Goal: Answer question/provide support: Share knowledge or assist other users

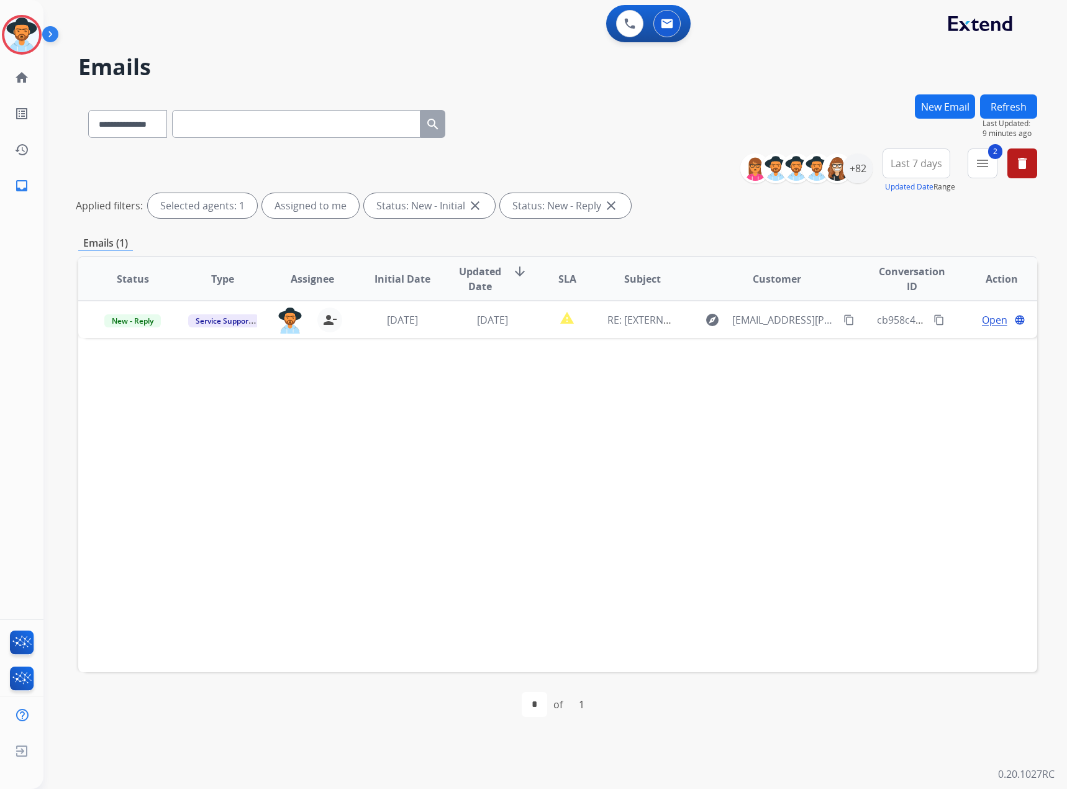
select select "**********"
click at [1007, 105] on button "Refresh" at bounding box center [1008, 106] width 57 height 24
click at [974, 166] on button "2 menu Filters" at bounding box center [983, 163] width 30 height 30
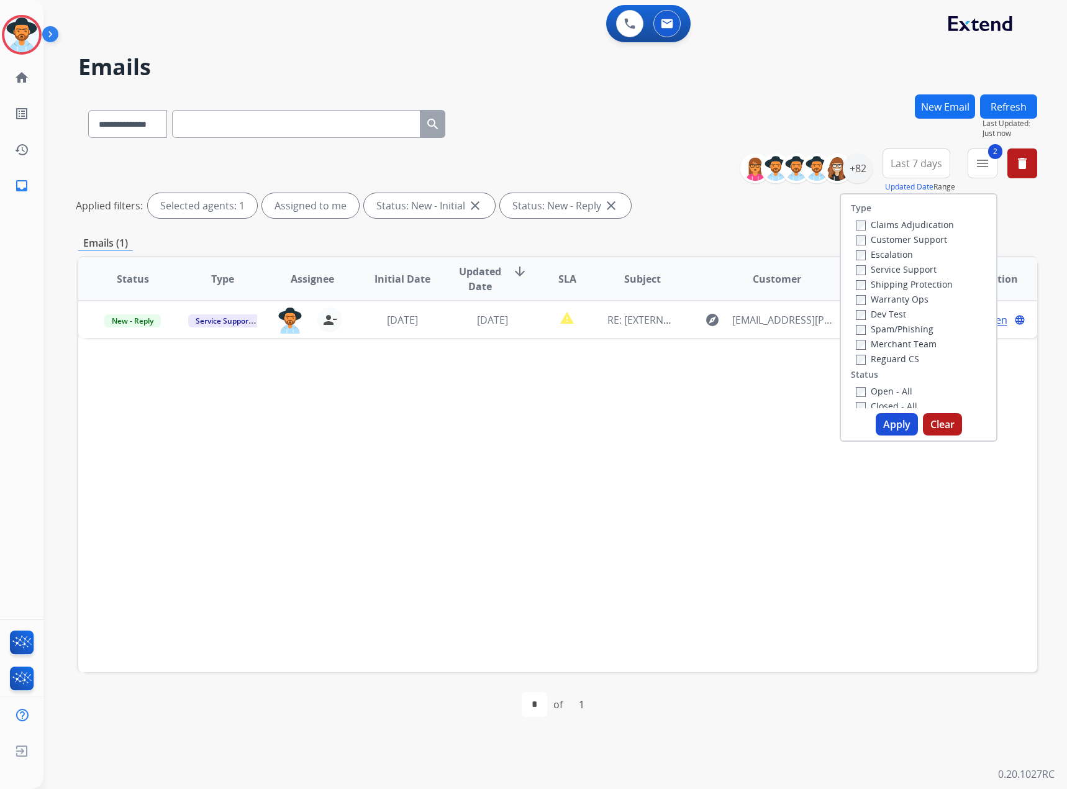
click at [880, 270] on label "Service Support" at bounding box center [896, 269] width 81 height 12
click at [852, 175] on div "+82" at bounding box center [858, 168] width 30 height 30
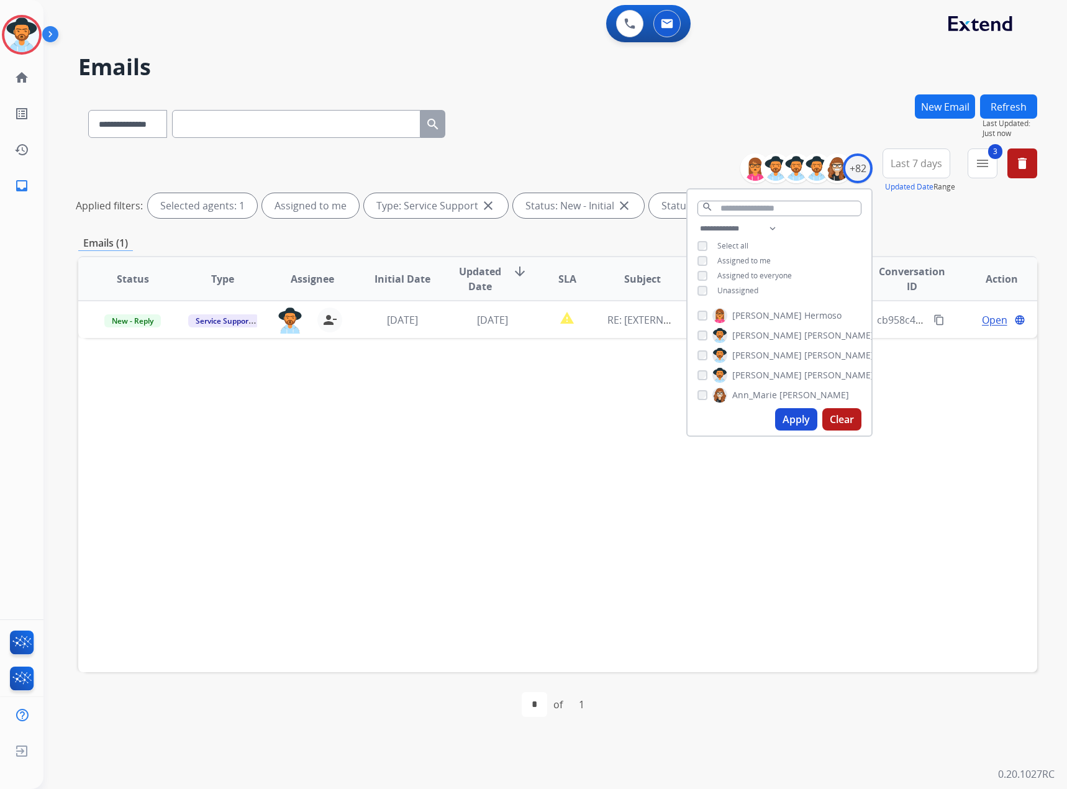
click at [724, 291] on span "Unassigned" at bounding box center [737, 290] width 41 height 11
click at [799, 418] on button "Apply" at bounding box center [796, 419] width 42 height 22
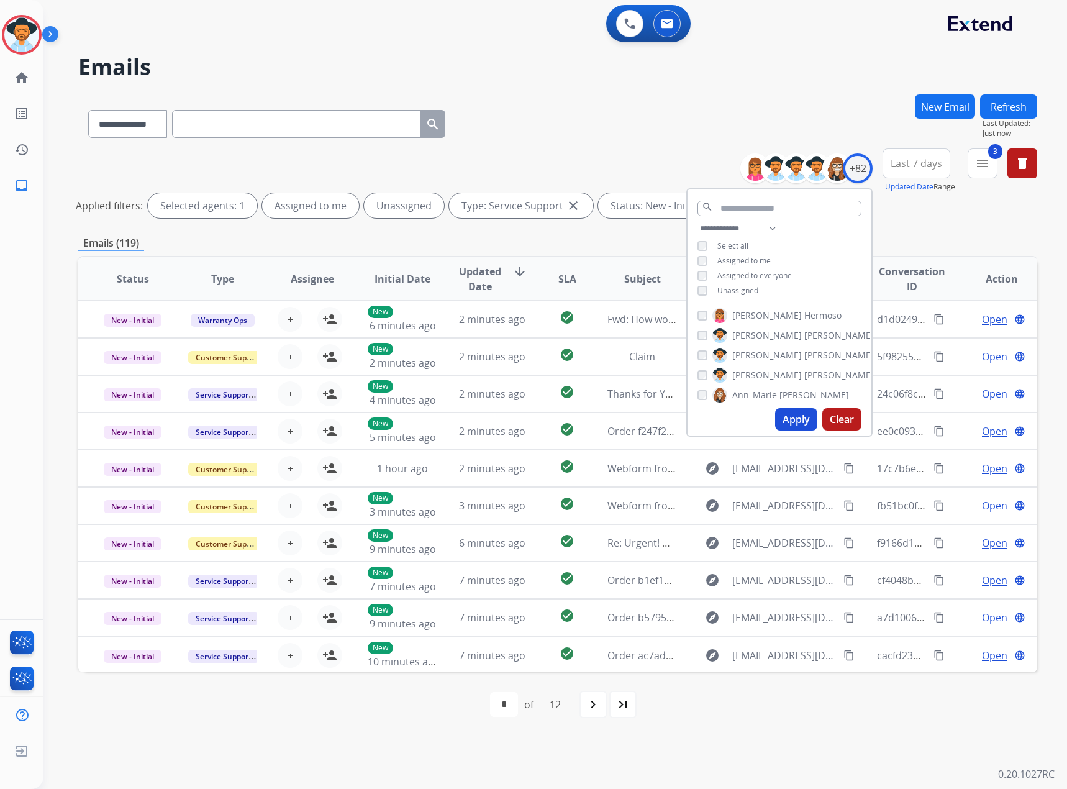
click at [804, 417] on button "Apply" at bounding box center [796, 419] width 42 height 22
click at [982, 161] on mat-icon "menu" at bounding box center [982, 163] width 15 height 15
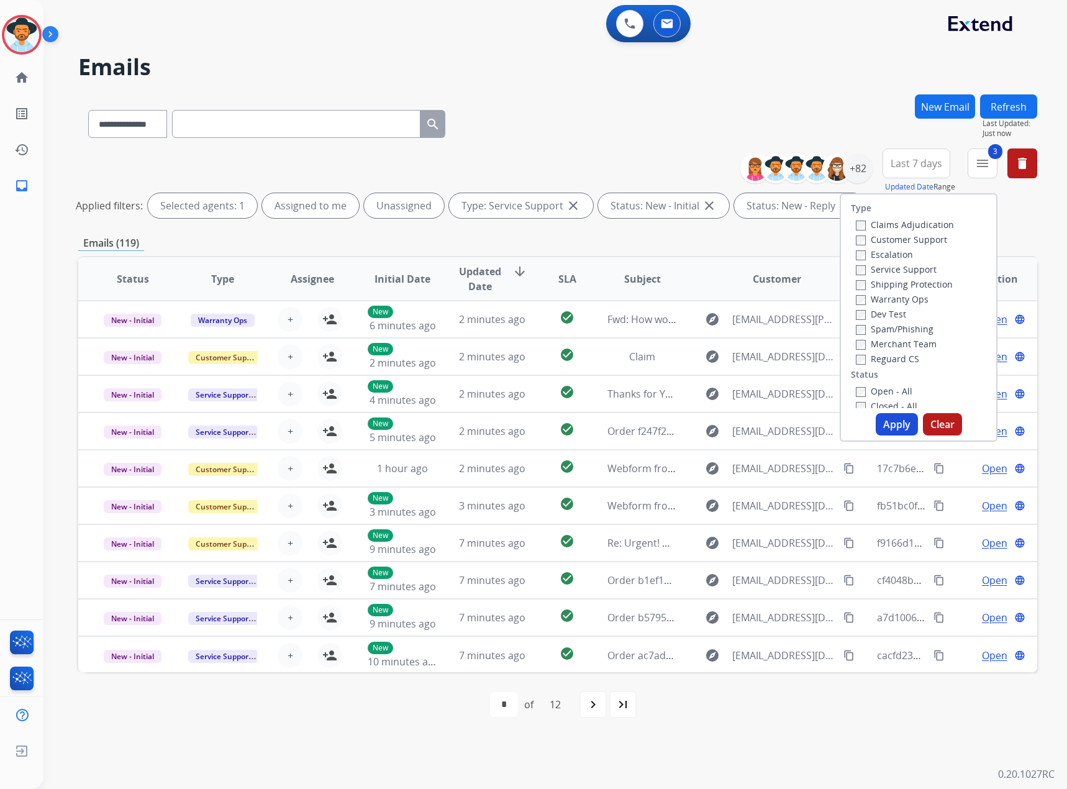
click at [897, 425] on button "Apply" at bounding box center [897, 424] width 42 height 22
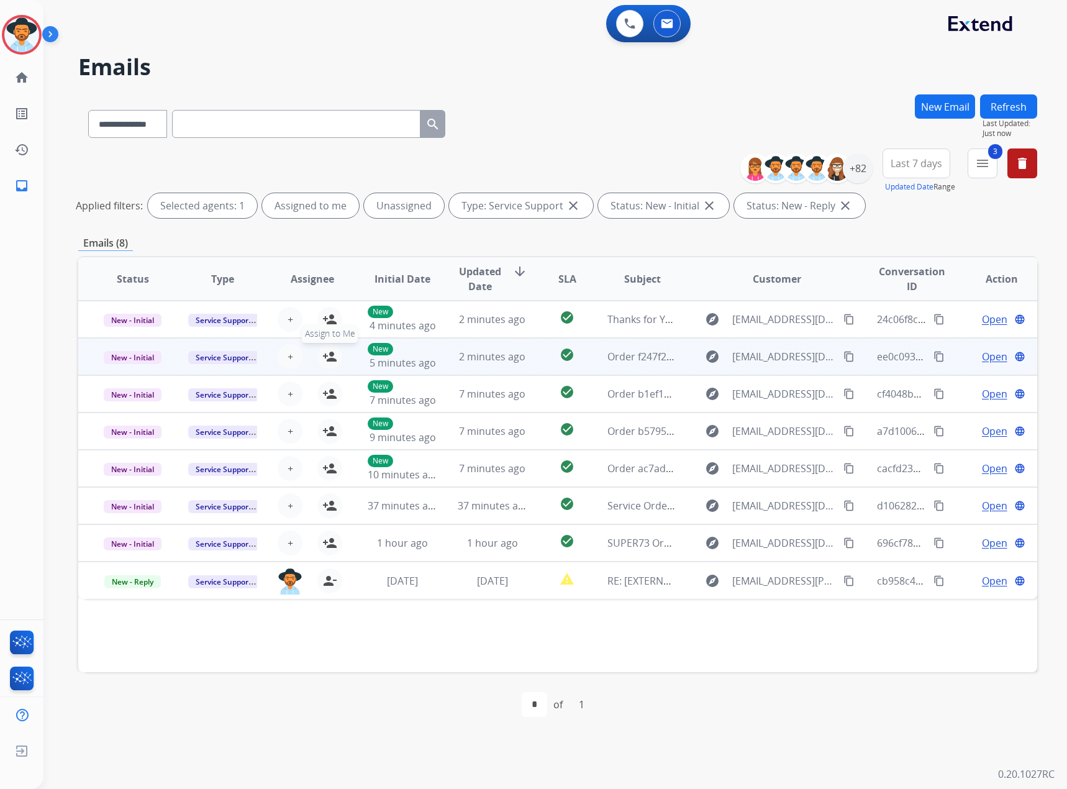
click at [332, 358] on mat-icon "person_add" at bounding box center [329, 356] width 15 height 15
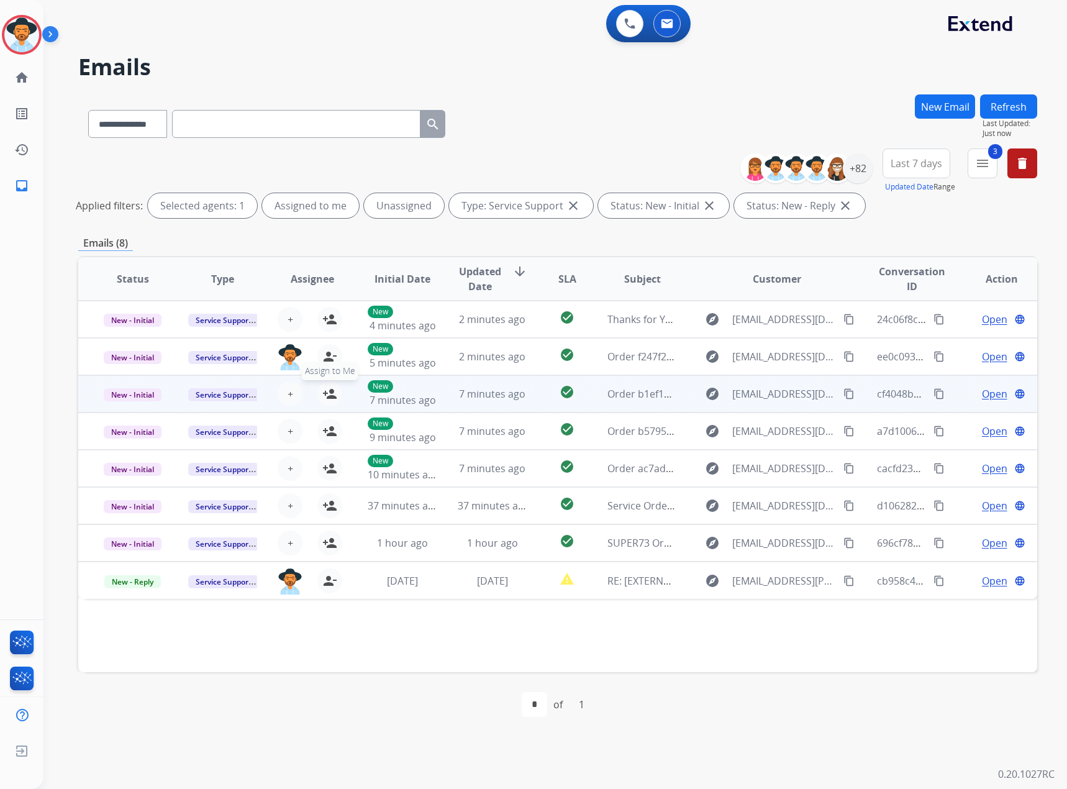
click at [326, 389] on mat-icon "person_add" at bounding box center [329, 393] width 15 height 15
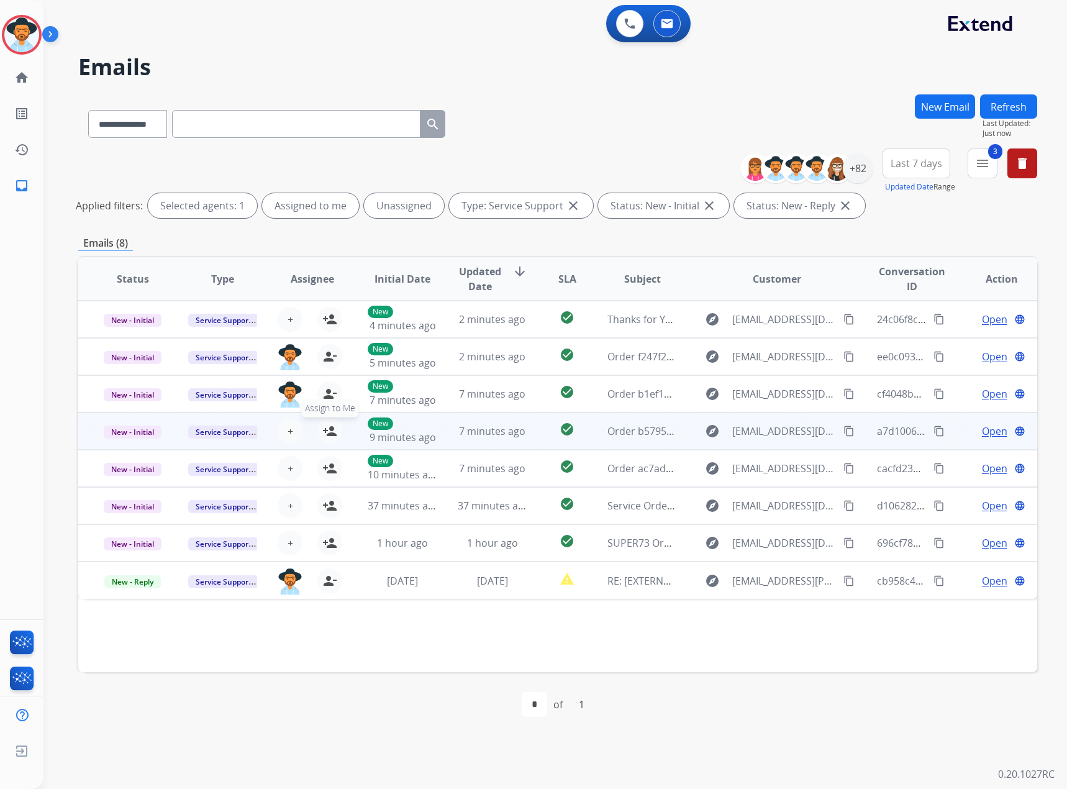
click at [327, 421] on button "person_add Assign to Me" at bounding box center [329, 431] width 25 height 25
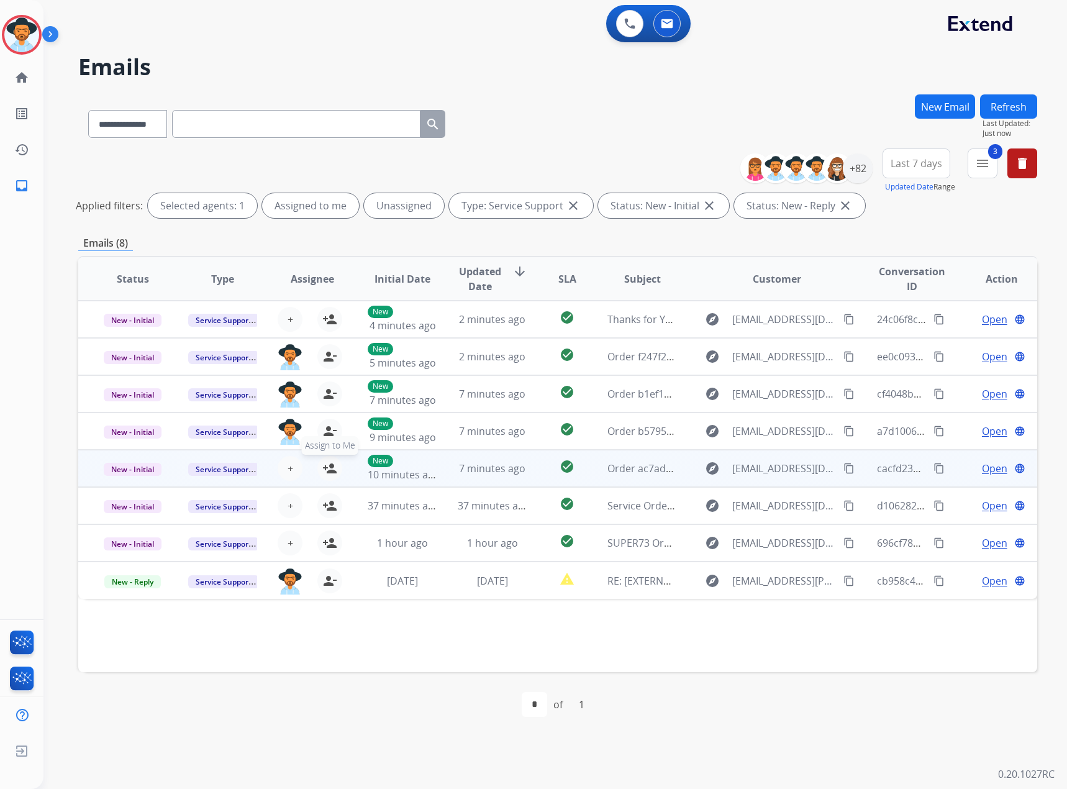
click at [324, 465] on mat-icon "person_add" at bounding box center [329, 468] width 15 height 15
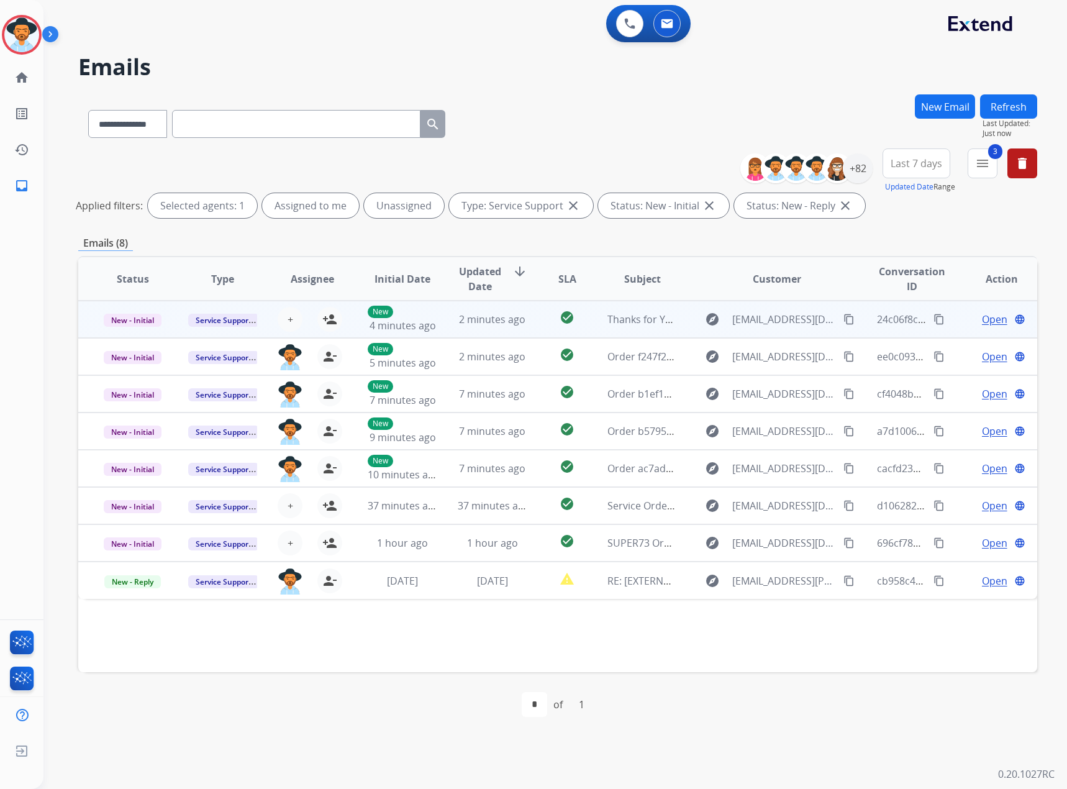
click at [982, 323] on span "Open" at bounding box center [994, 319] width 25 height 15
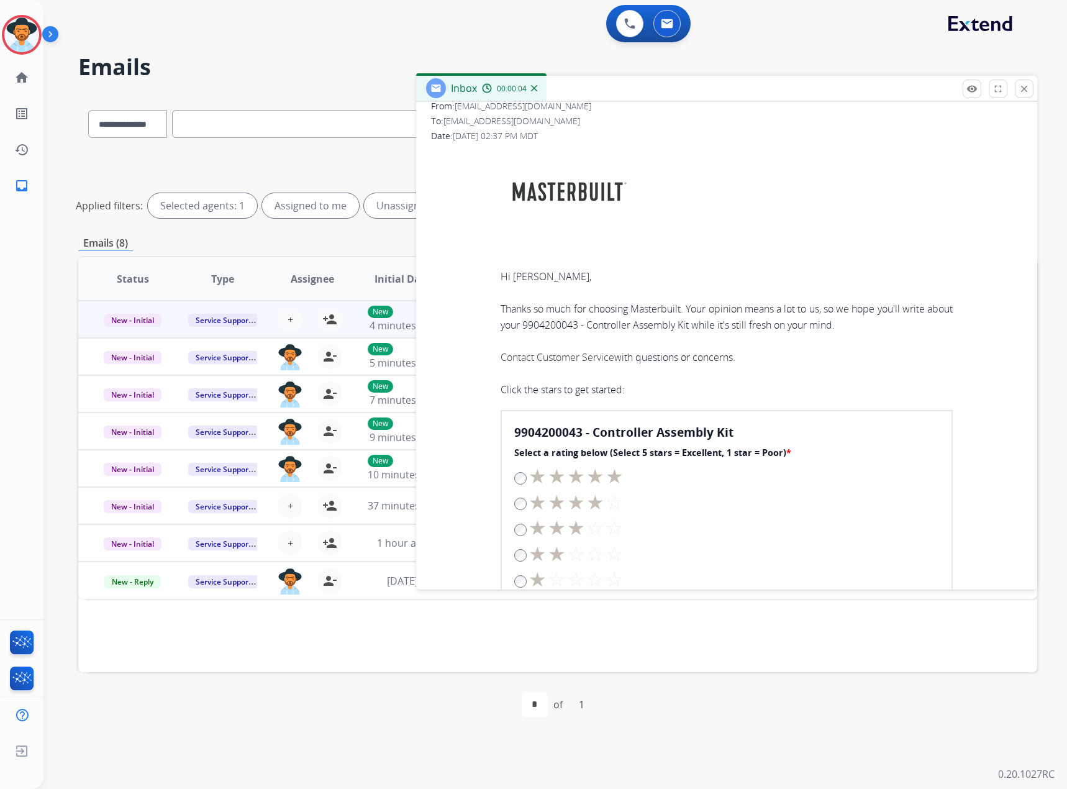
scroll to position [559, 0]
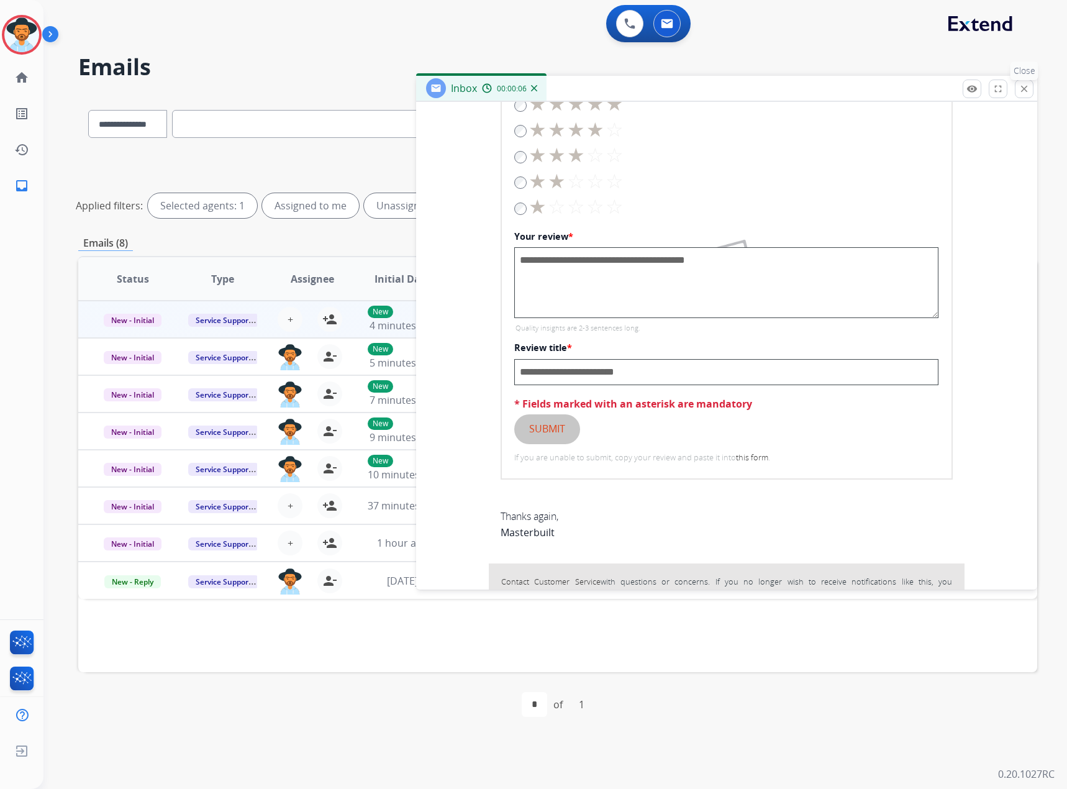
click at [1022, 87] on mat-icon "close" at bounding box center [1024, 88] width 11 height 11
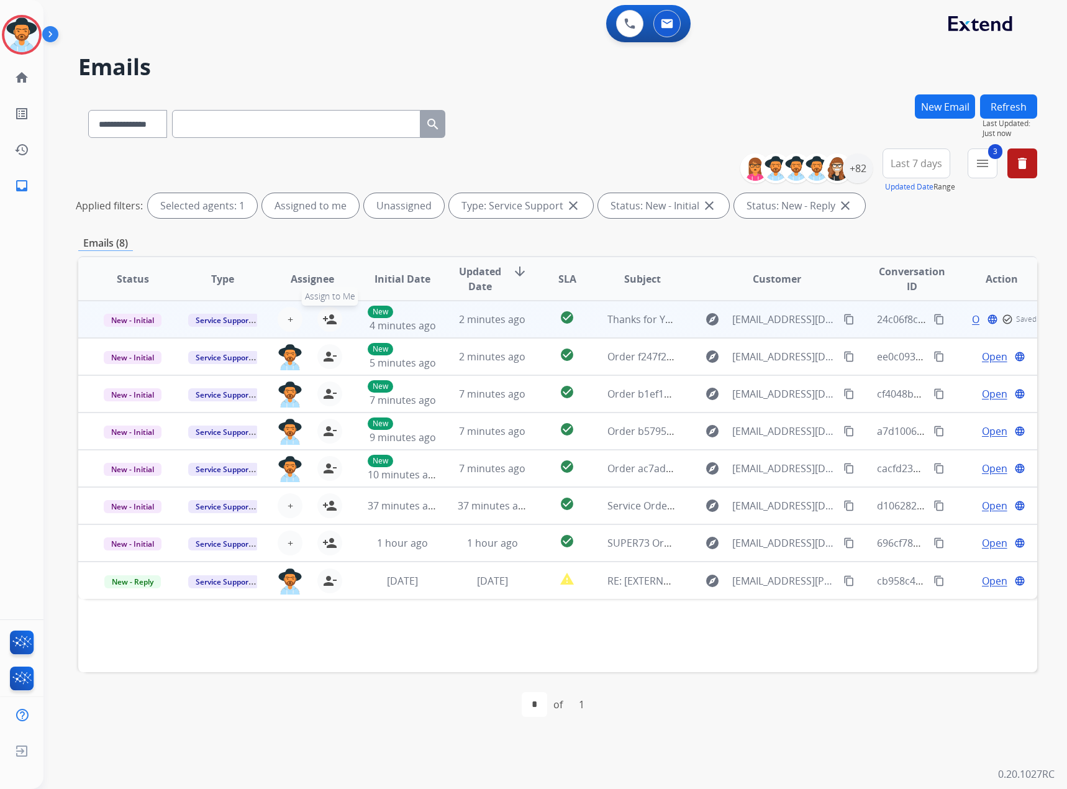
click at [338, 316] on button "person_add Assign to Me" at bounding box center [329, 319] width 25 height 25
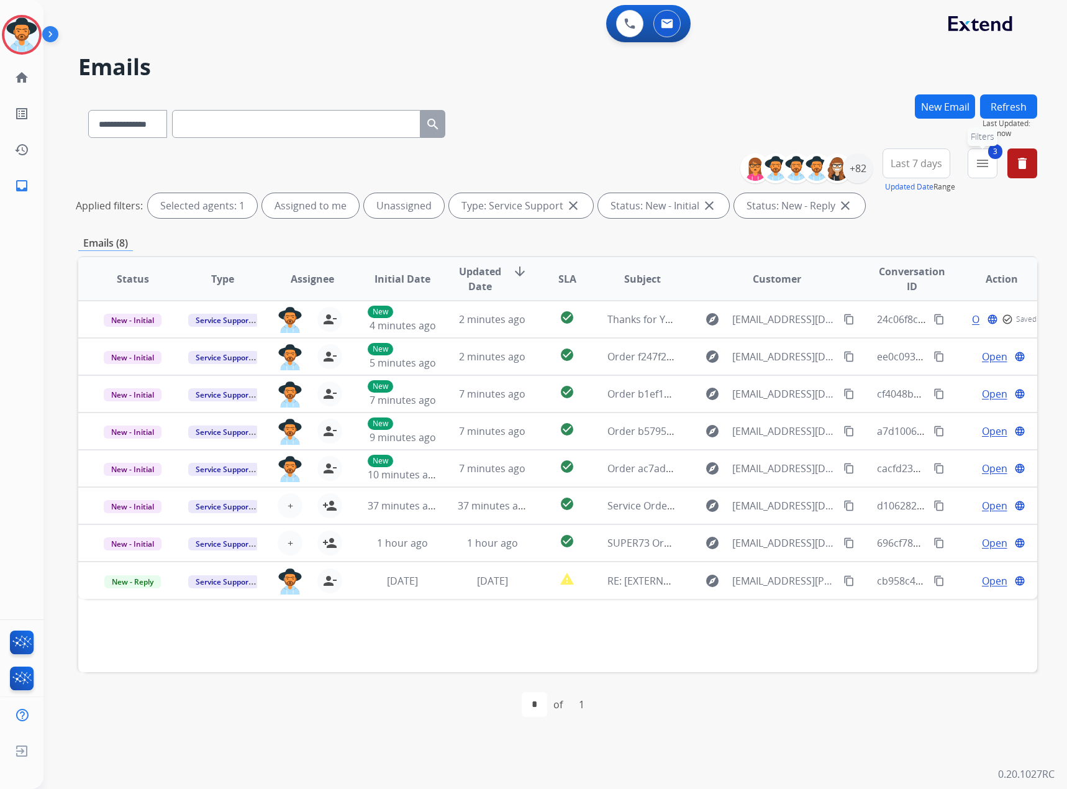
click at [969, 163] on button "3 menu Filters" at bounding box center [983, 163] width 30 height 30
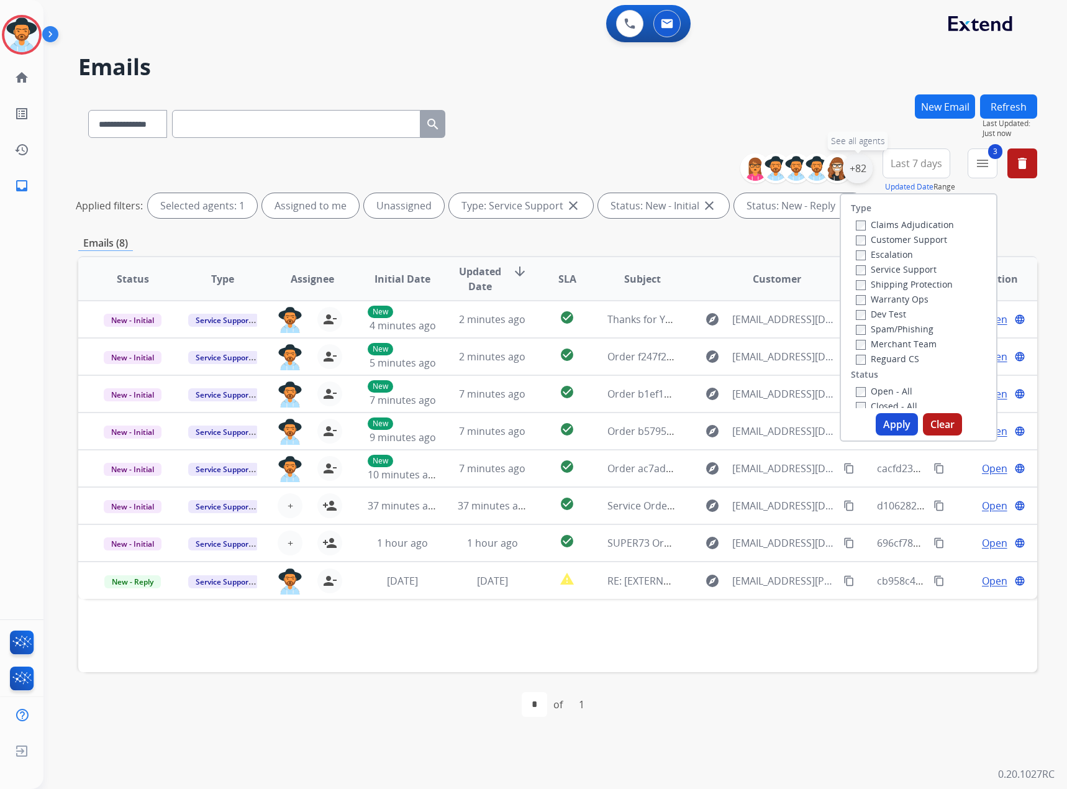
click at [864, 165] on div "+82" at bounding box center [858, 168] width 30 height 30
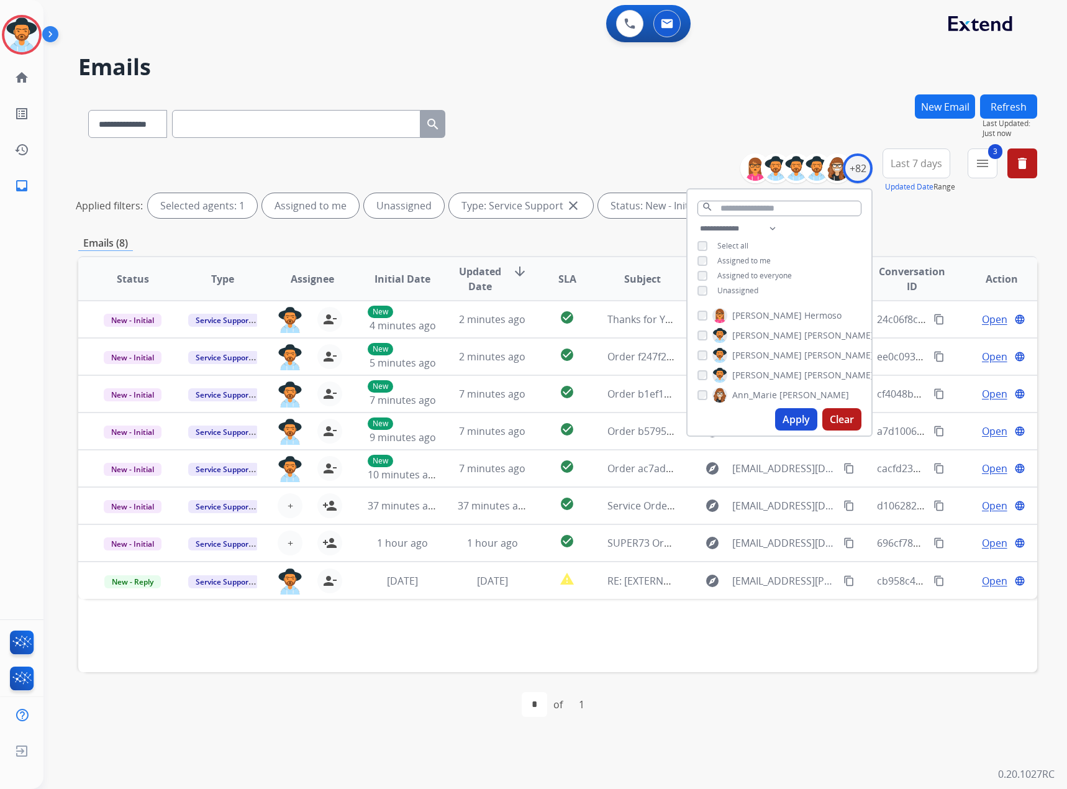
click at [729, 291] on span "Unassigned" at bounding box center [737, 290] width 41 height 11
click at [799, 427] on button "Apply" at bounding box center [796, 419] width 42 height 22
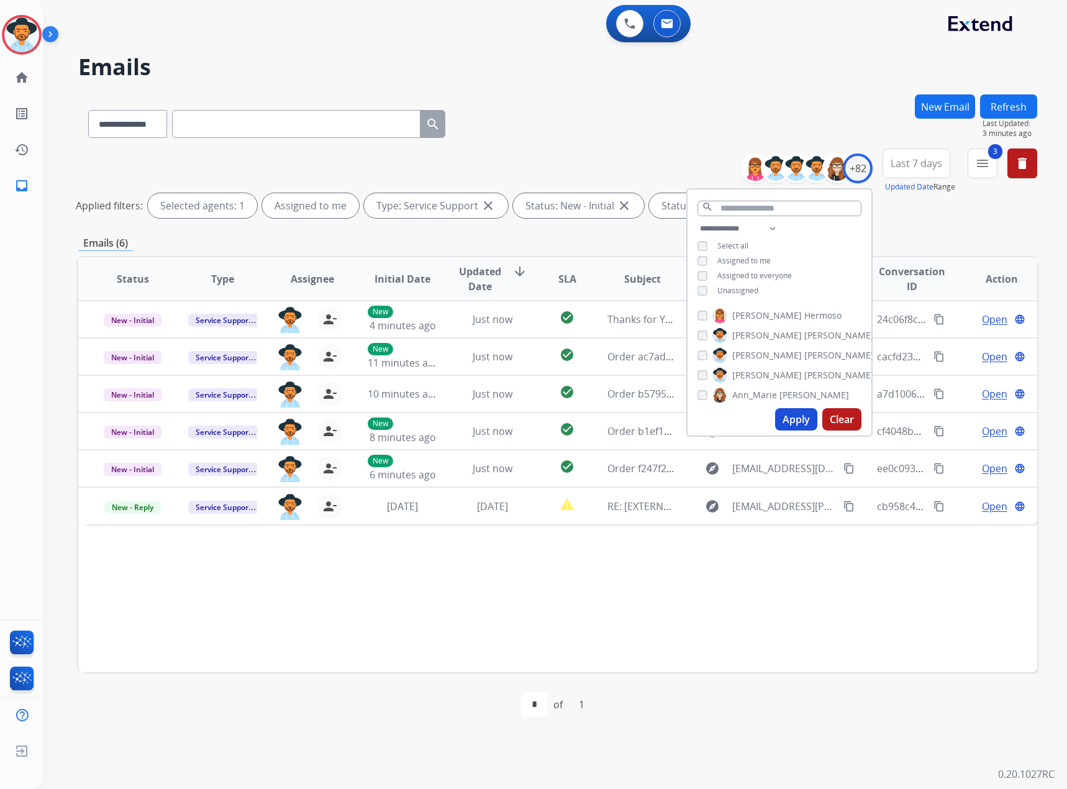
click at [596, 571] on div "Status Type Assignee Initial Date Updated Date arrow_downward SLA Subject Custo…" at bounding box center [557, 464] width 959 height 416
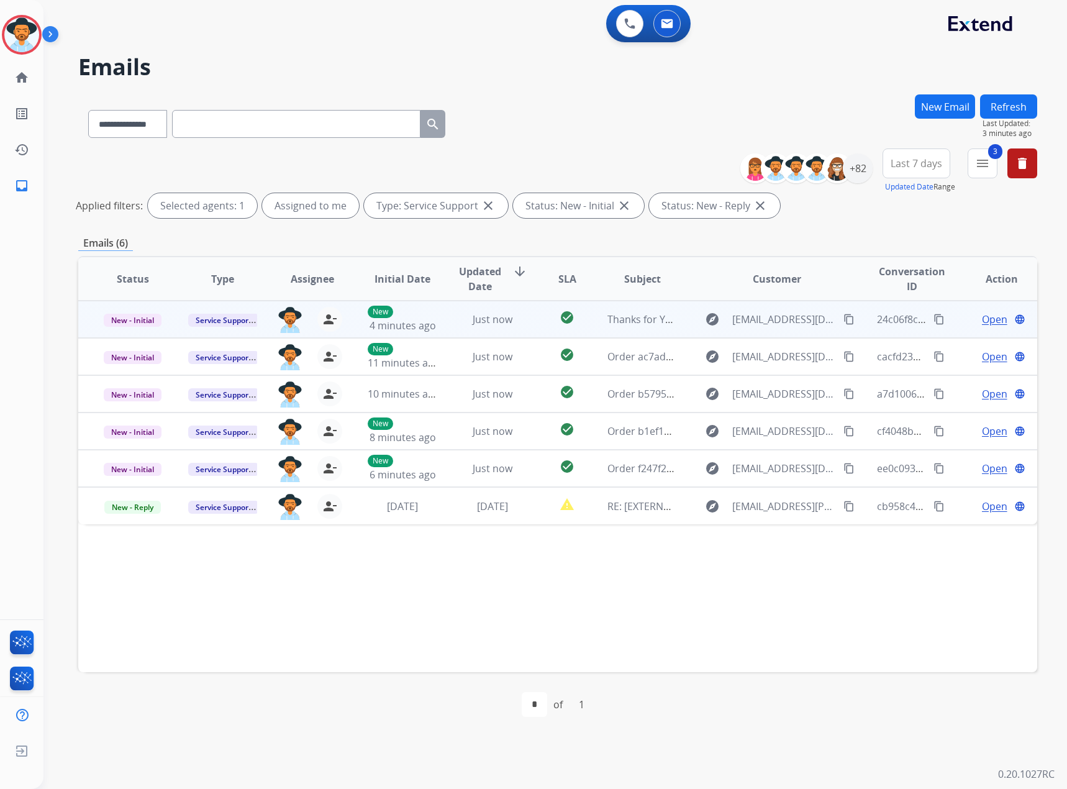
click at [986, 320] on span "Open" at bounding box center [994, 319] width 25 height 15
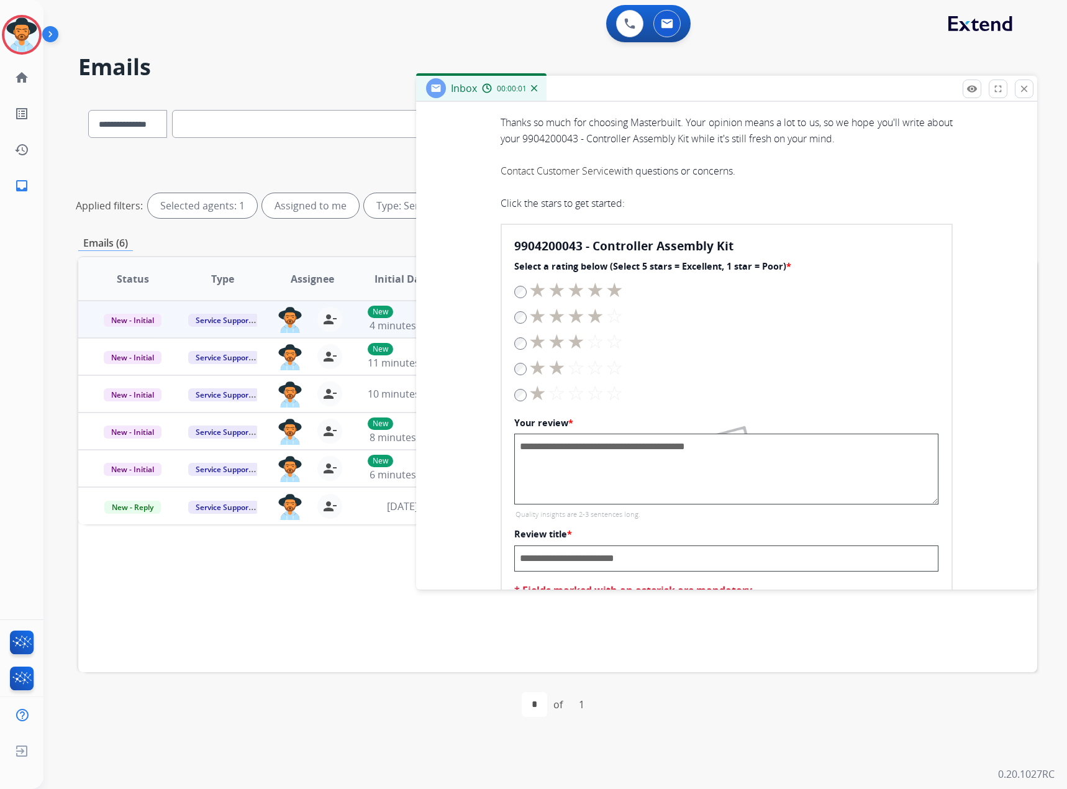
scroll to position [647, 0]
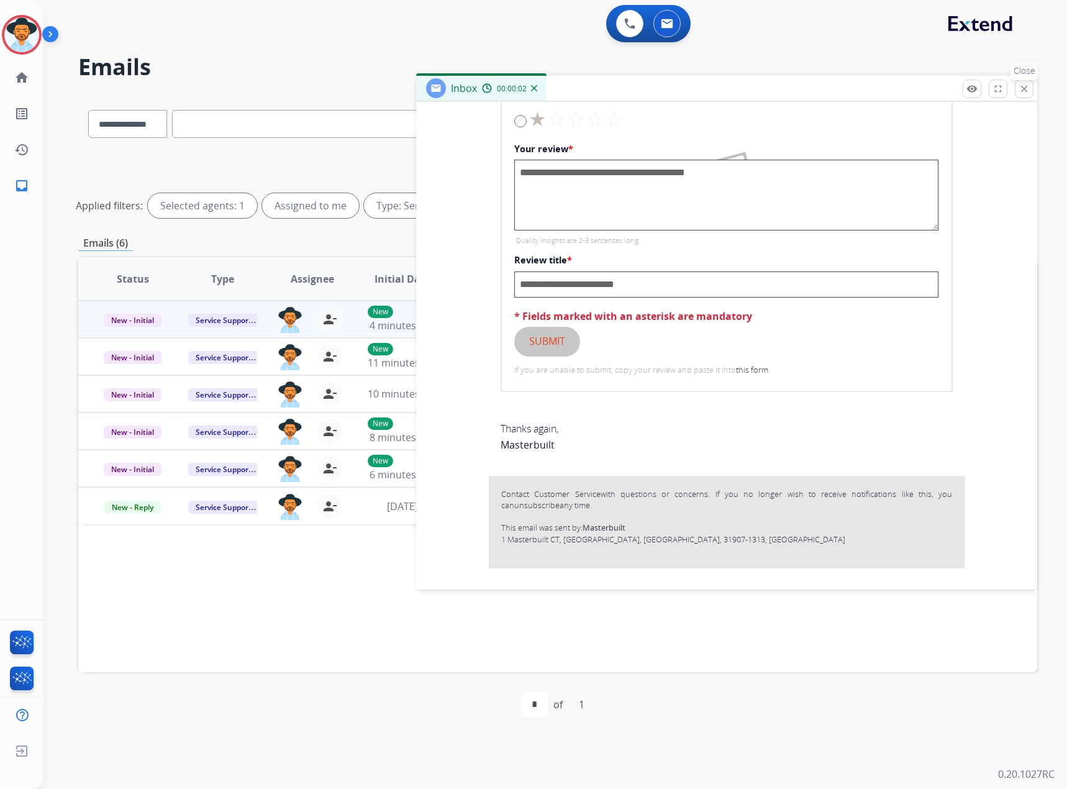
click at [1026, 86] on mat-icon "close" at bounding box center [1024, 88] width 11 height 11
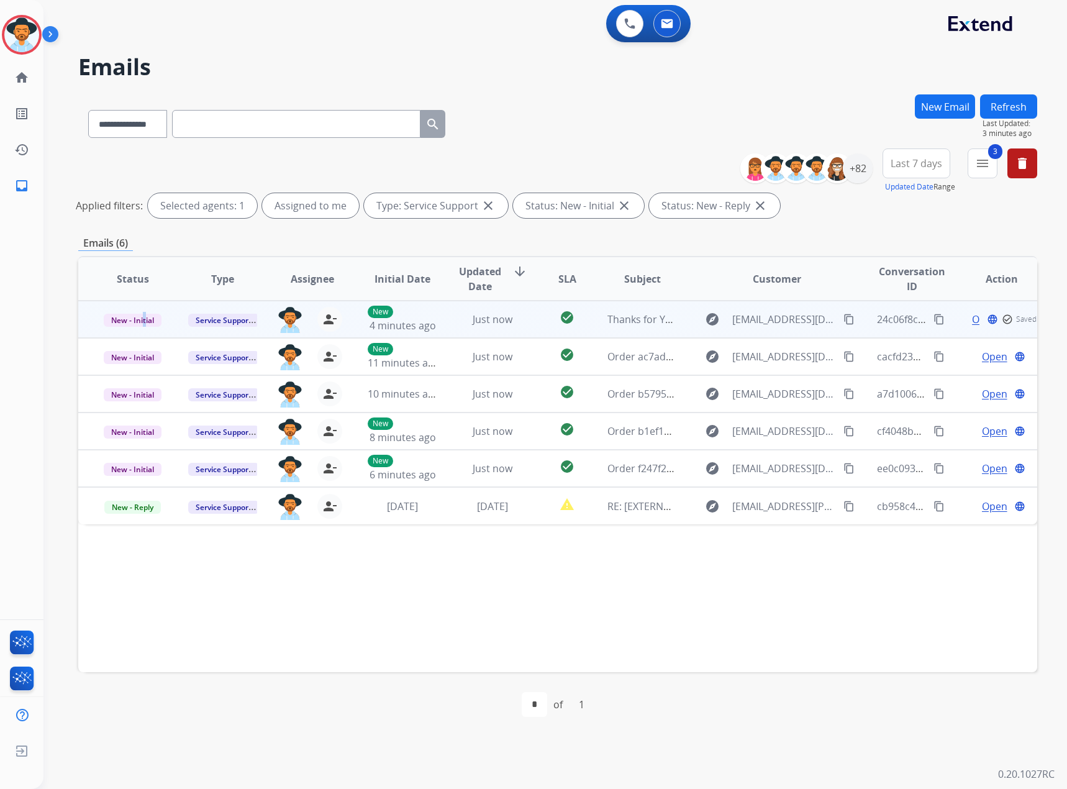
click at [142, 311] on td "New - Initial" at bounding box center [123, 319] width 90 height 37
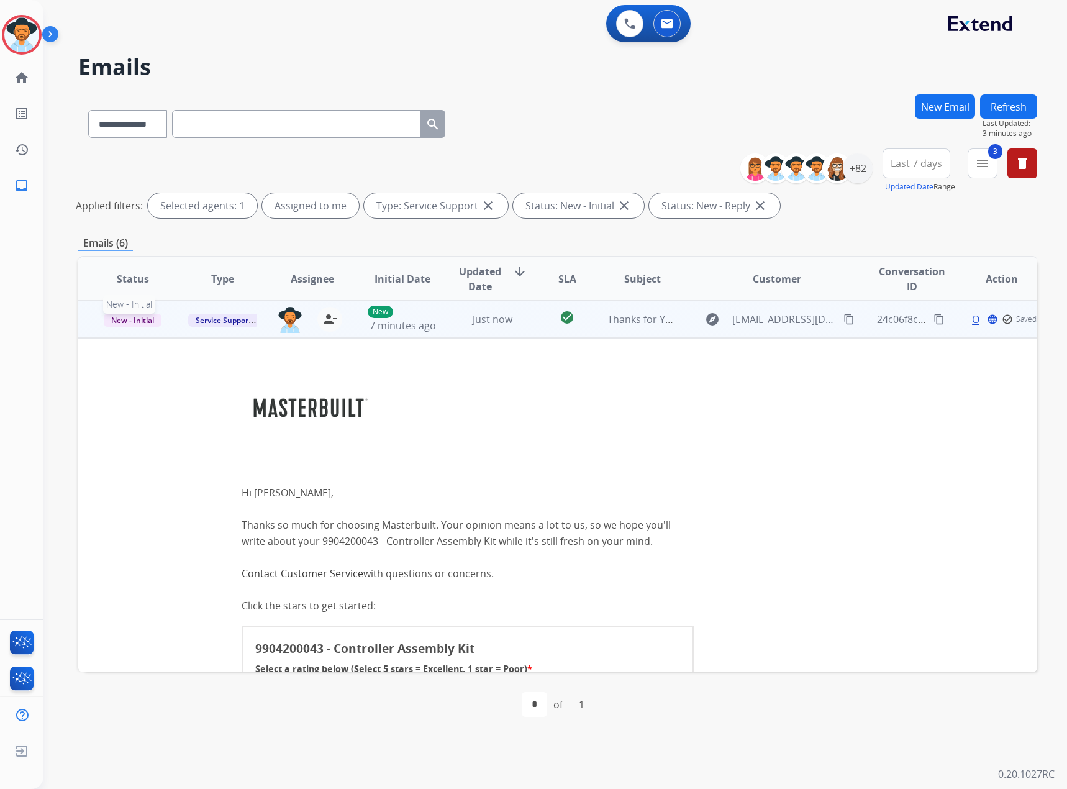
click at [117, 322] on span "New - Initial" at bounding box center [133, 320] width 58 height 13
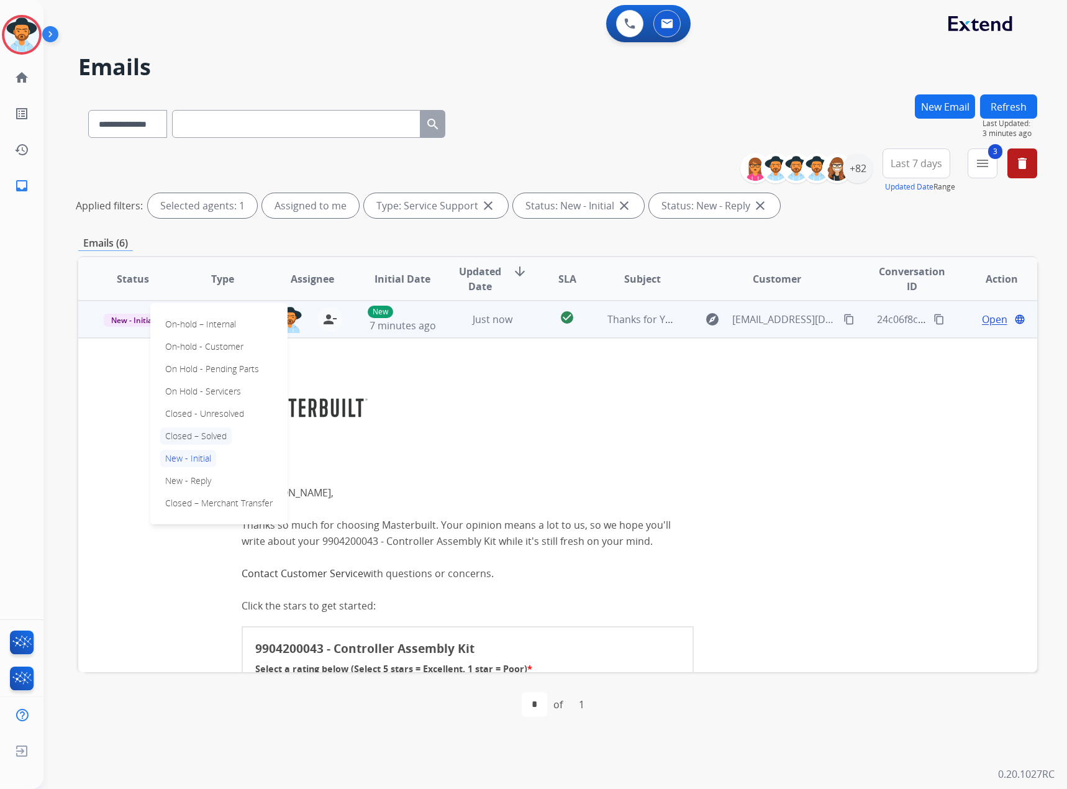
click at [198, 434] on p "Closed – Solved" at bounding box center [195, 435] width 71 height 17
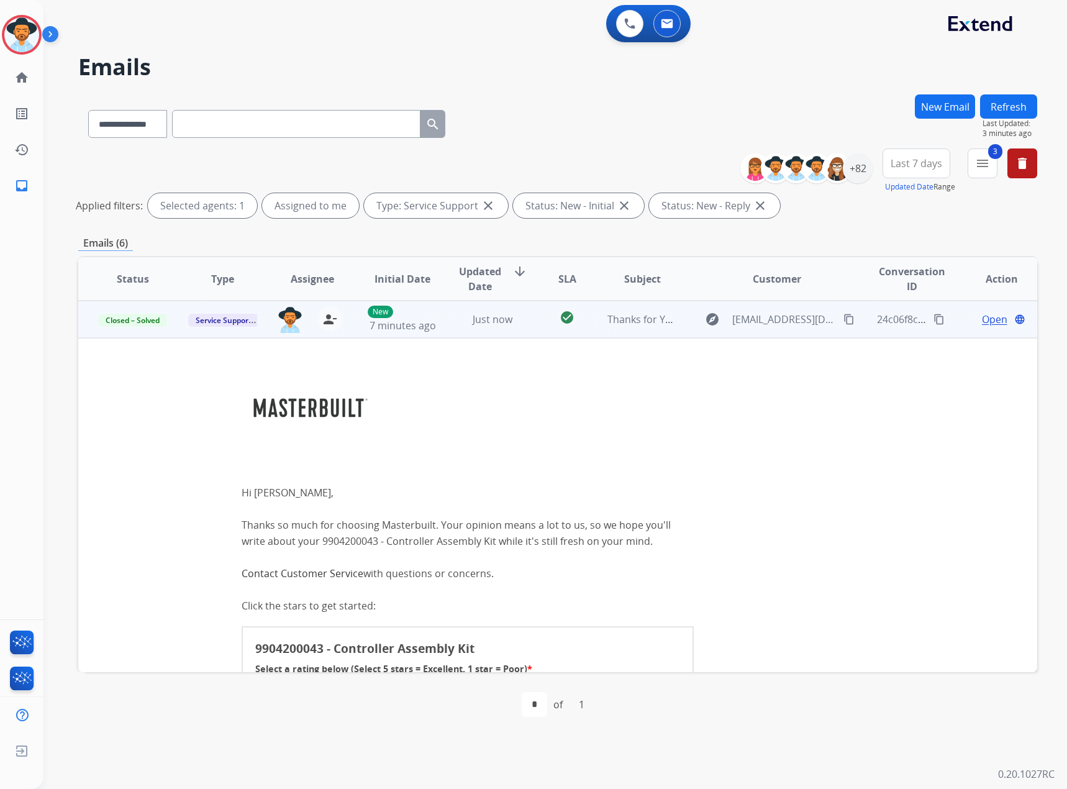
click at [1022, 101] on button "Refresh" at bounding box center [1008, 106] width 57 height 24
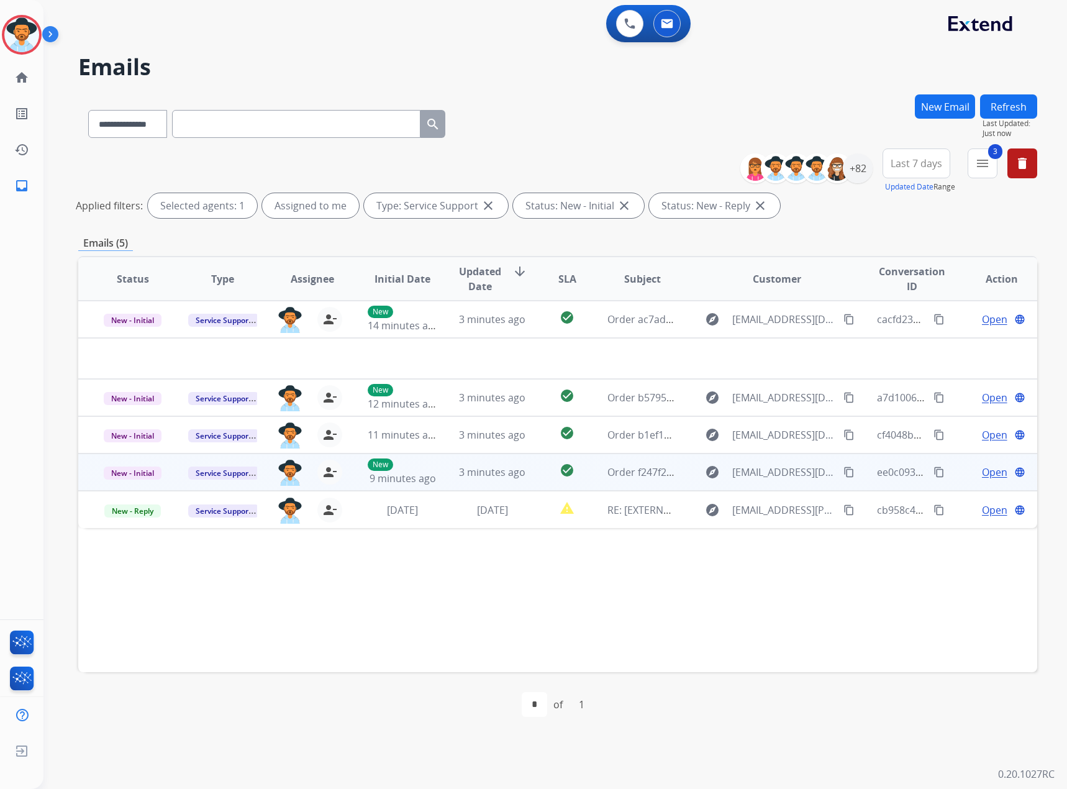
click at [989, 476] on span "Open" at bounding box center [994, 472] width 25 height 15
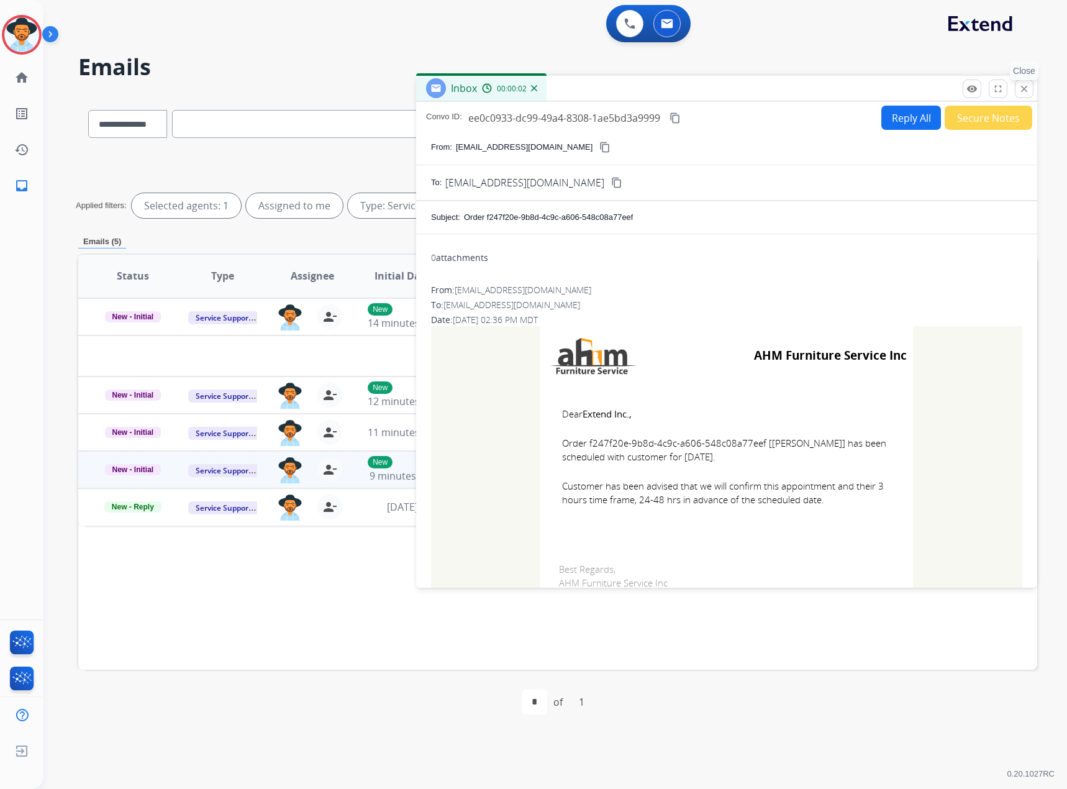
click at [1022, 86] on mat-icon "close" at bounding box center [1024, 88] width 11 height 11
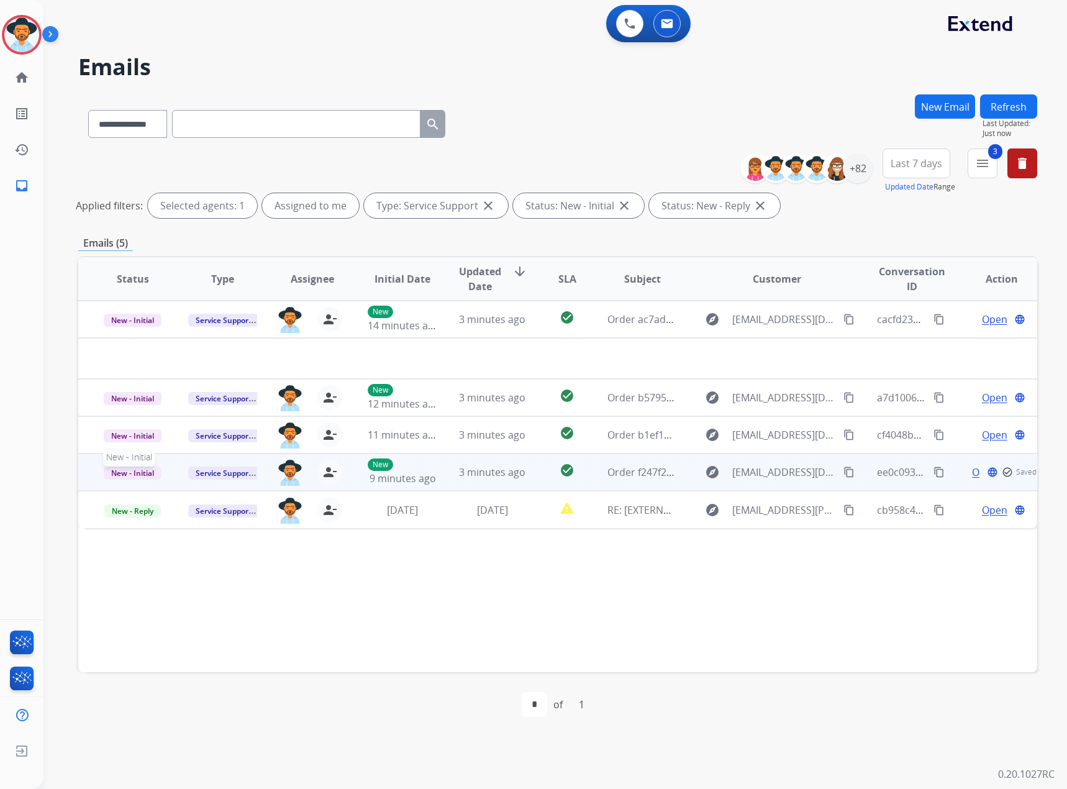
click at [141, 470] on span "New - Initial" at bounding box center [133, 472] width 58 height 13
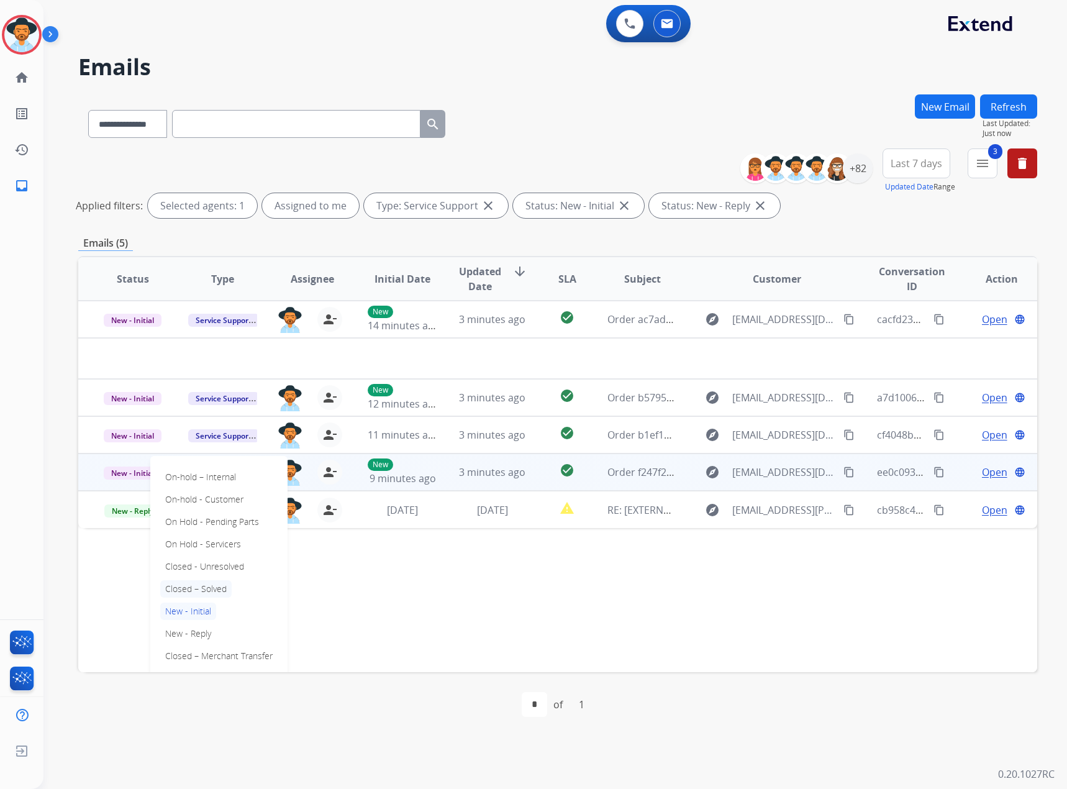
click at [188, 587] on p "Closed – Solved" at bounding box center [195, 588] width 71 height 17
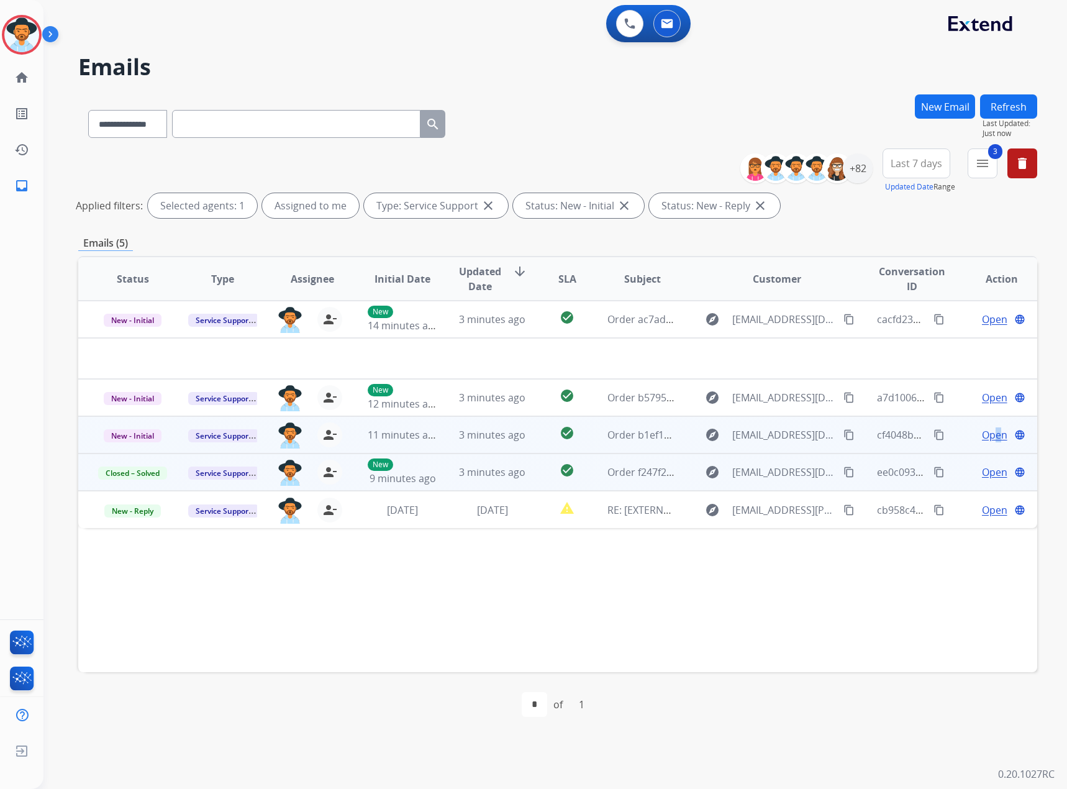
click at [988, 433] on span "Open" at bounding box center [994, 434] width 25 height 15
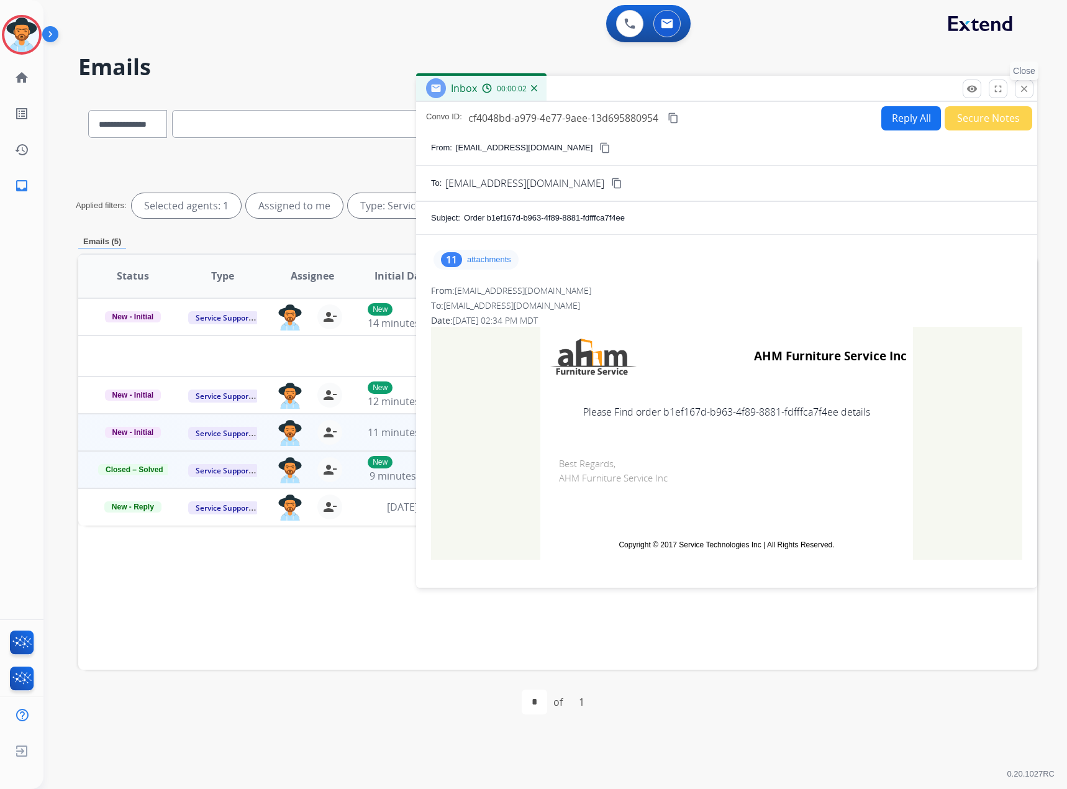
click at [1025, 88] on mat-icon "close" at bounding box center [1024, 88] width 11 height 11
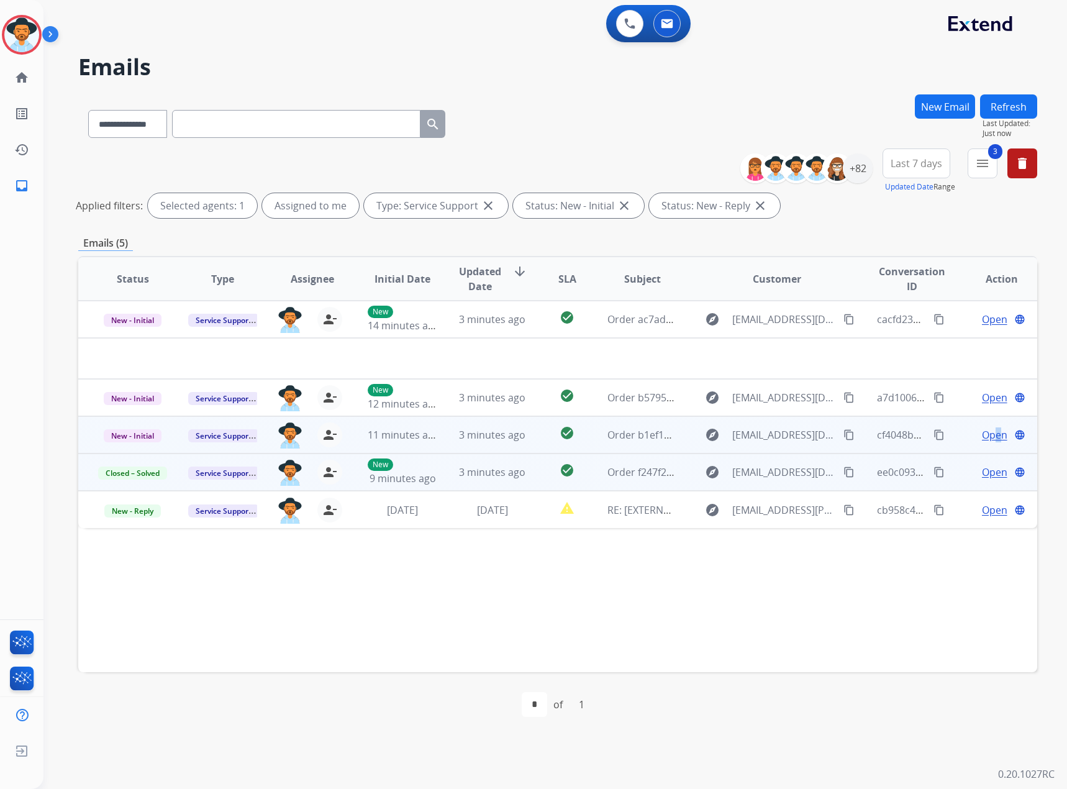
click at [986, 437] on span "Open" at bounding box center [994, 434] width 25 height 15
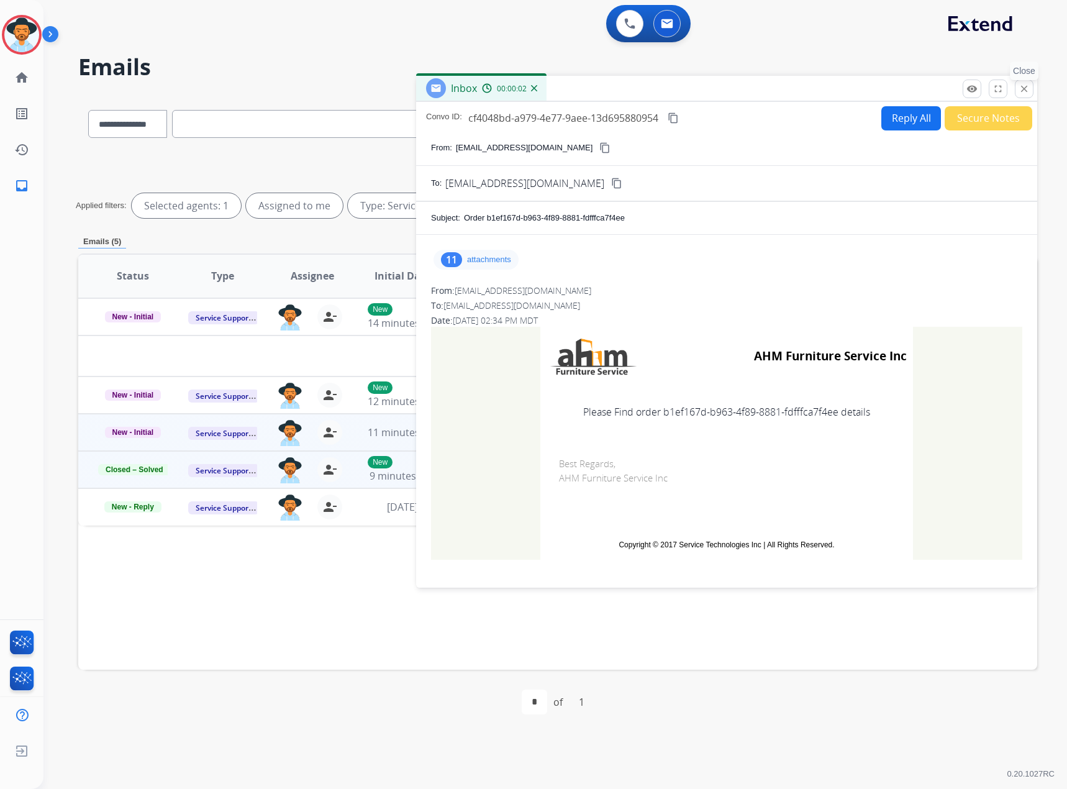
click at [1017, 81] on button "close Close" at bounding box center [1024, 88] width 19 height 19
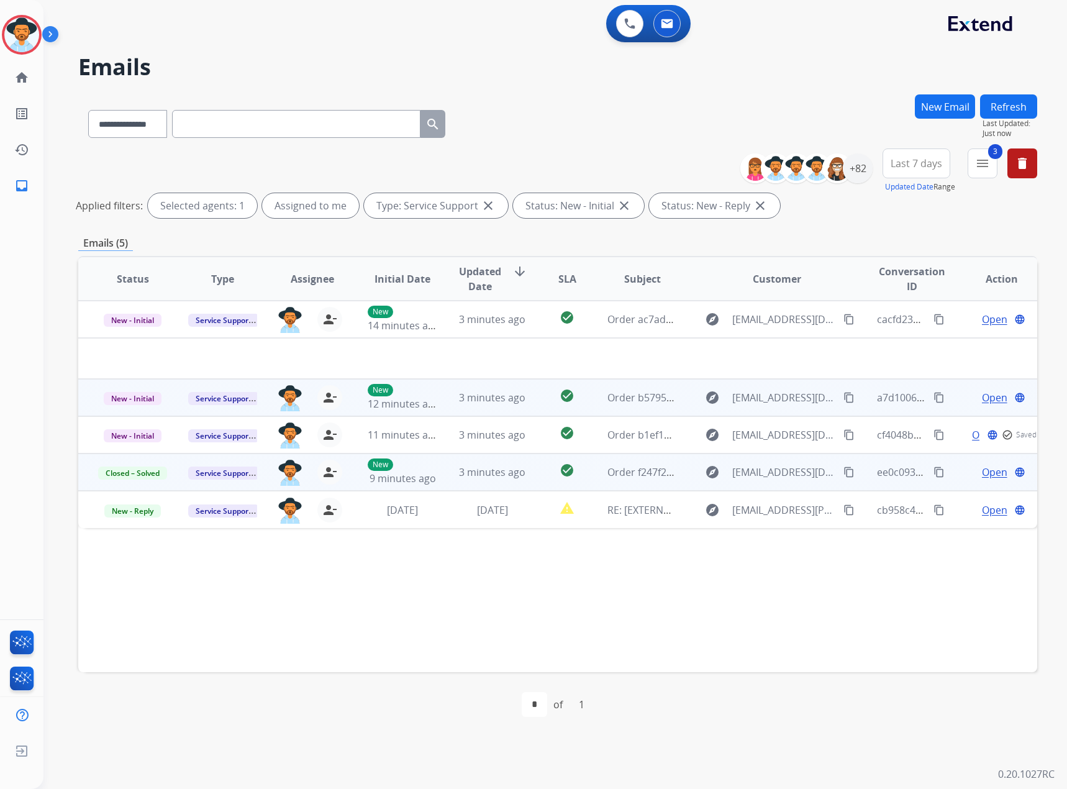
click at [982, 402] on span "Open" at bounding box center [994, 397] width 25 height 15
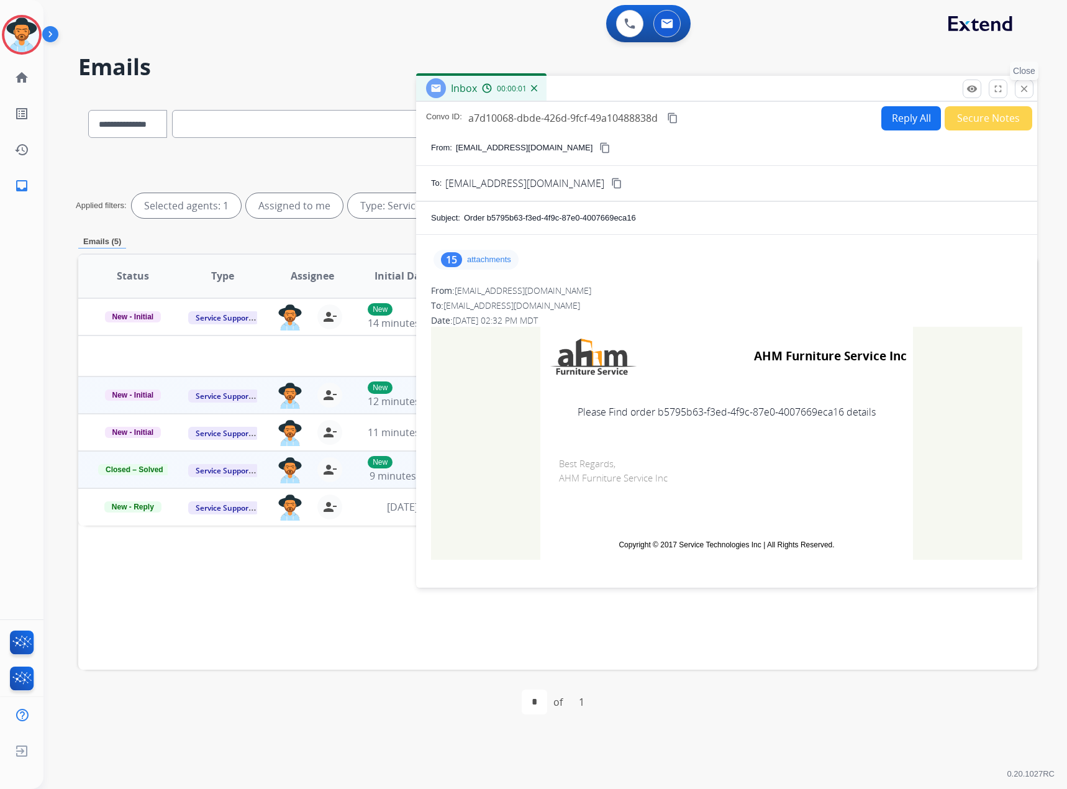
click at [1021, 84] on mat-icon "close" at bounding box center [1024, 88] width 11 height 11
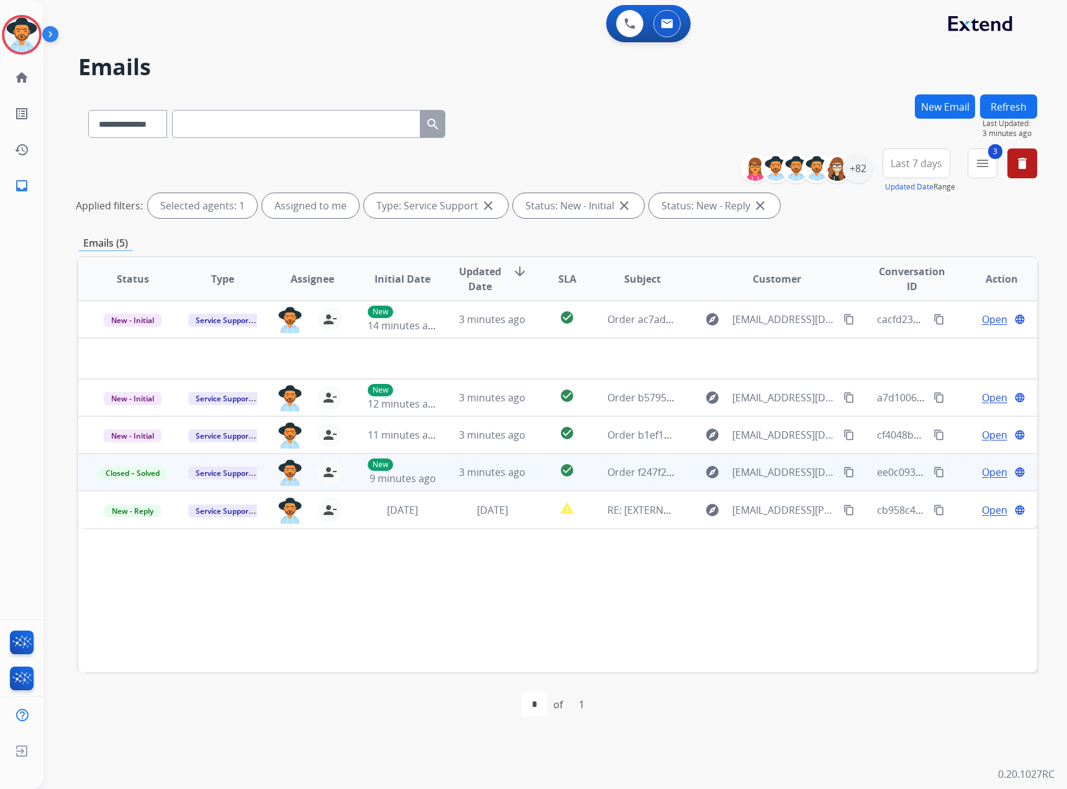
click at [982, 474] on span "Open" at bounding box center [994, 472] width 25 height 15
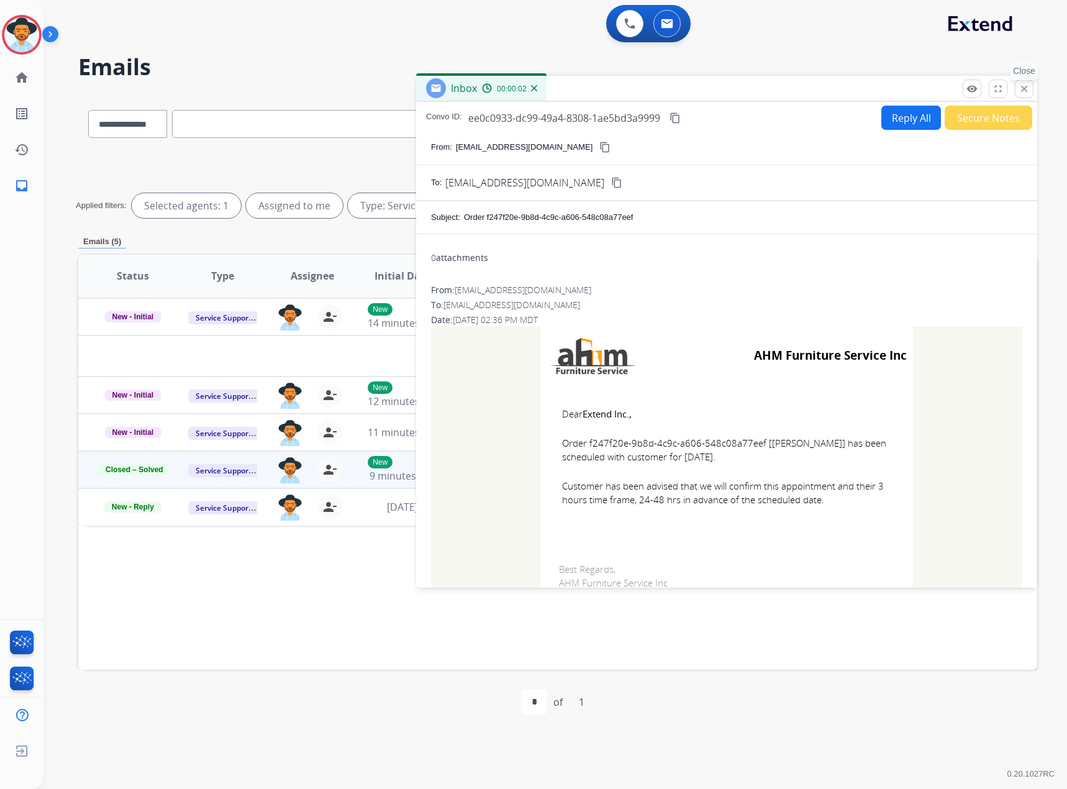
click at [1025, 86] on mat-icon "close" at bounding box center [1024, 88] width 11 height 11
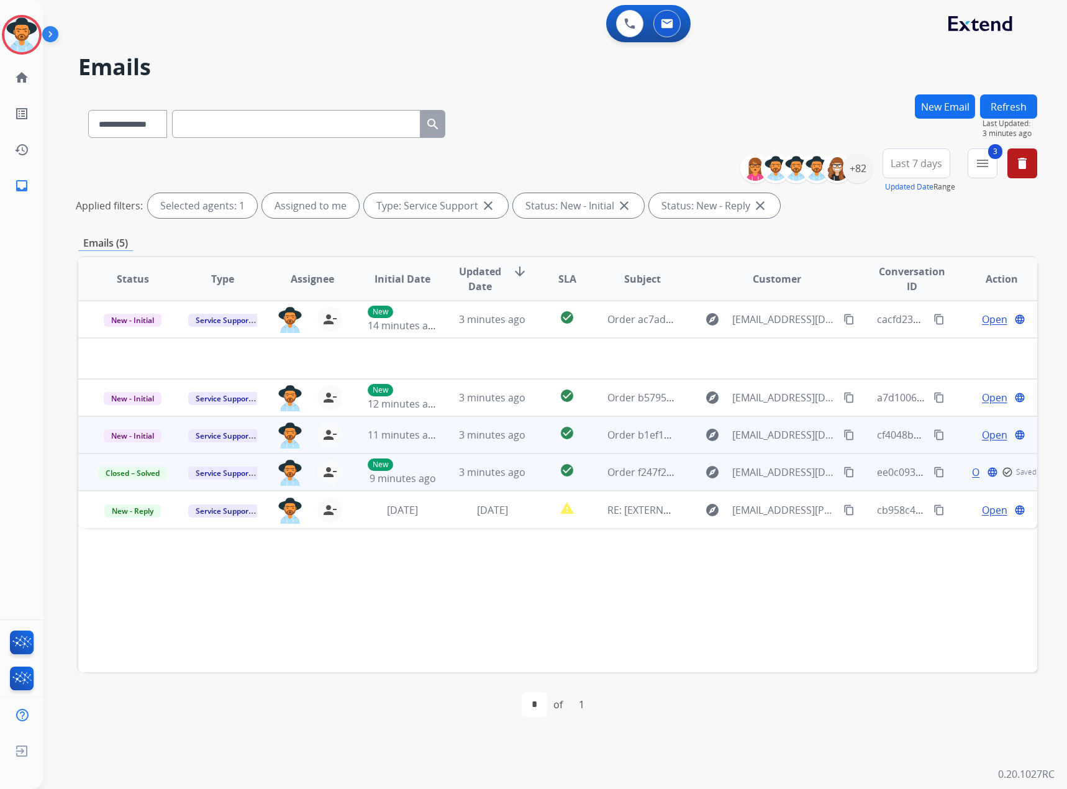
click at [982, 437] on span "Open" at bounding box center [994, 434] width 25 height 15
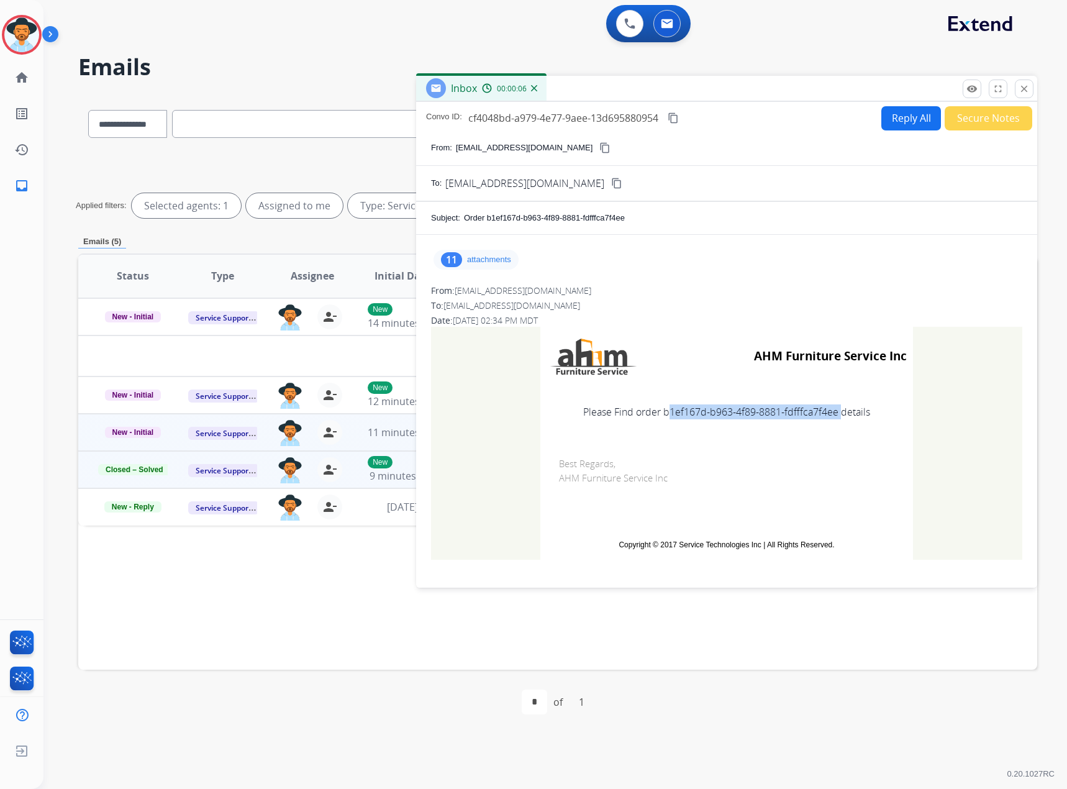
drag, startPoint x: 660, startPoint y: 412, endPoint x: 832, endPoint y: 418, distance: 171.5
click at [832, 418] on td "Please Find order b1ef167d-b963-4f89-8881-fdfffca7f4ee details" at bounding box center [726, 412] width 373 height 52
copy td "b1ef167d-b963-4f89-8881-fdfffca7f4ee"
click at [1015, 89] on button "close Close" at bounding box center [1024, 88] width 19 height 19
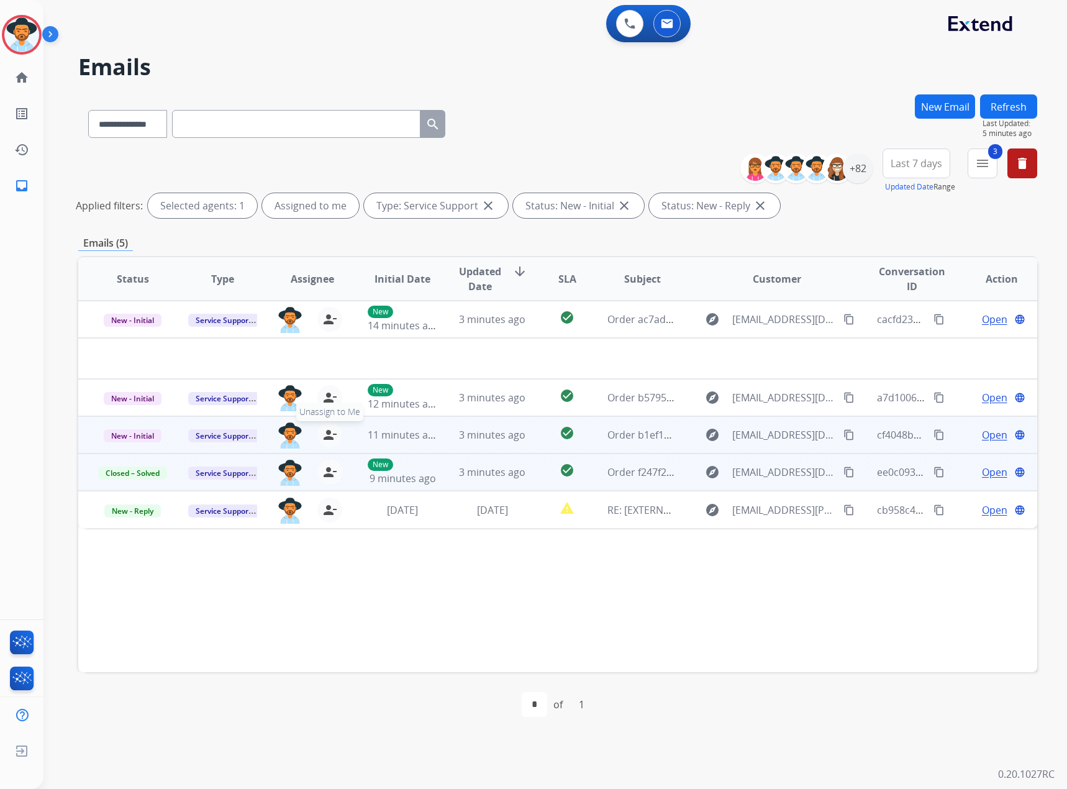
click at [328, 430] on mat-icon "person_remove" at bounding box center [329, 434] width 15 height 15
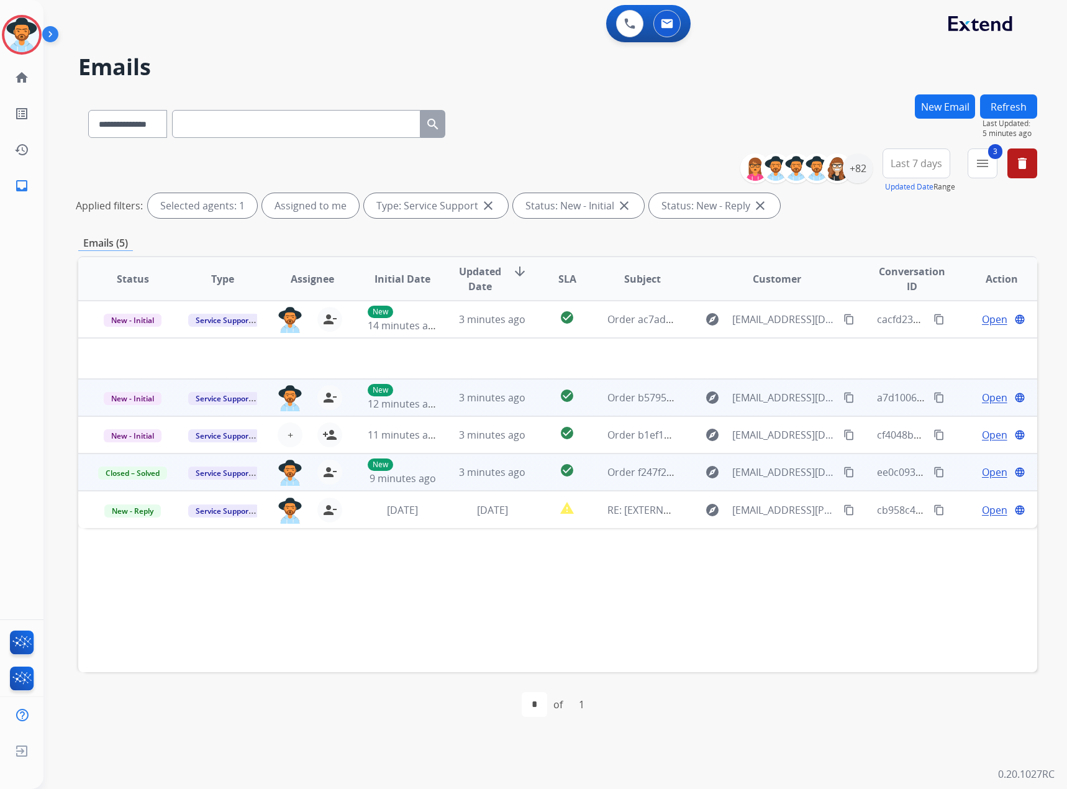
click at [982, 394] on span "Open" at bounding box center [994, 397] width 25 height 15
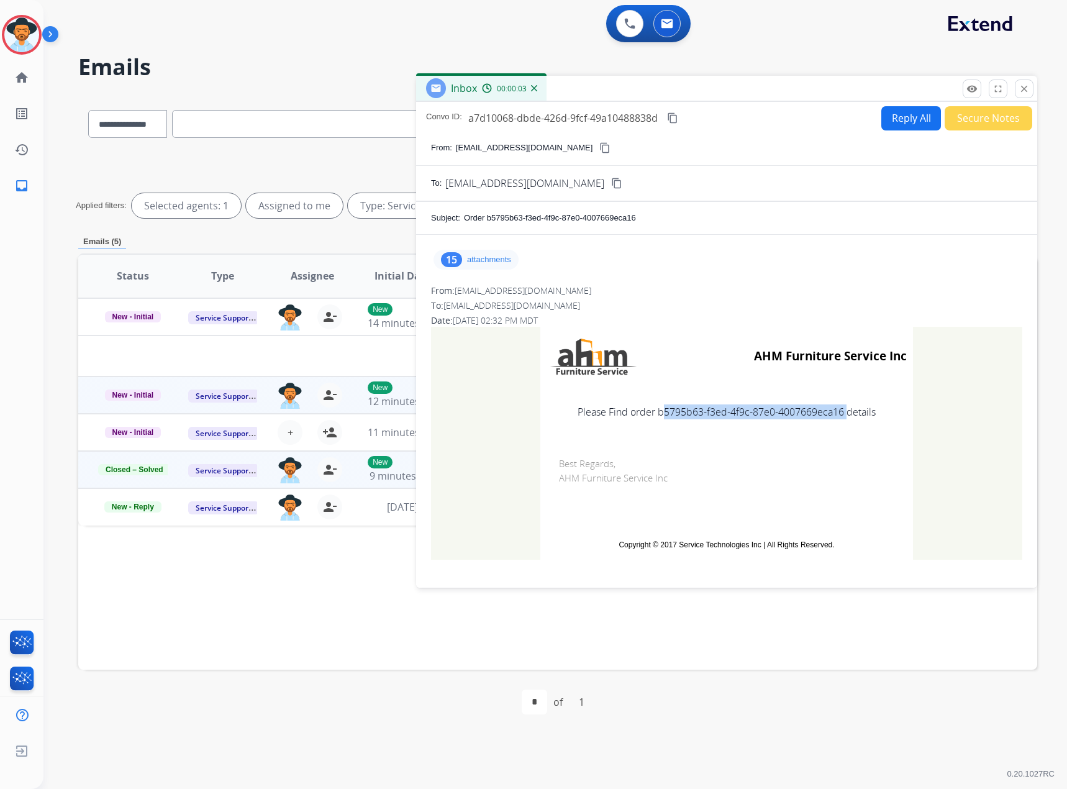
drag, startPoint x: 655, startPoint y: 419, endPoint x: 839, endPoint y: 419, distance: 184.5
click at [839, 419] on td "Please Find order b5795b63-f3ed-4f9c-87e0-4007669eca16 details" at bounding box center [726, 412] width 373 height 52
copy td "b5795b63-f3ed-4f9c-87e0-4007669eca16"
click at [1025, 87] on mat-icon "close" at bounding box center [1024, 88] width 11 height 11
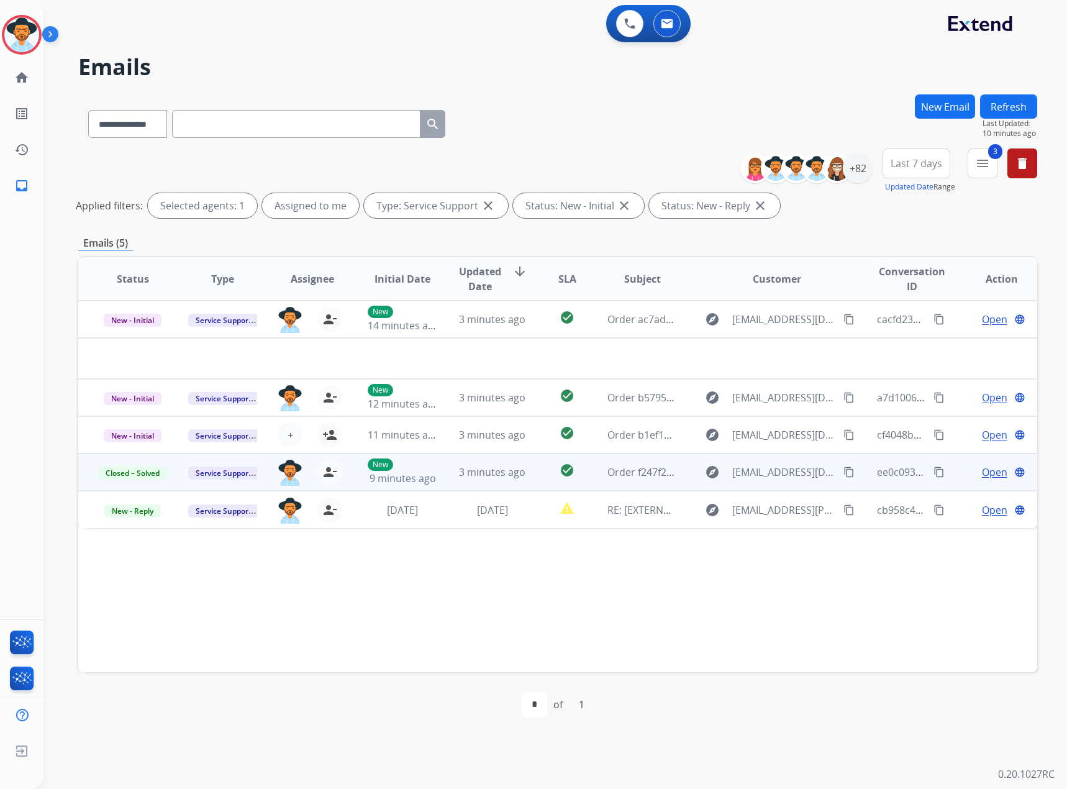
click at [1017, 105] on button "Refresh" at bounding box center [1008, 106] width 57 height 24
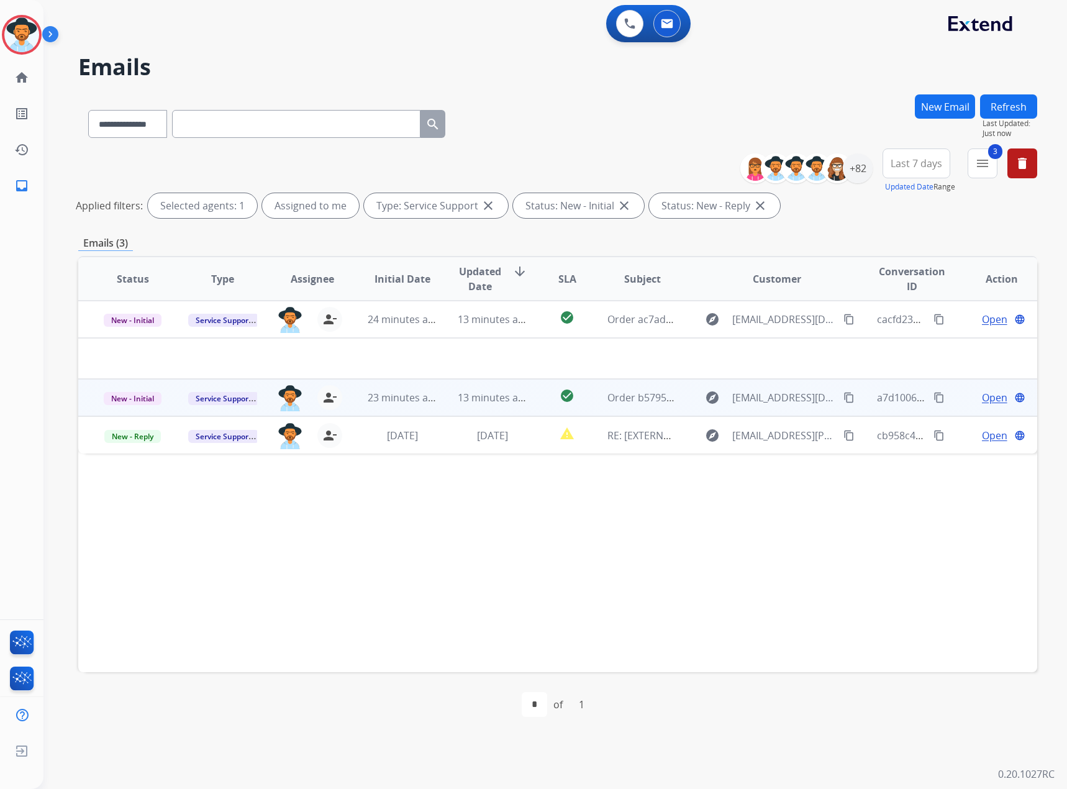
click at [982, 394] on span "Open" at bounding box center [994, 397] width 25 height 15
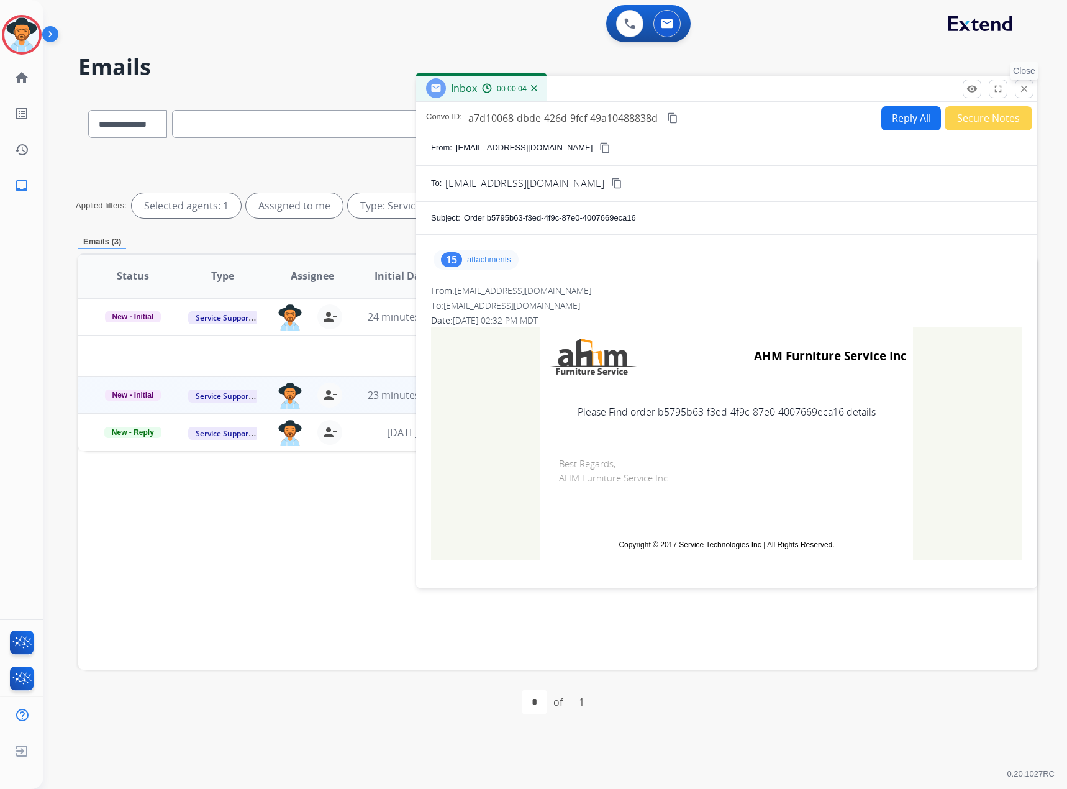
click at [1029, 88] on mat-icon "close" at bounding box center [1024, 88] width 11 height 11
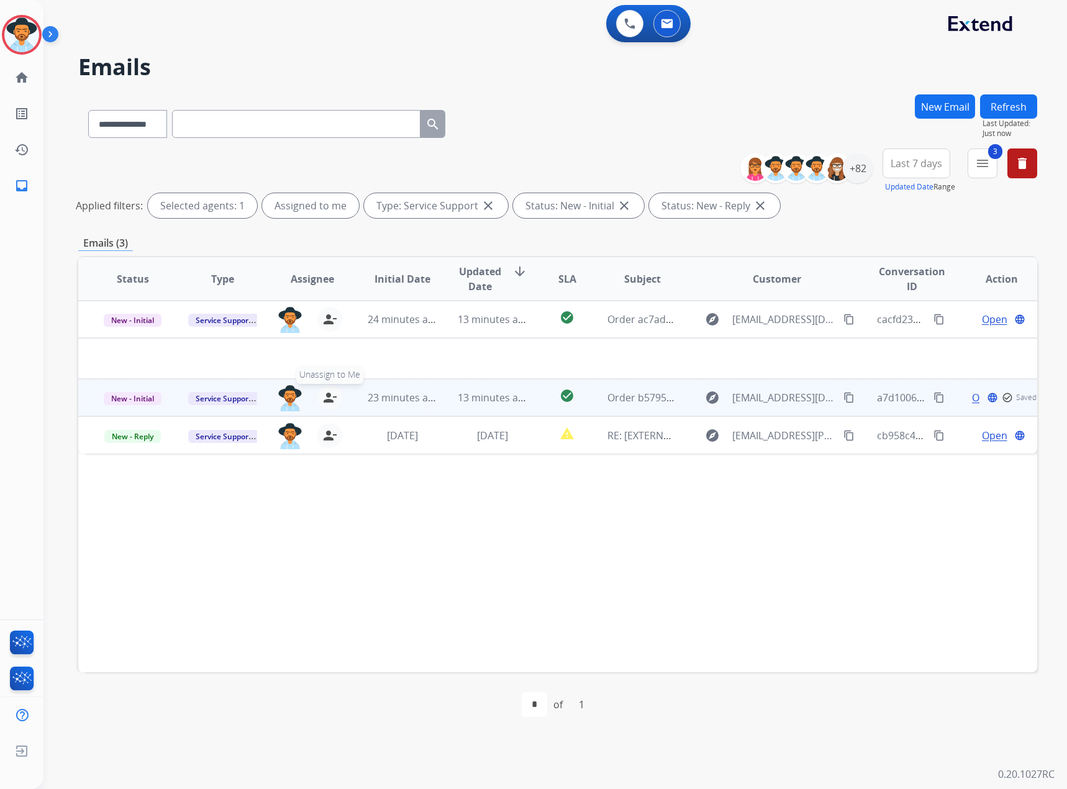
click at [329, 404] on mat-icon "person_remove" at bounding box center [329, 397] width 15 height 15
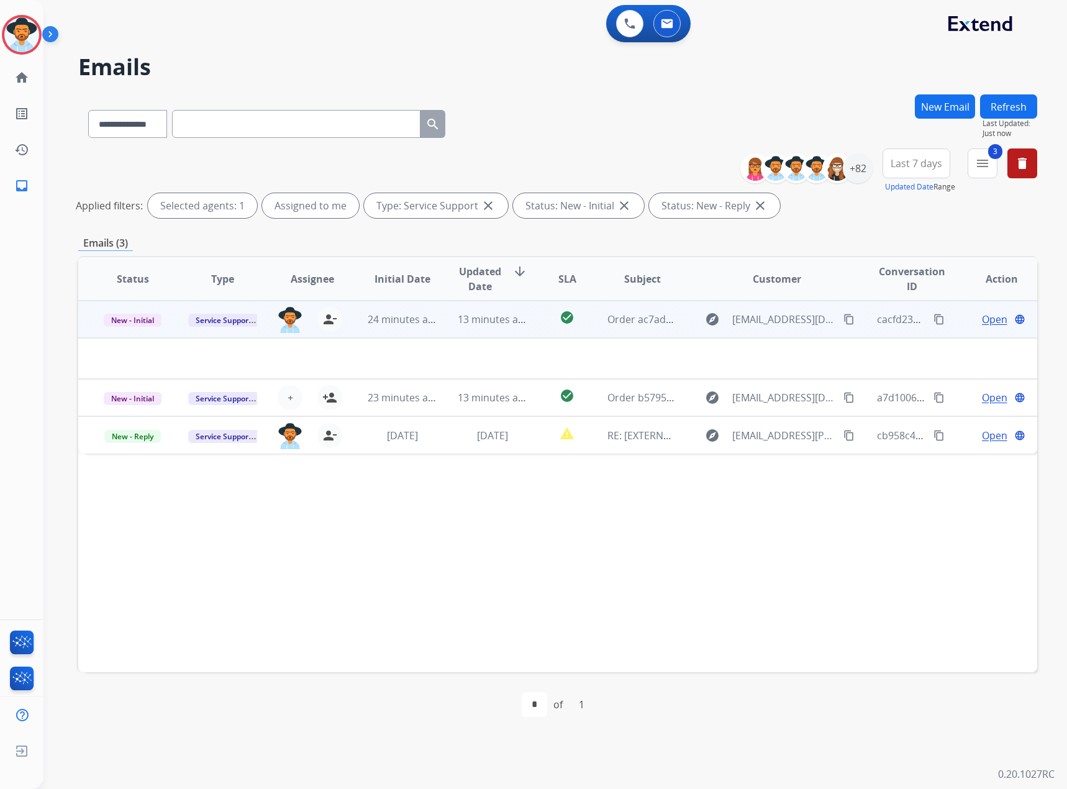
click at [982, 315] on span "Open" at bounding box center [994, 319] width 25 height 15
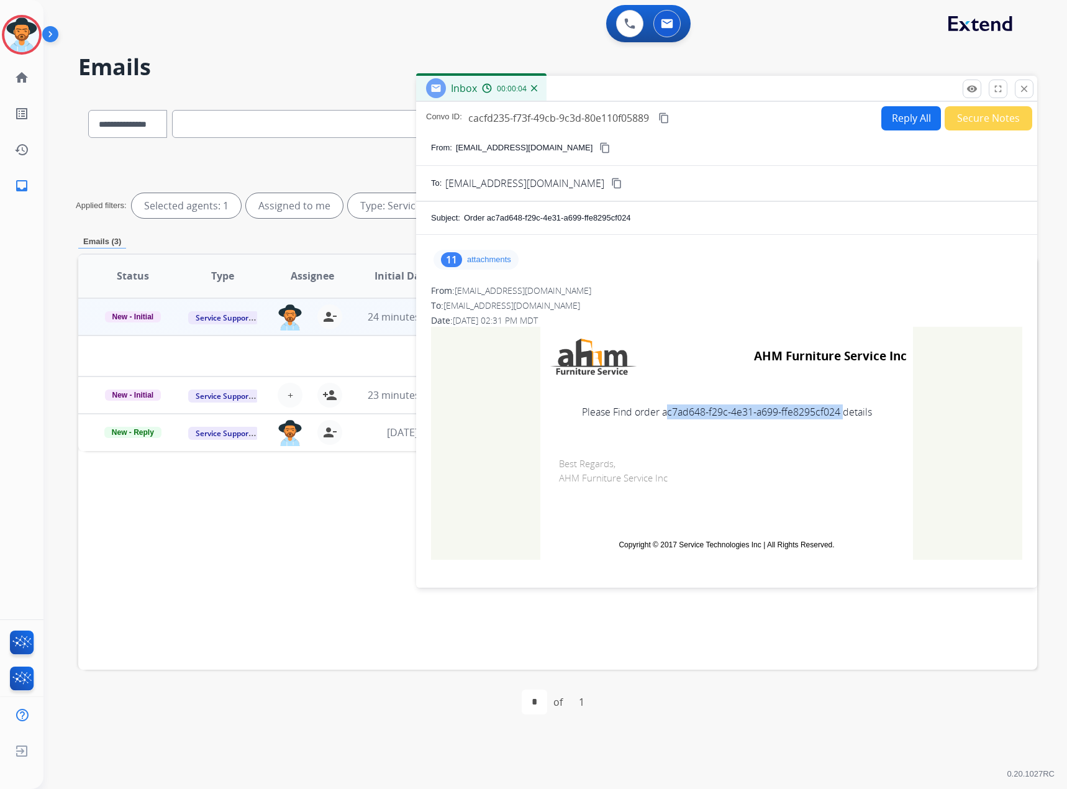
drag, startPoint x: 657, startPoint y: 415, endPoint x: 835, endPoint y: 414, distance: 177.6
click at [835, 414] on td "Please Find order ac7ad648-f29c-4e31-a699-ffe8295cf024 details" at bounding box center [726, 412] width 373 height 52
copy td "ac7ad648-f29c-4e31-a699-ffe8295cf024"
click at [1025, 86] on mat-icon "close" at bounding box center [1024, 88] width 11 height 11
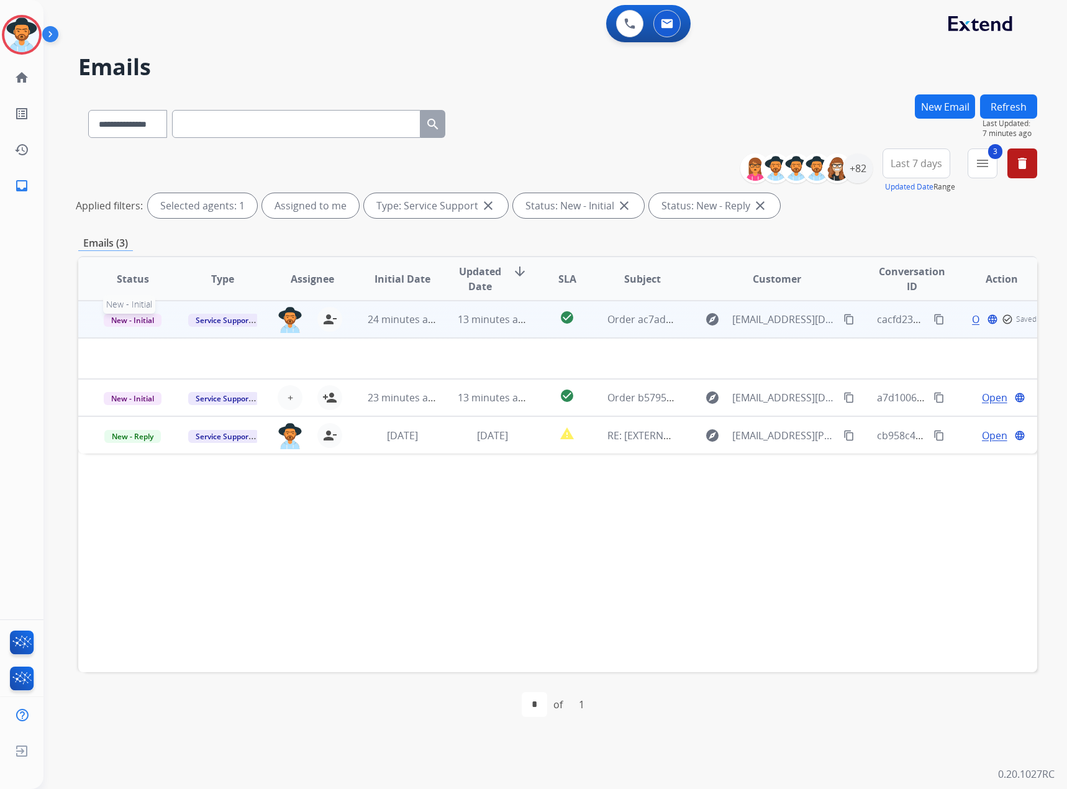
click at [142, 317] on span "New - Initial" at bounding box center [133, 320] width 58 height 13
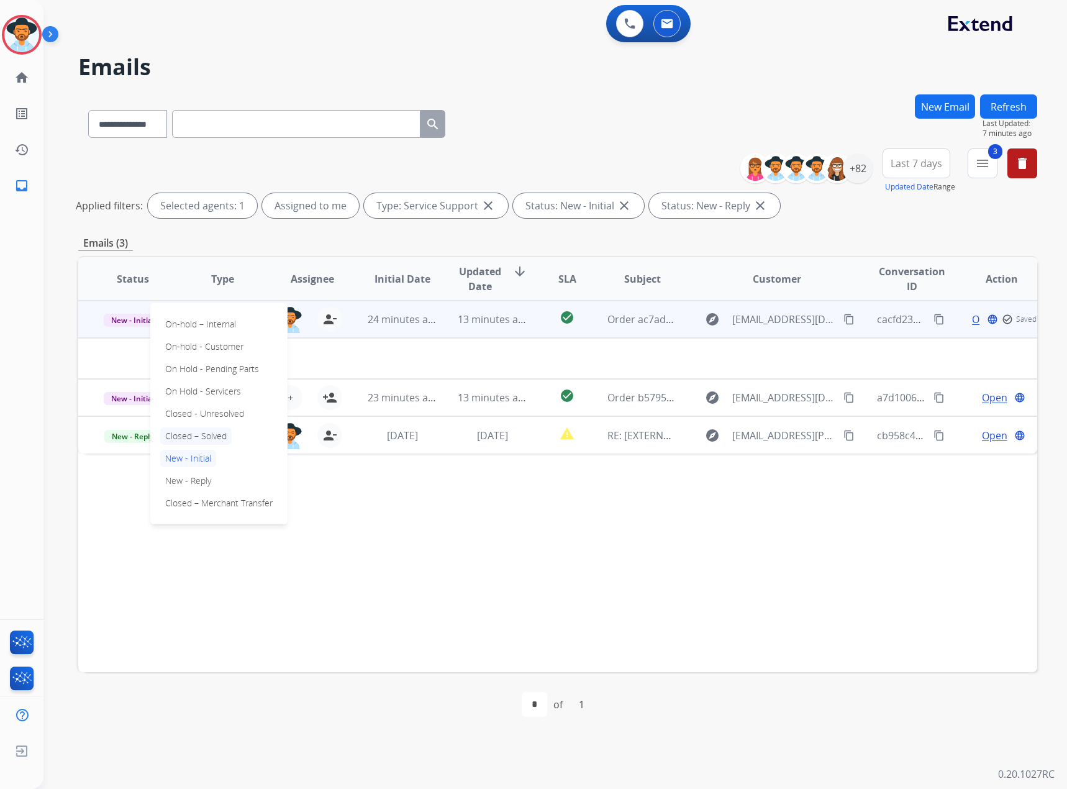
click at [201, 431] on p "Closed – Solved" at bounding box center [195, 435] width 71 height 17
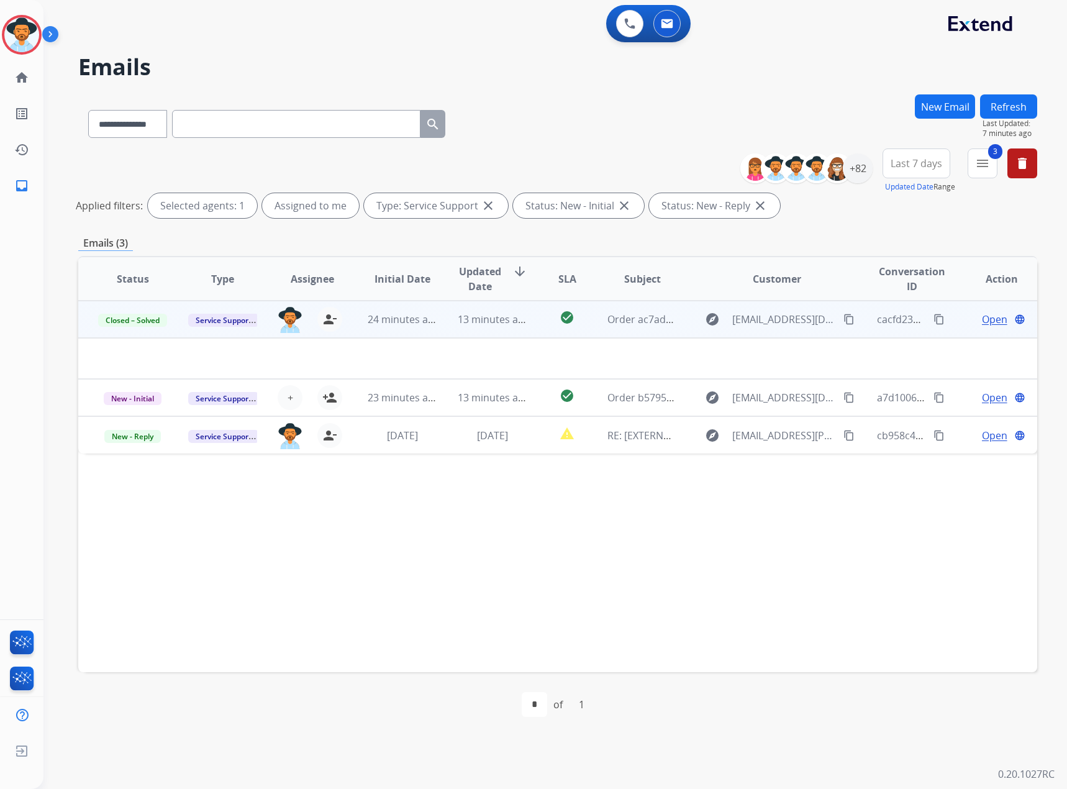
click at [1011, 99] on button "Refresh" at bounding box center [1008, 106] width 57 height 24
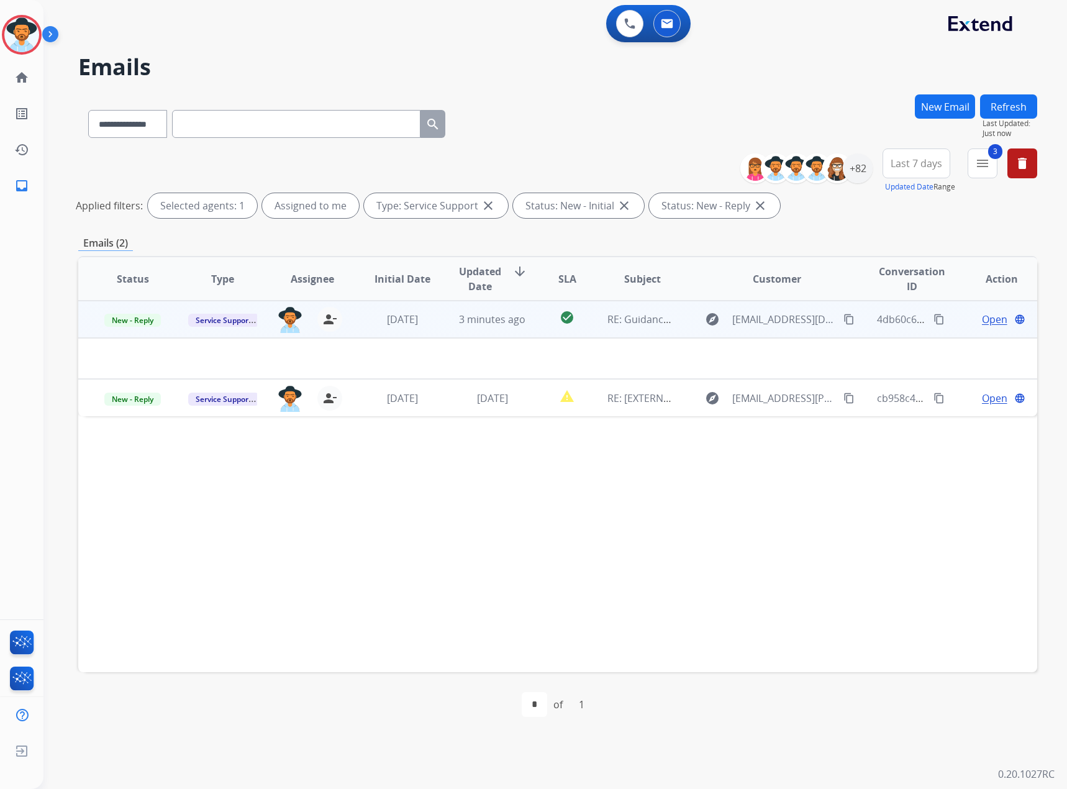
click at [992, 320] on span "Open" at bounding box center [994, 319] width 25 height 15
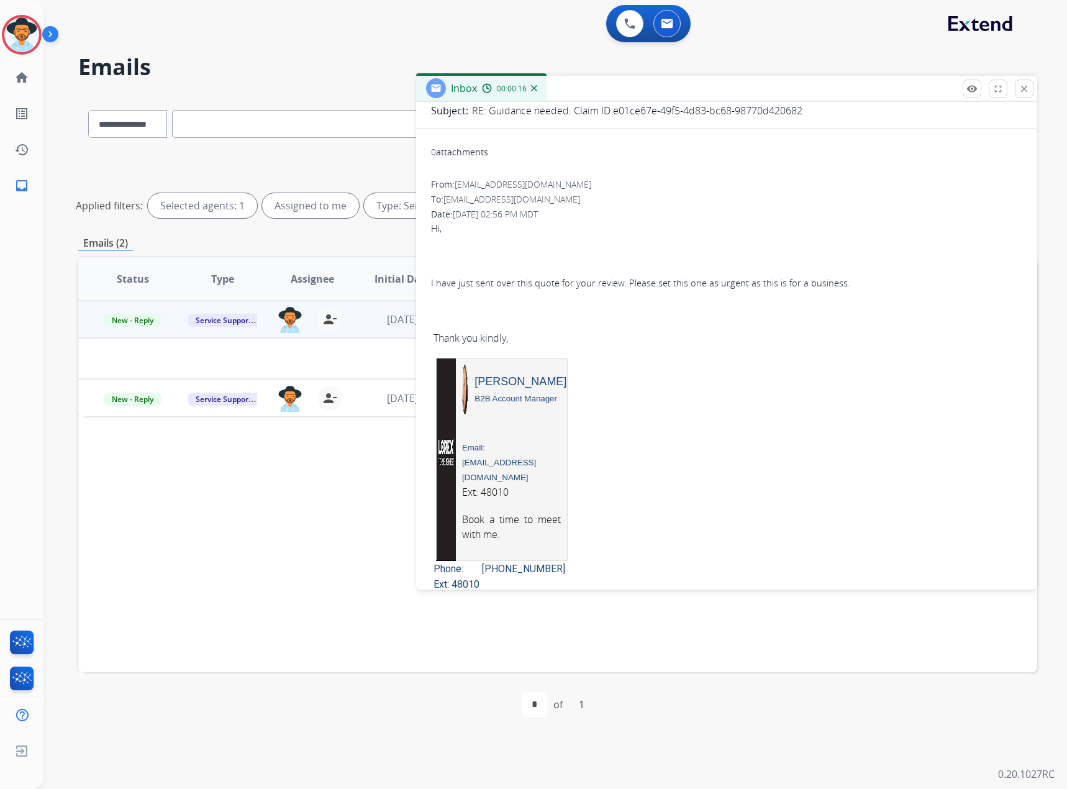
scroll to position [0, 0]
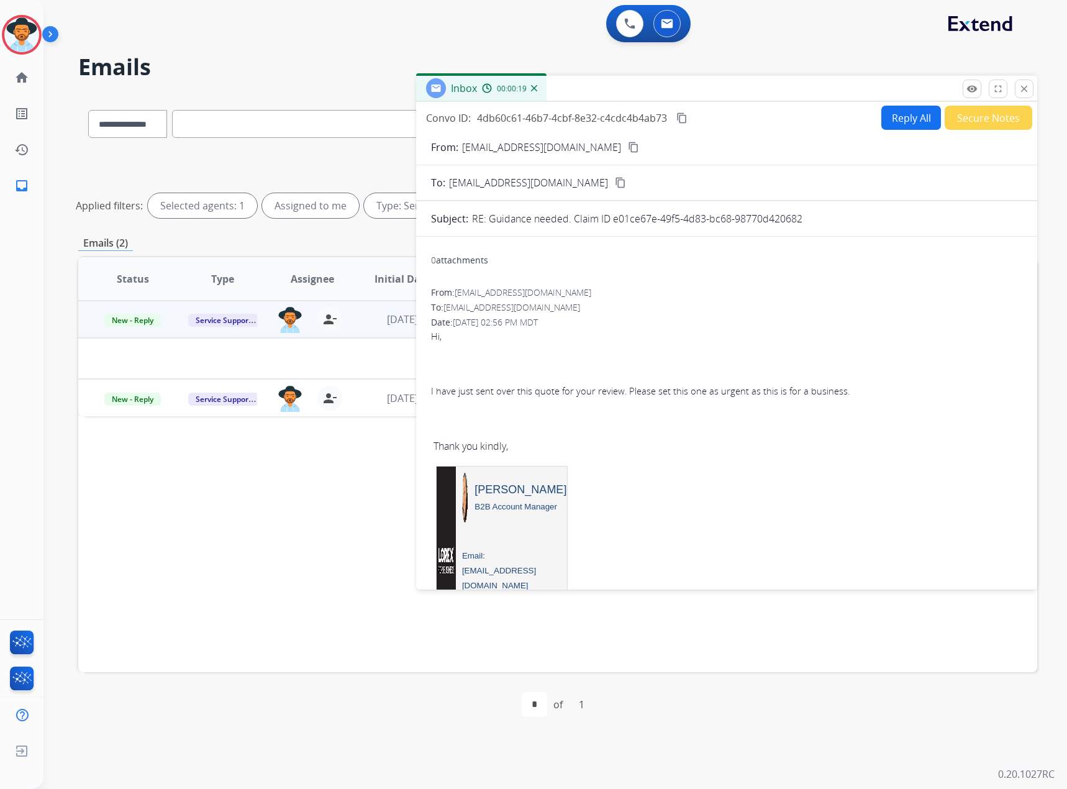
drag, startPoint x: 825, startPoint y: 220, endPoint x: 612, endPoint y: 216, distance: 213.7
click at [611, 216] on div "RE: Guidance needed. Claim ID e01ce67e-49f5-4d83-bc68-98770d420682" at bounding box center [747, 218] width 550 height 15
copy p "e01ce67e-49f5-4d83-bc68-98770d420682"
click at [1027, 86] on mat-icon "close" at bounding box center [1024, 88] width 11 height 11
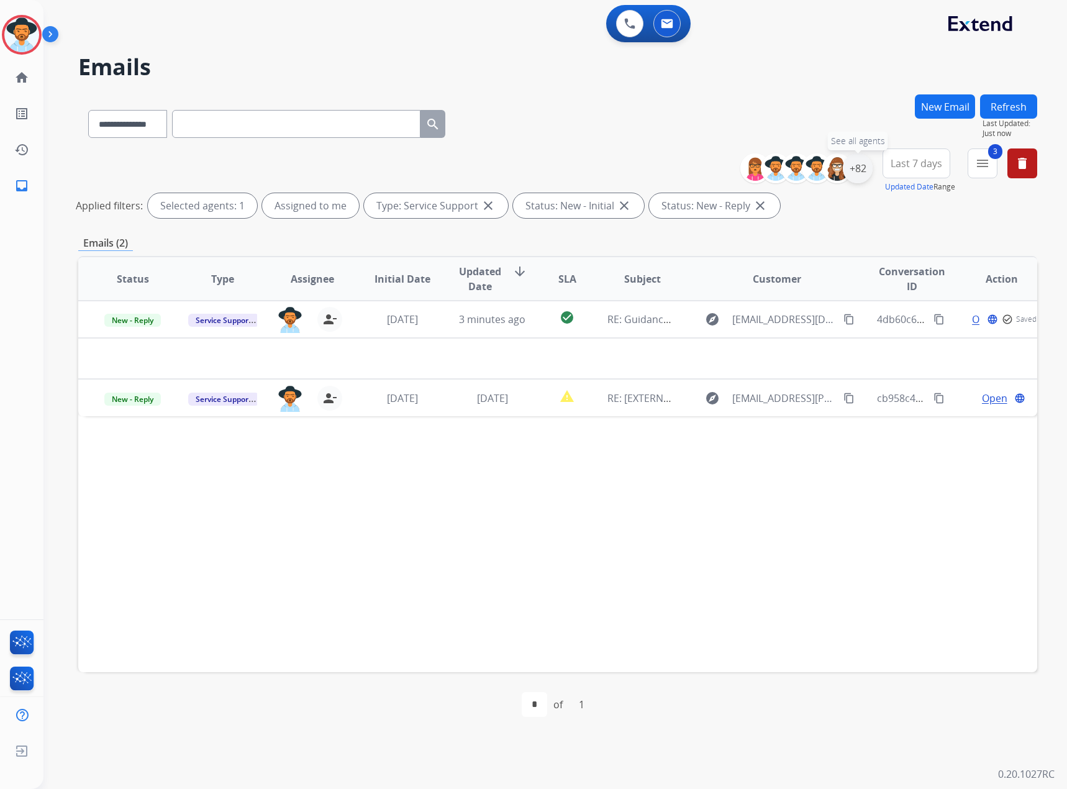
click at [857, 168] on div "+82" at bounding box center [858, 168] width 30 height 30
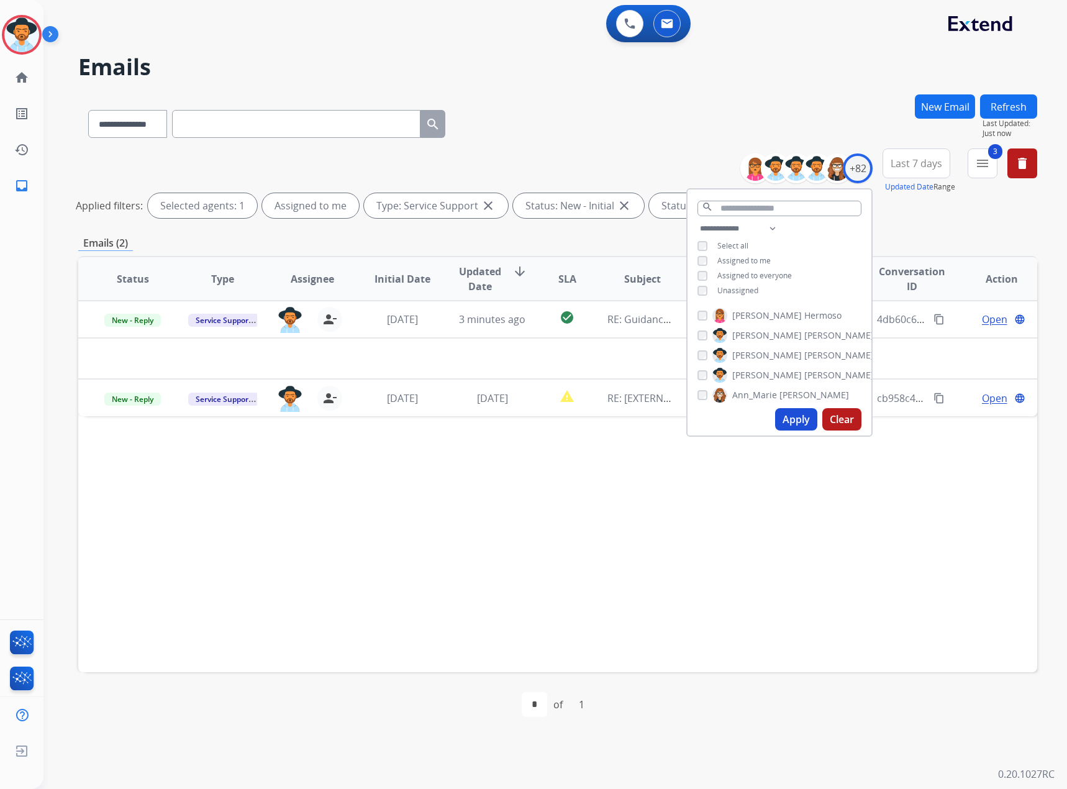
click at [729, 288] on span "Unassigned" at bounding box center [737, 290] width 41 height 11
click at [794, 417] on button "Apply" at bounding box center [796, 419] width 42 height 22
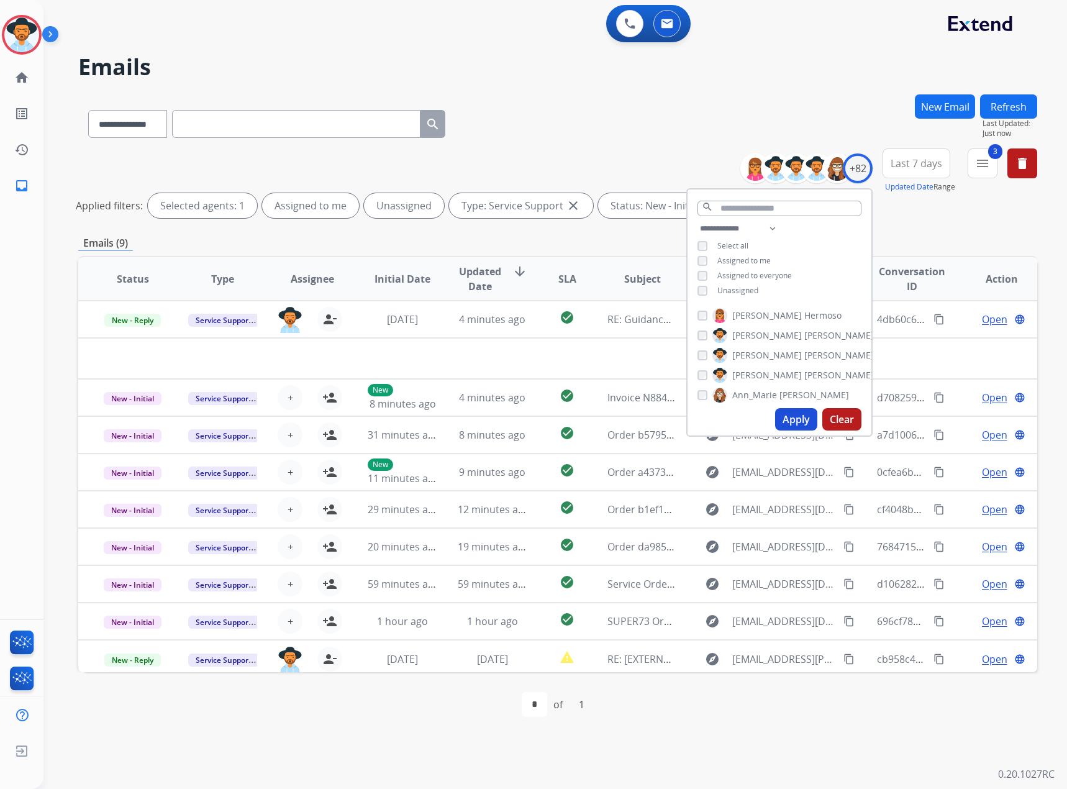
click at [758, 111] on div "**********" at bounding box center [557, 121] width 959 height 54
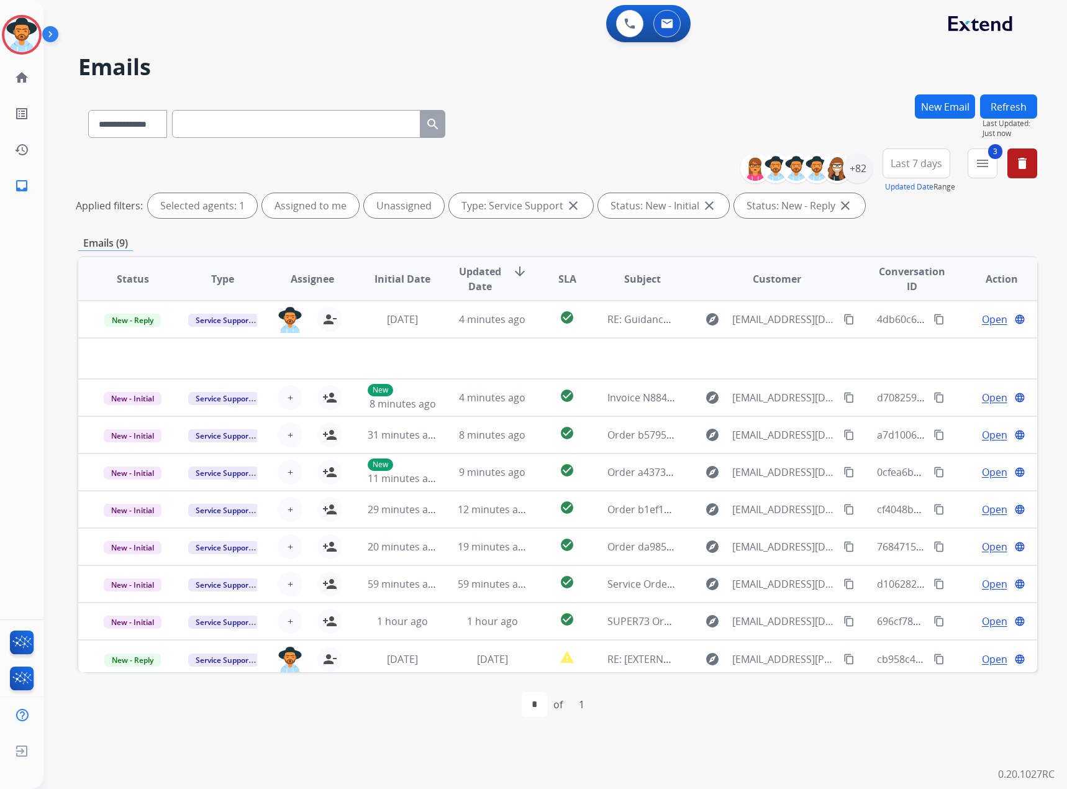
click at [1005, 99] on button "Refresh" at bounding box center [1008, 106] width 57 height 24
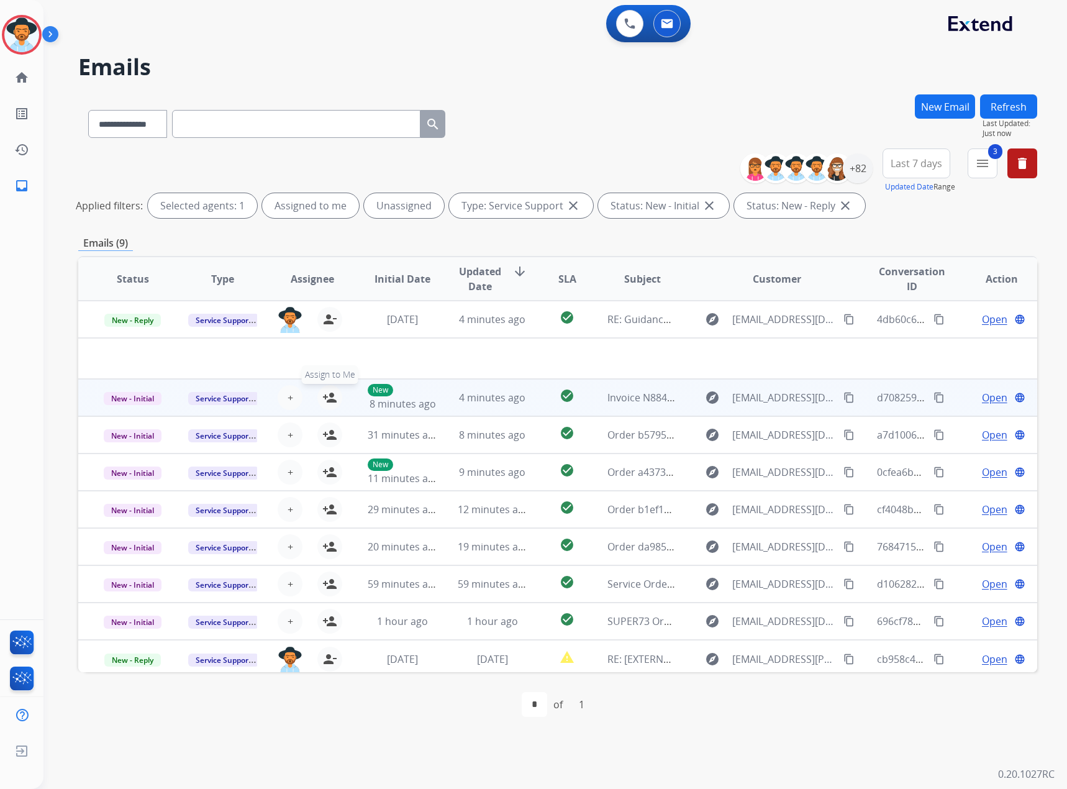
click at [322, 396] on mat-icon "person_add" at bounding box center [329, 397] width 15 height 15
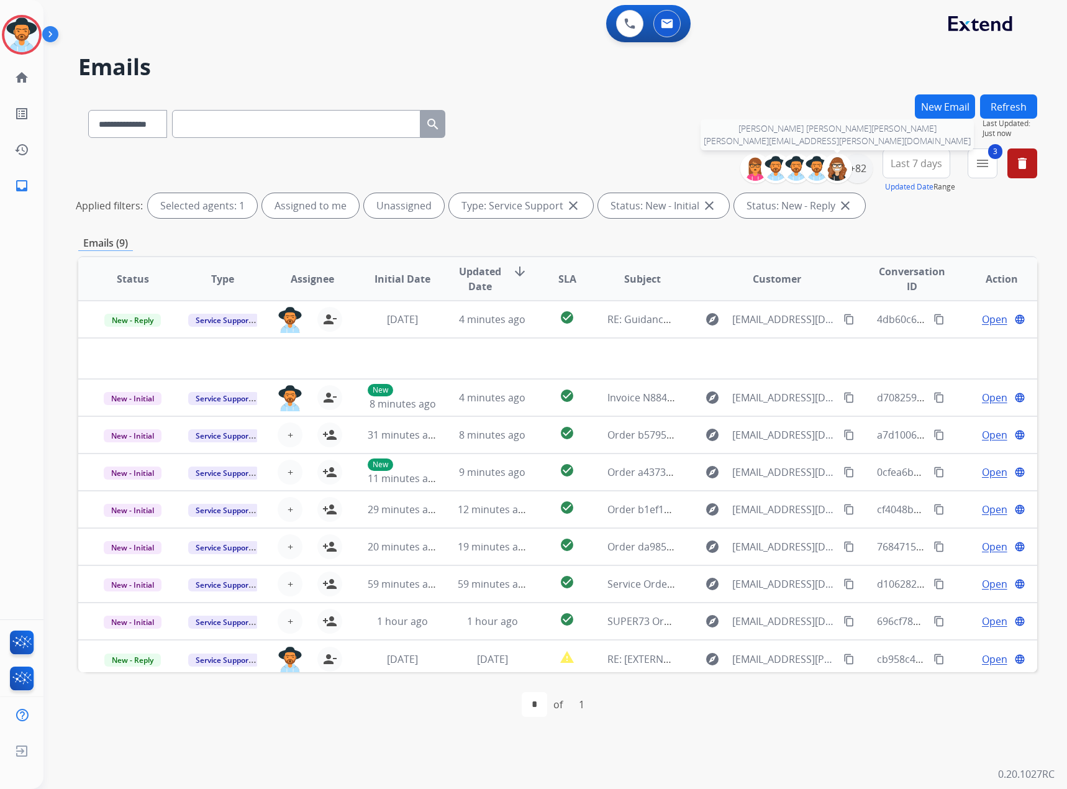
click at [828, 161] on img at bounding box center [837, 168] width 25 height 25
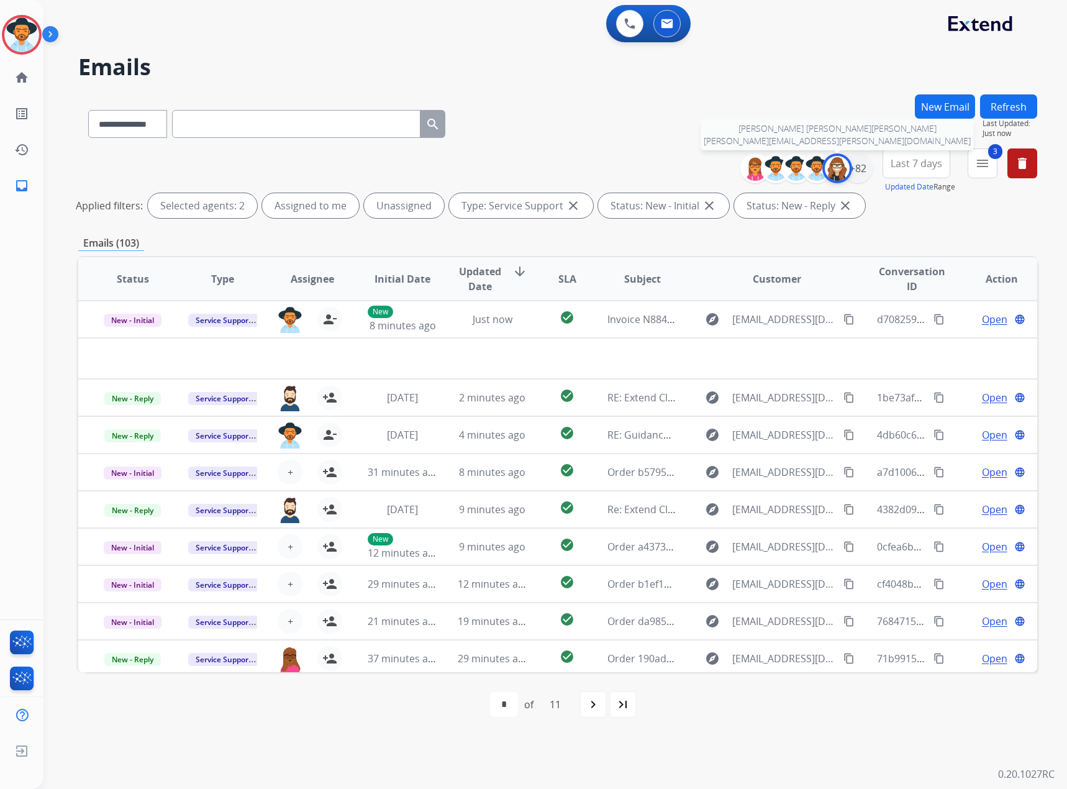
click at [845, 175] on img at bounding box center [837, 168] width 25 height 25
click at [856, 176] on div "+82" at bounding box center [858, 168] width 30 height 30
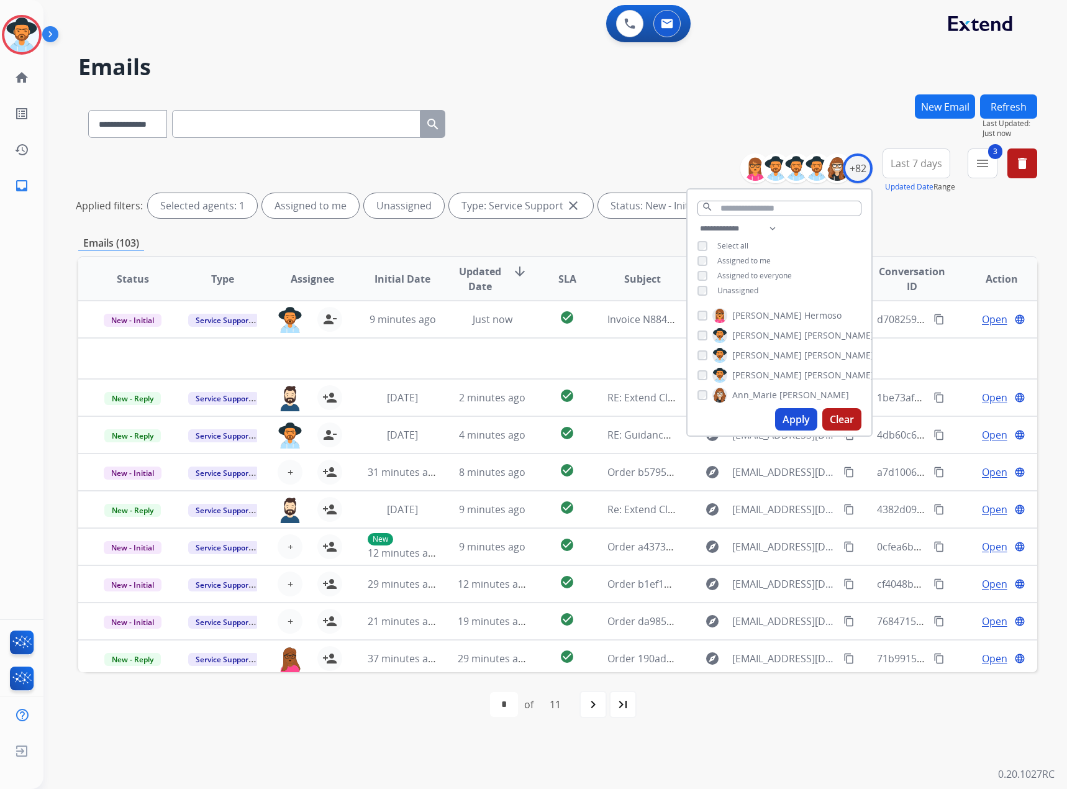
click at [729, 286] on span "Unassigned" at bounding box center [737, 290] width 41 height 11
click at [790, 416] on button "Apply" at bounding box center [796, 419] width 42 height 22
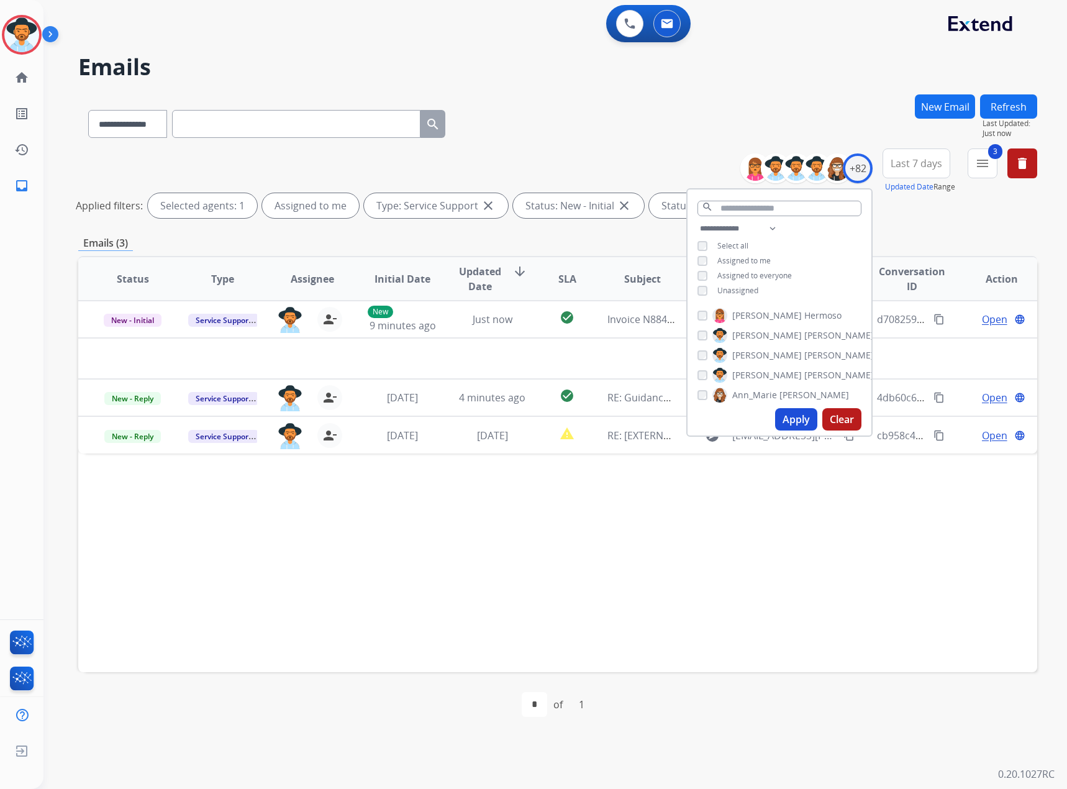
click at [625, 147] on div "**********" at bounding box center [557, 121] width 959 height 54
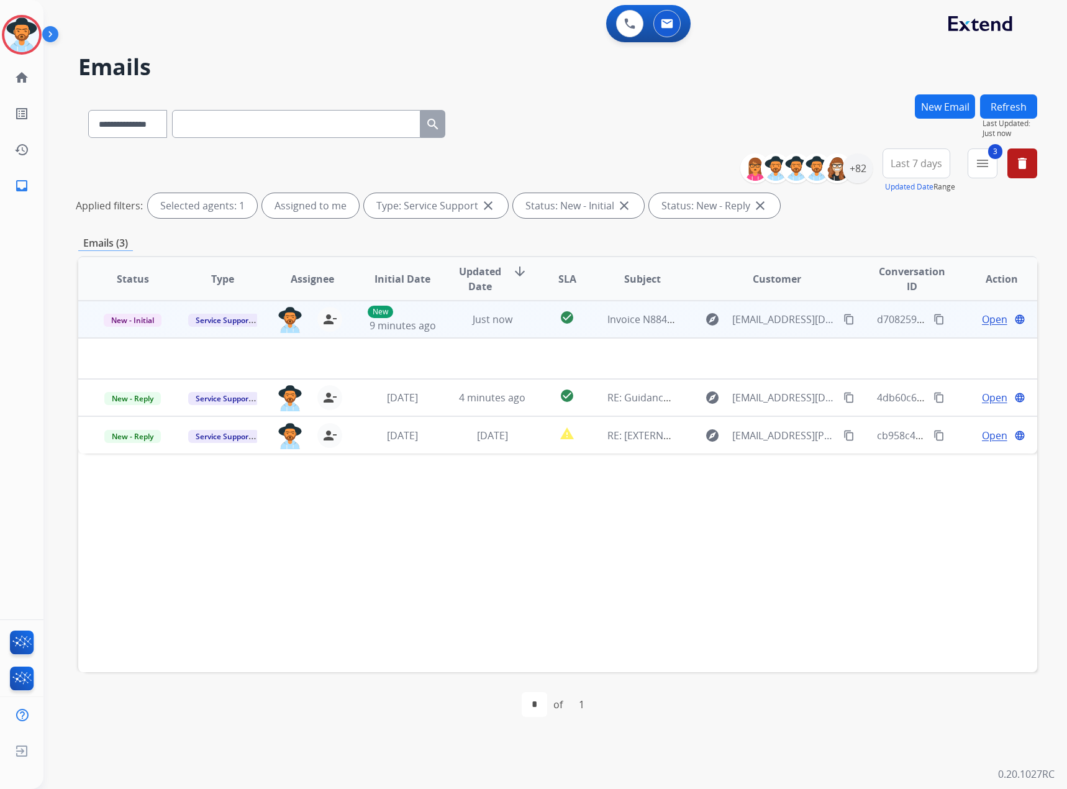
click at [983, 324] on span "Open" at bounding box center [994, 319] width 25 height 15
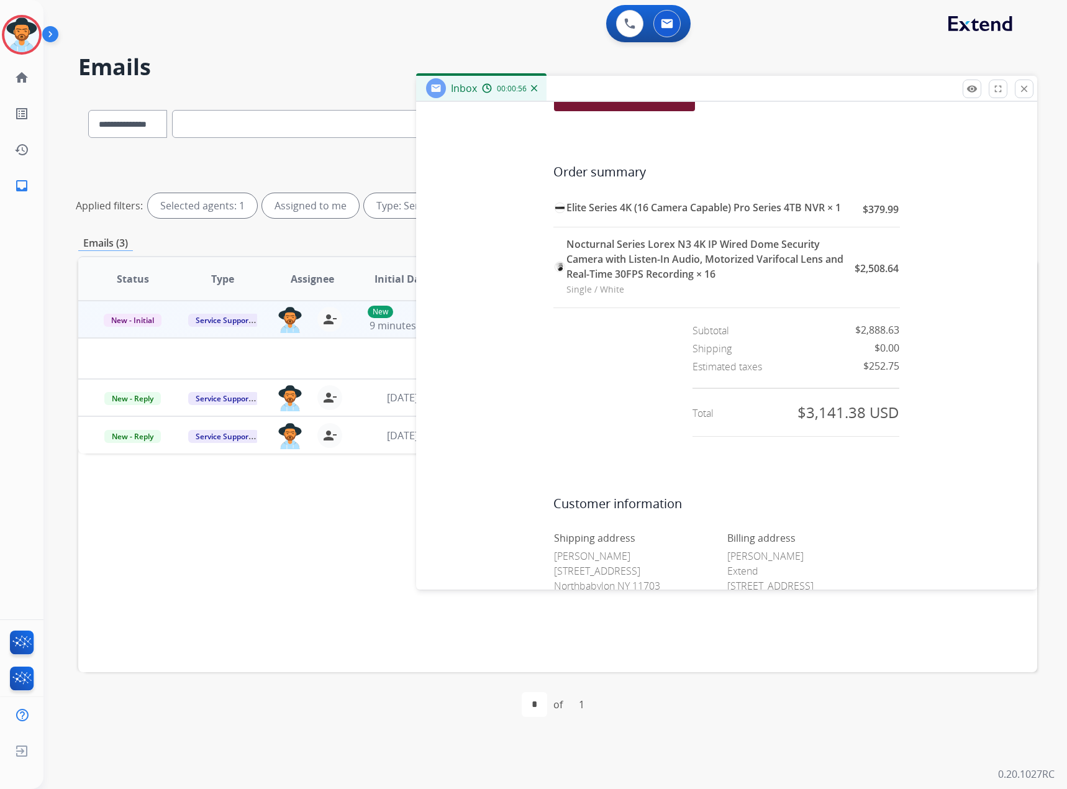
scroll to position [932, 0]
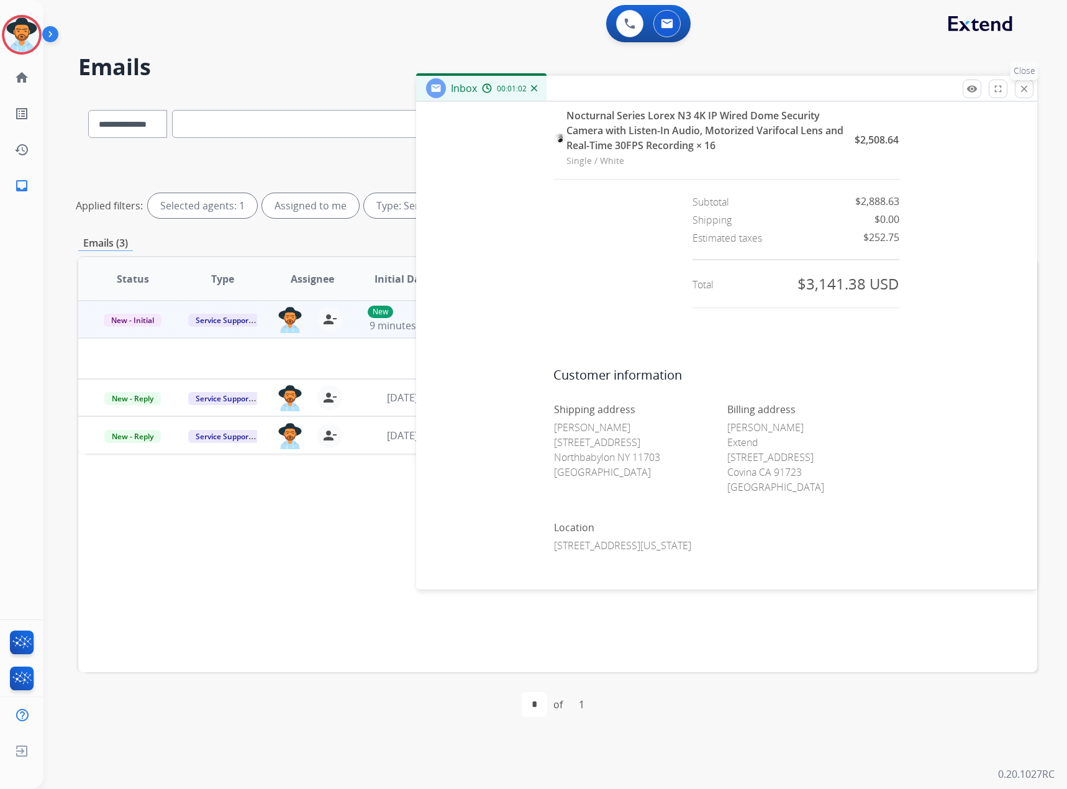
click at [1019, 88] on mat-icon "close" at bounding box center [1024, 88] width 11 height 11
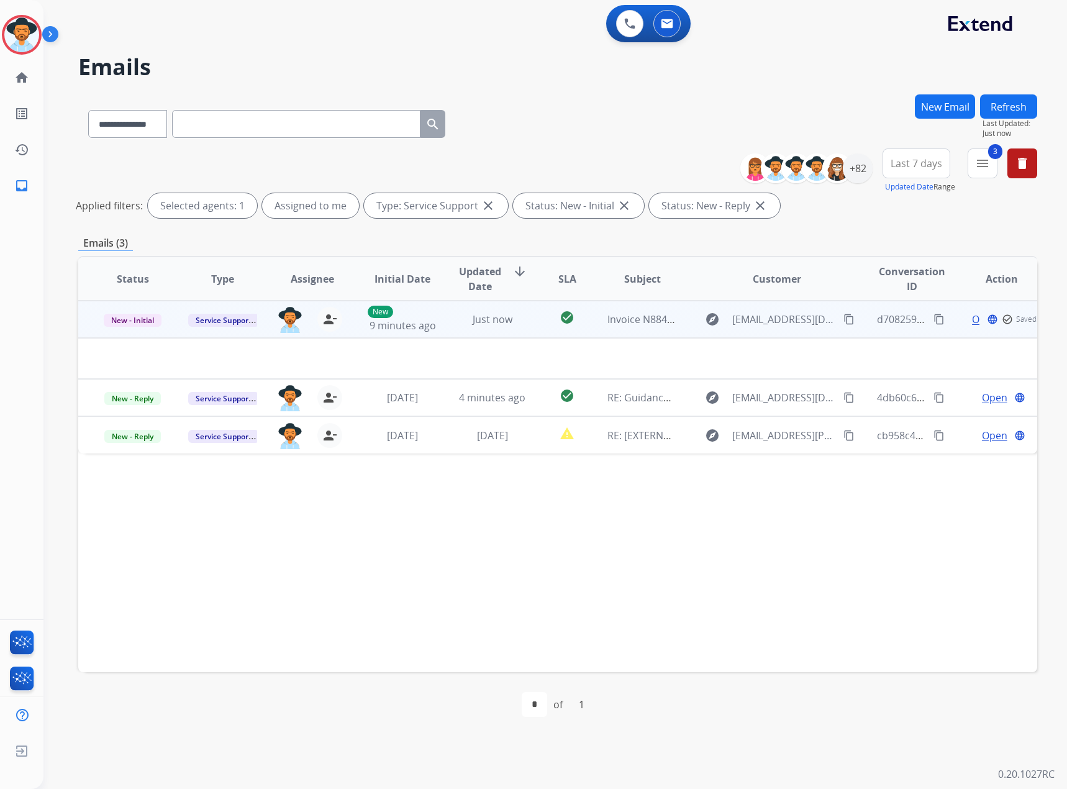
click at [933, 317] on mat-icon "content_copy" at bounding box center [938, 319] width 11 height 11
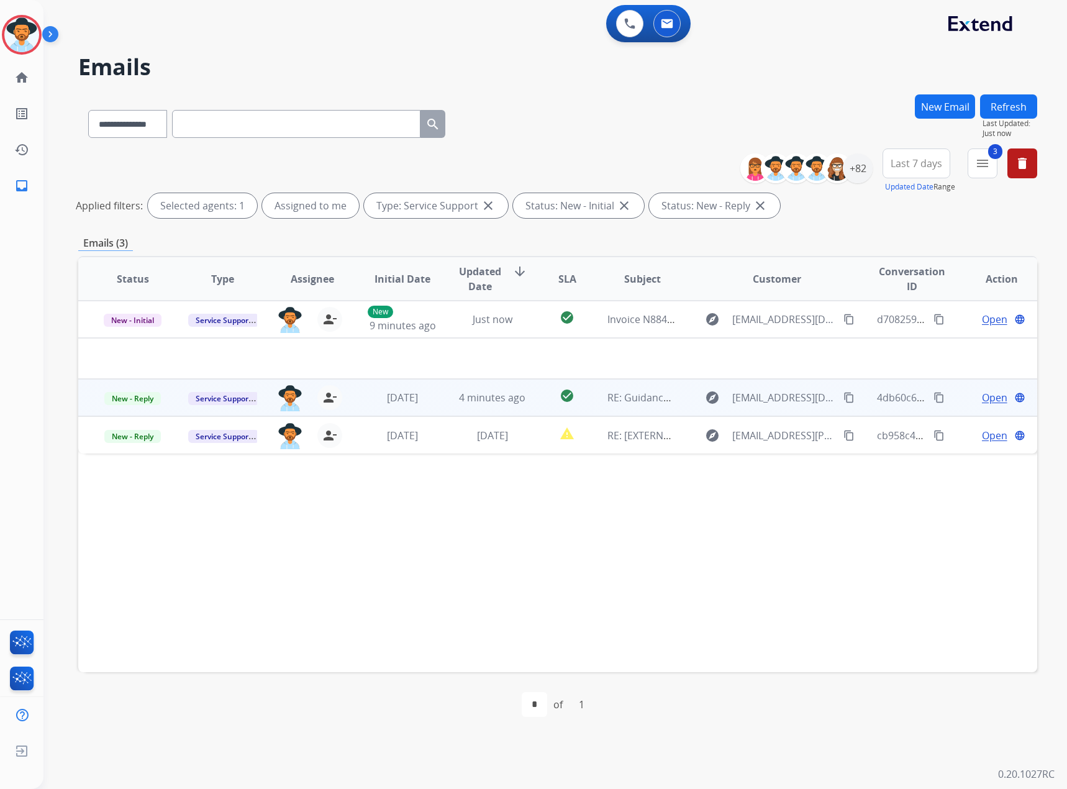
click at [969, 395] on div "Open language" at bounding box center [1002, 397] width 70 height 15
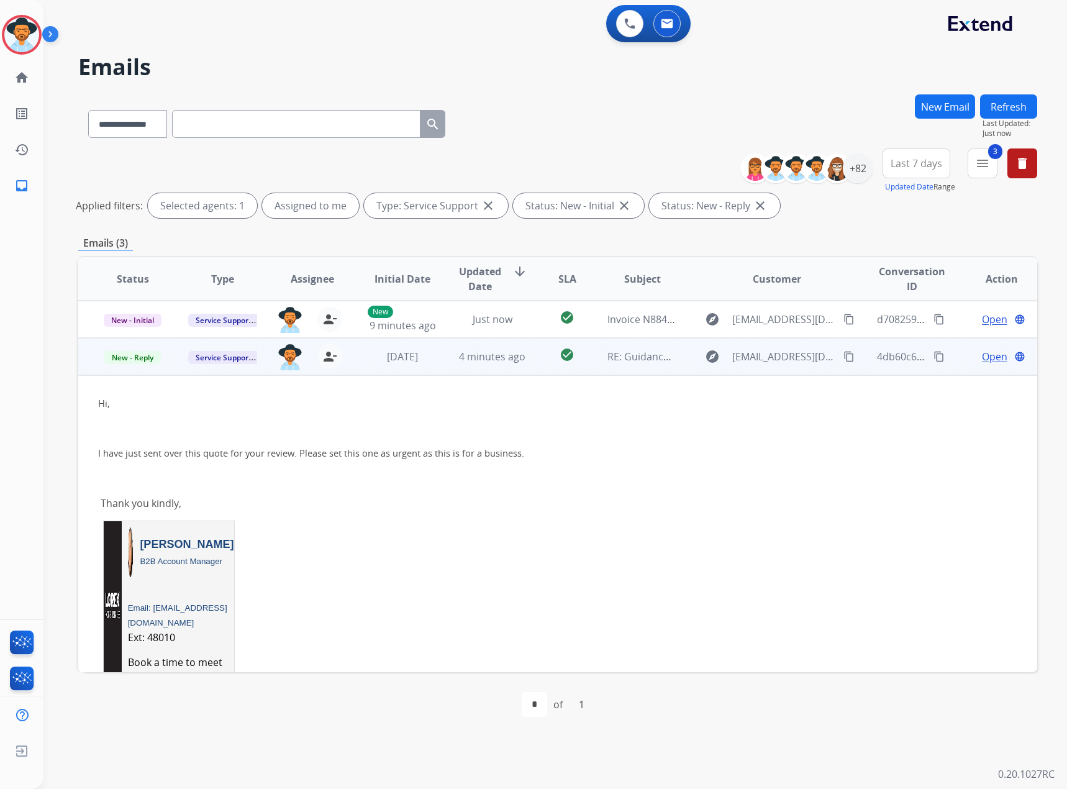
scroll to position [37, 0]
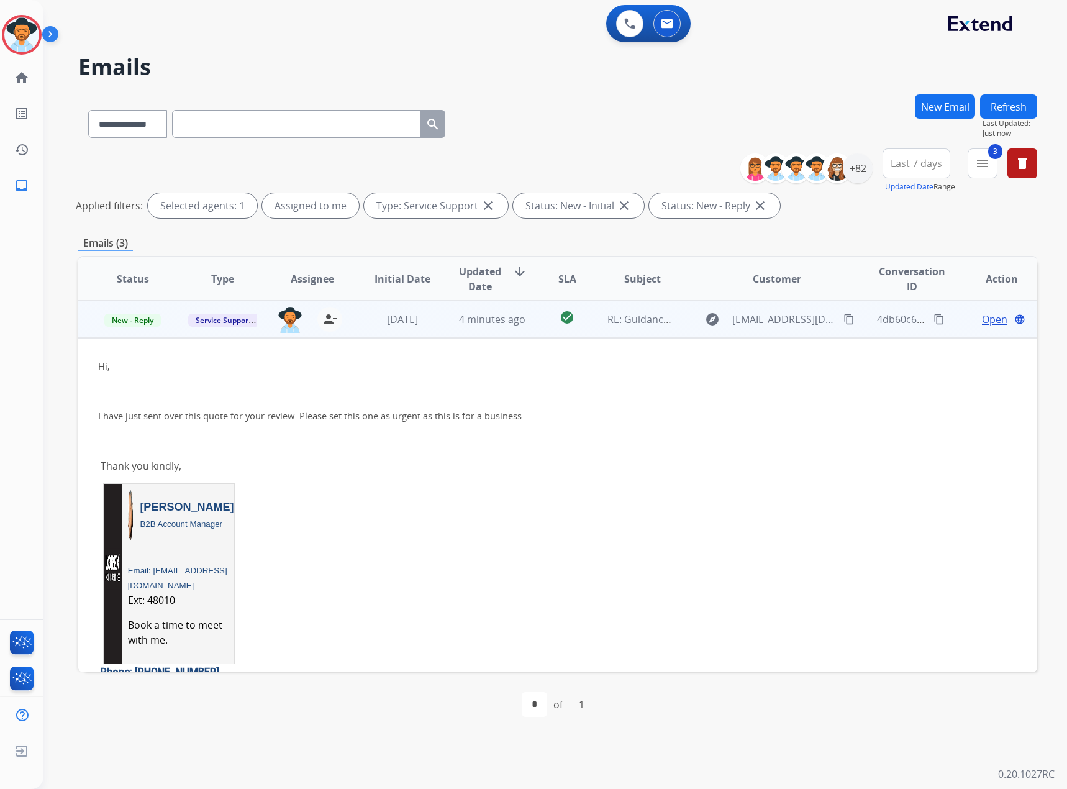
click at [982, 320] on span "Open" at bounding box center [994, 319] width 25 height 15
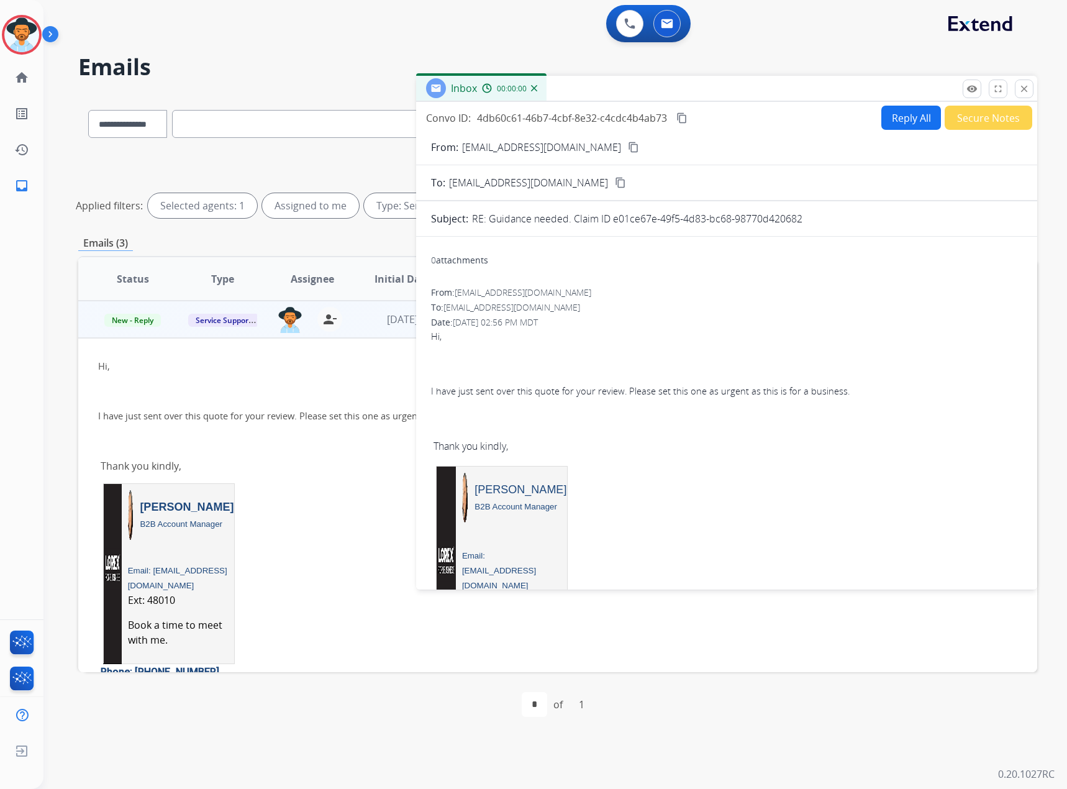
click at [894, 121] on button "Reply All" at bounding box center [911, 118] width 60 height 24
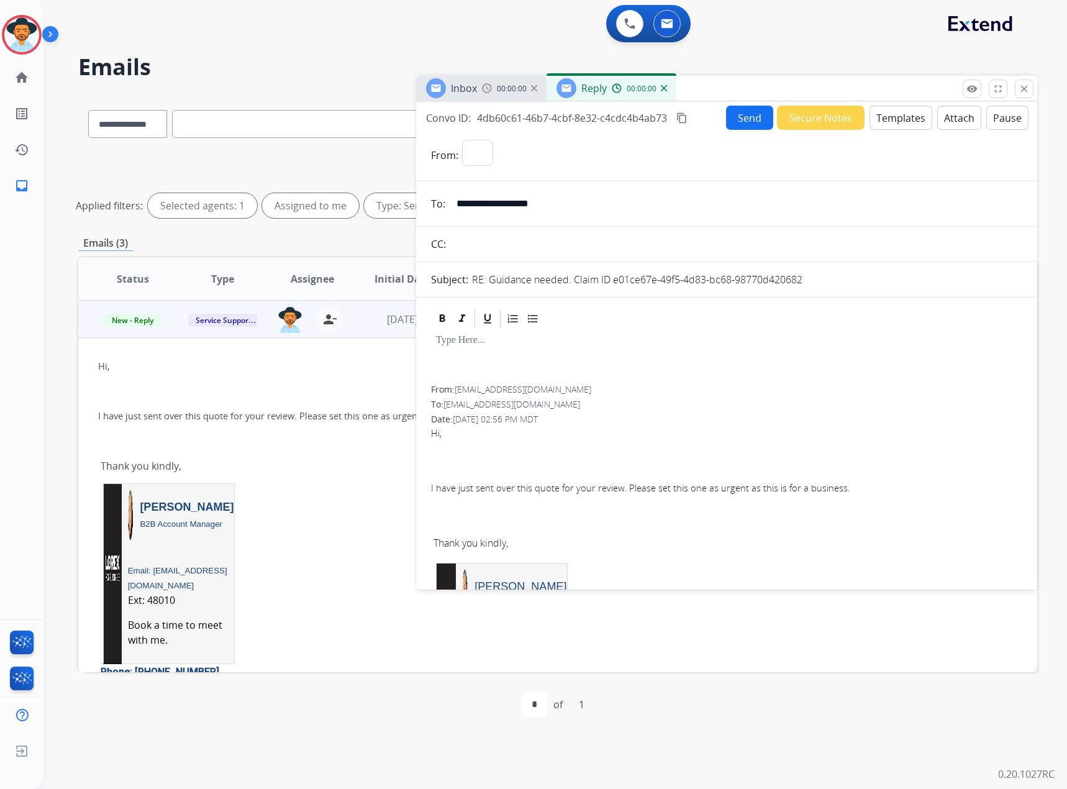
select select "**********"
click at [900, 120] on button "Templates" at bounding box center [900, 118] width 63 height 24
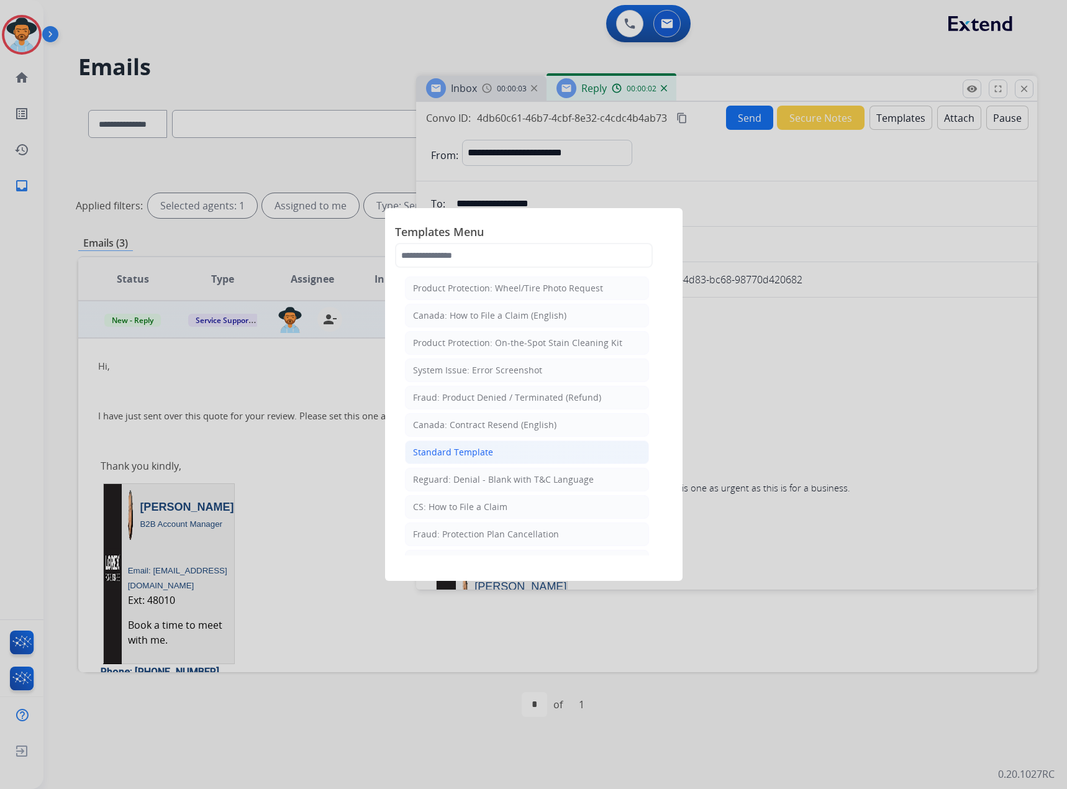
click at [481, 450] on div "Standard Template" at bounding box center [453, 452] width 80 height 12
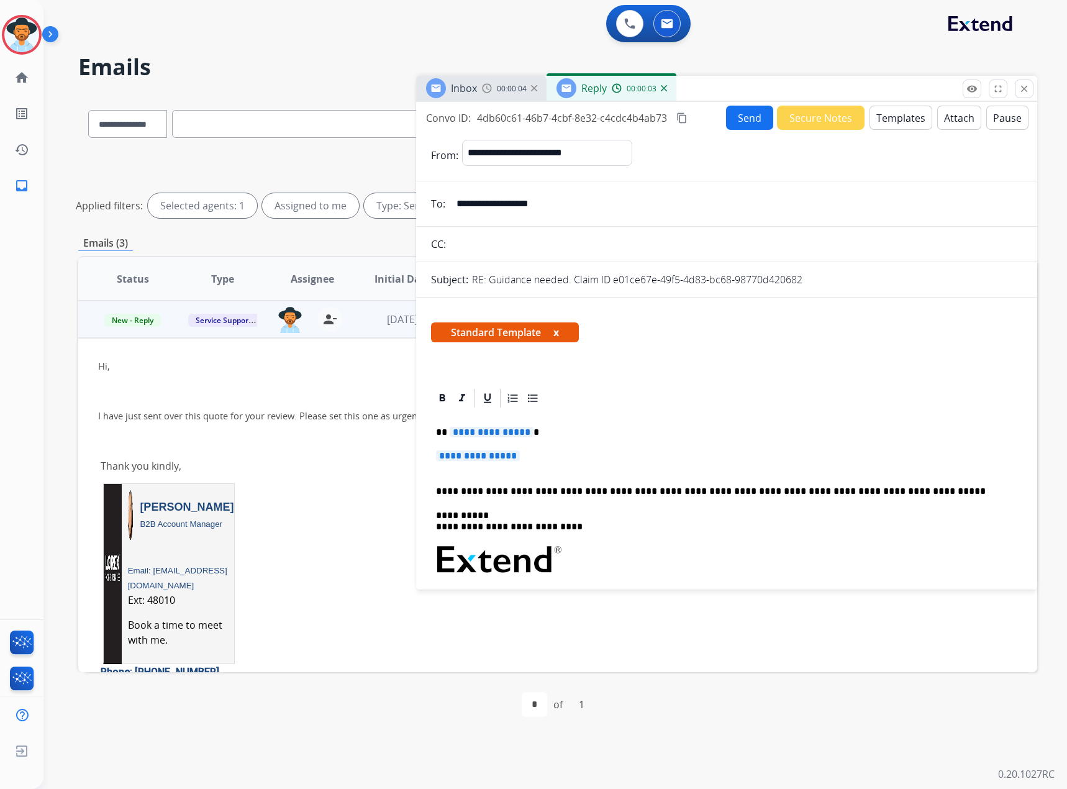
click at [557, 329] on button "x" at bounding box center [556, 332] width 6 height 15
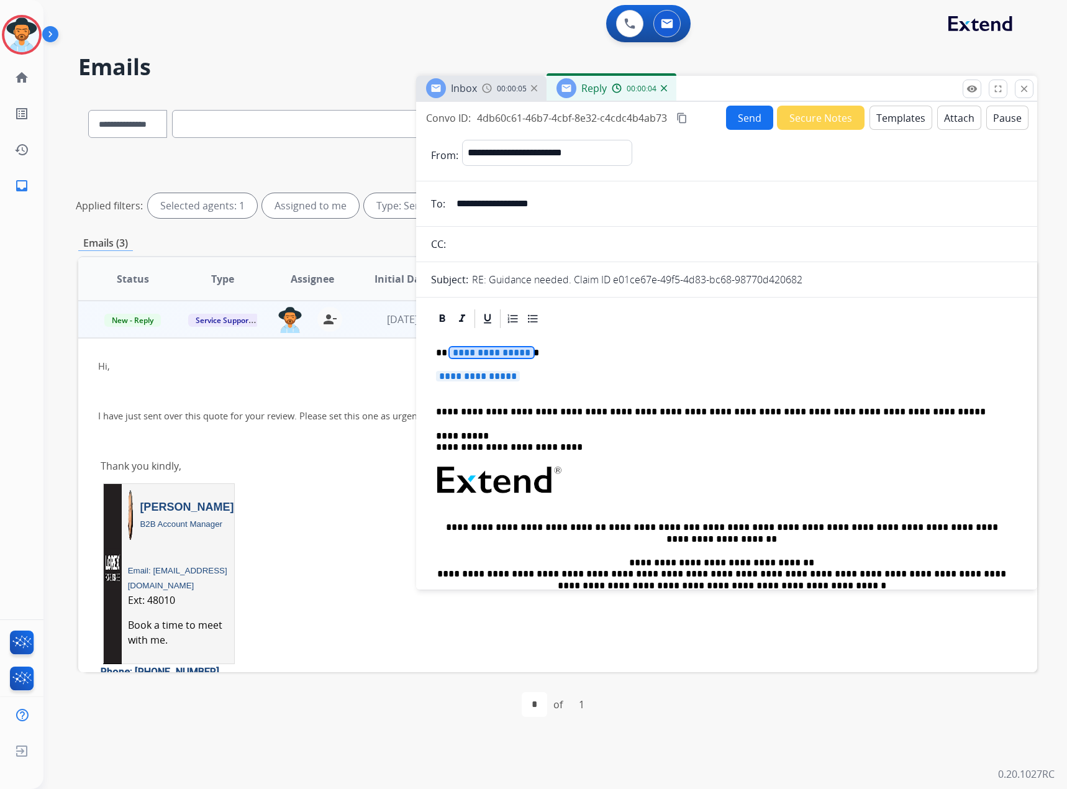
click at [493, 353] on span "**********" at bounding box center [492, 352] width 84 height 11
click at [486, 383] on p "**********" at bounding box center [726, 382] width 581 height 23
click at [490, 378] on span "**********" at bounding box center [478, 376] width 84 height 11
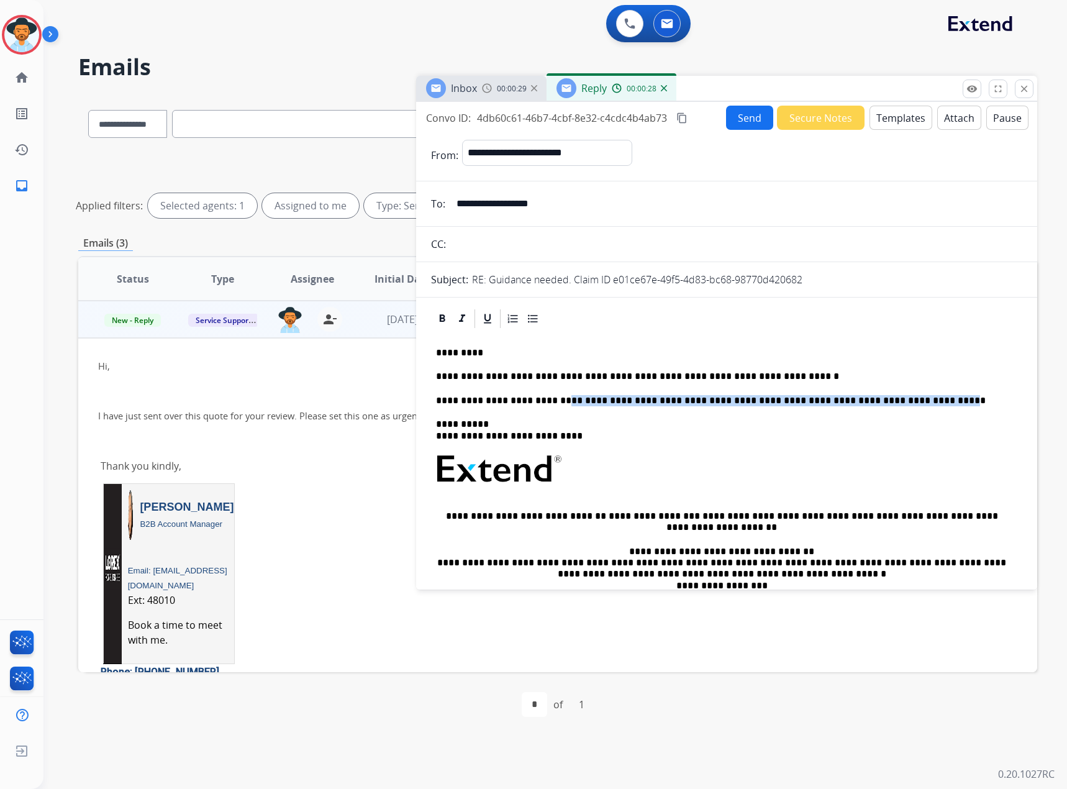
drag, startPoint x: 559, startPoint y: 400, endPoint x: 924, endPoint y: 392, distance: 364.7
click at [924, 392] on div "**********" at bounding box center [726, 504] width 591 height 348
drag, startPoint x: 556, startPoint y: 434, endPoint x: 491, endPoint y: 435, distance: 64.6
click at [491, 435] on p "**********" at bounding box center [721, 430] width 571 height 23
click at [678, 378] on p "**********" at bounding box center [721, 376] width 571 height 11
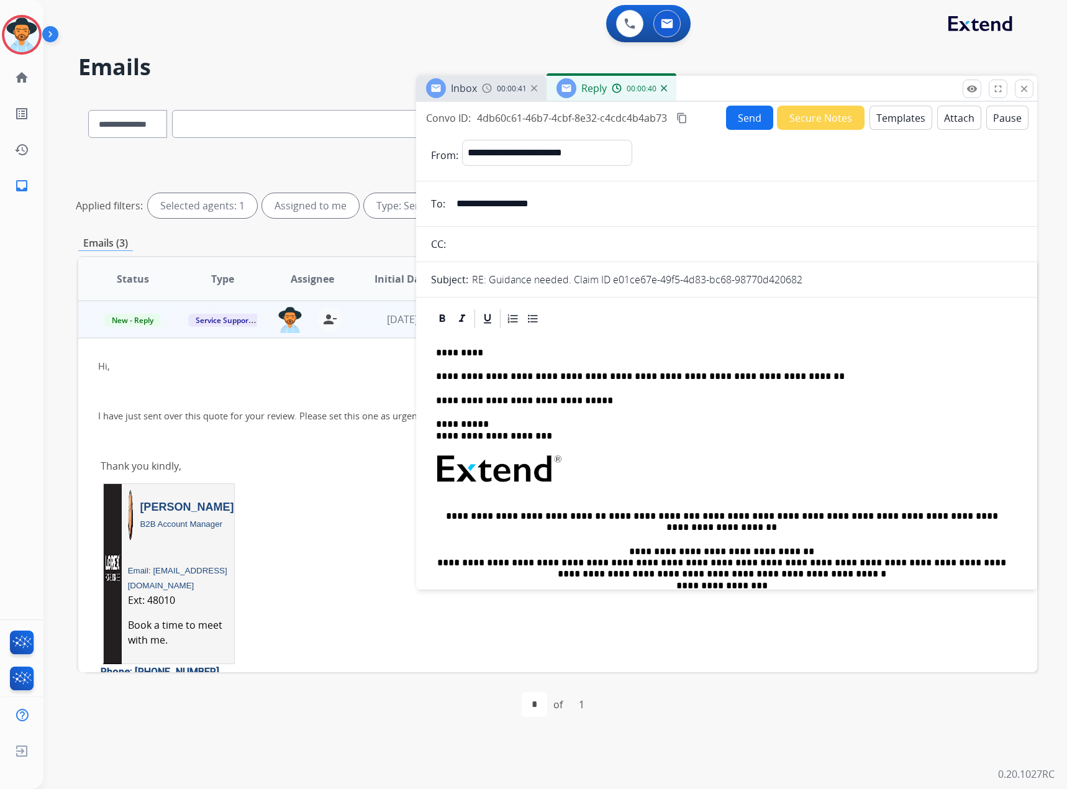
click at [810, 381] on p "**********" at bounding box center [721, 376] width 571 height 11
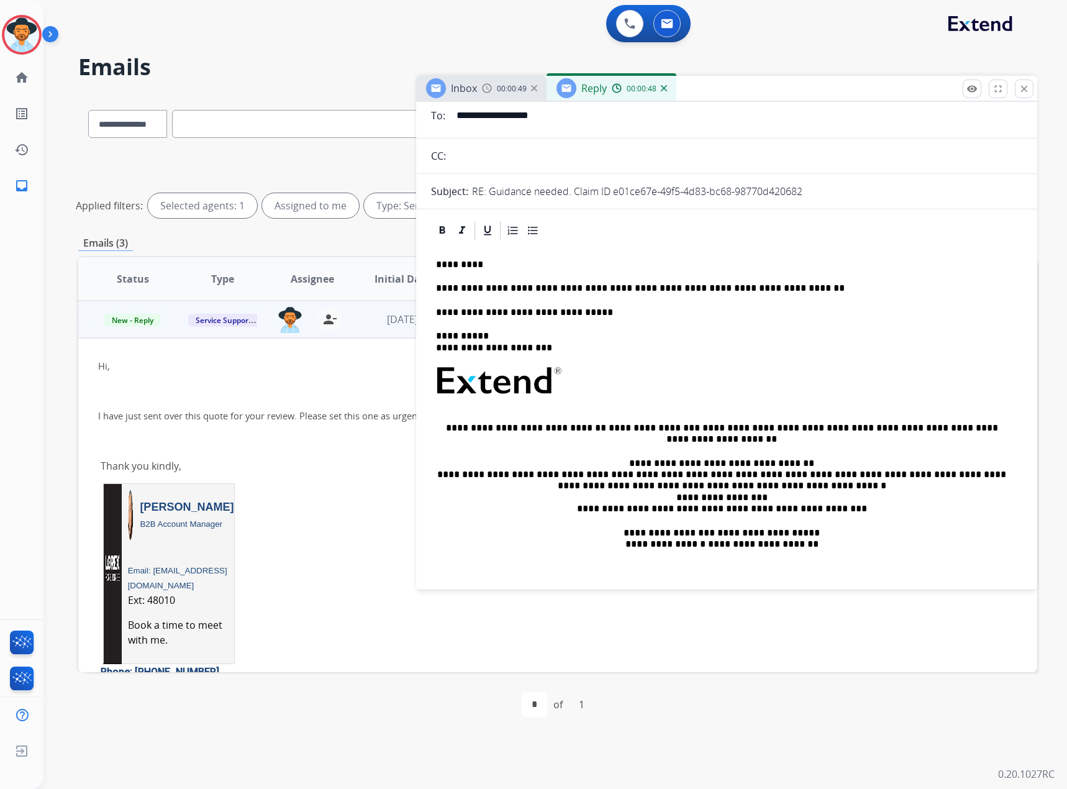
scroll to position [0, 0]
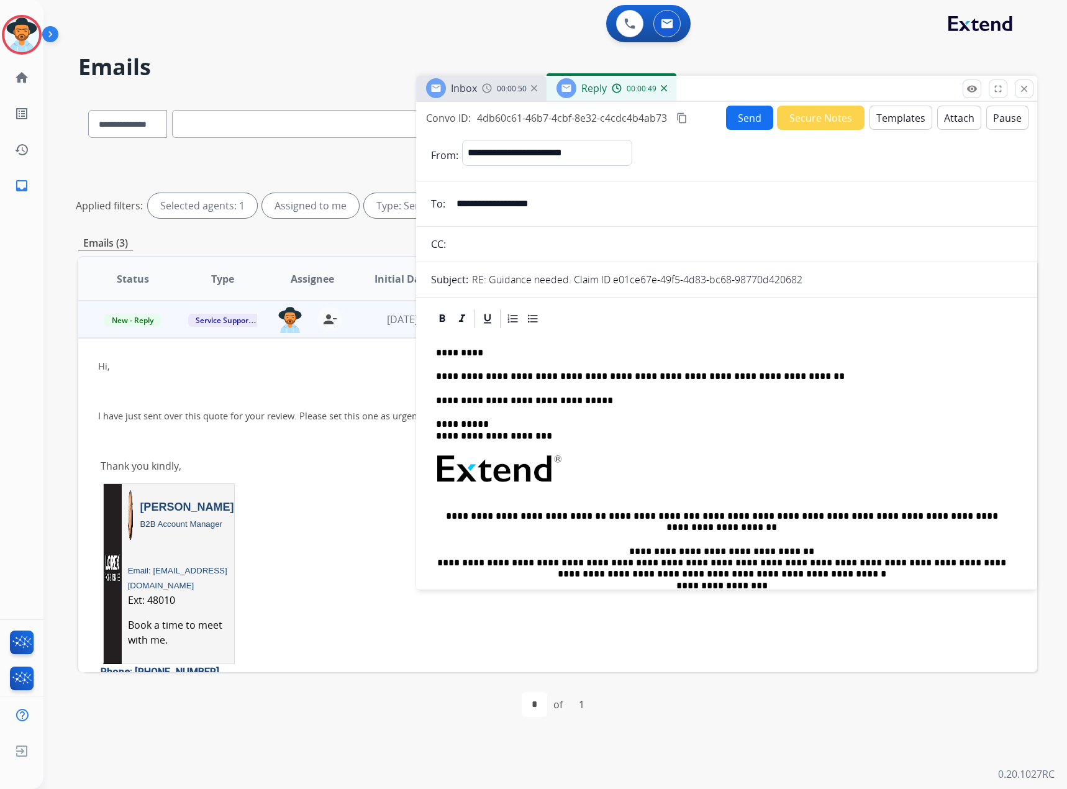
click at [819, 374] on p "**********" at bounding box center [721, 376] width 571 height 11
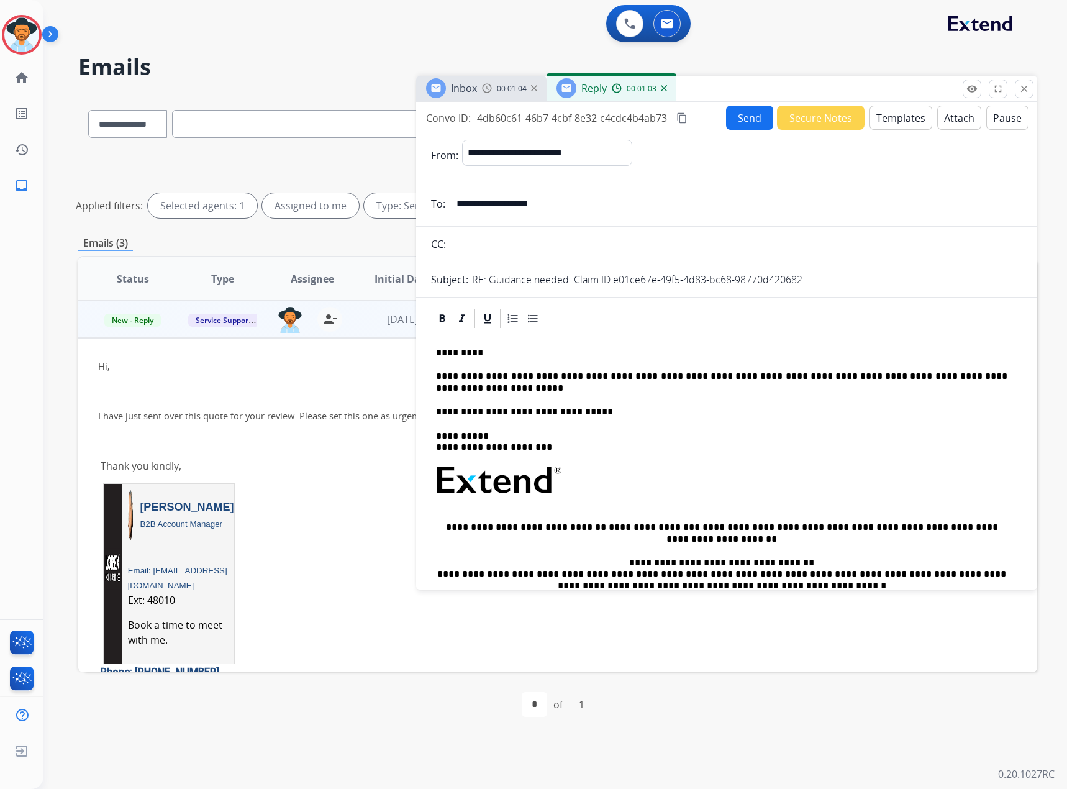
click at [742, 117] on button "Send" at bounding box center [749, 118] width 47 height 24
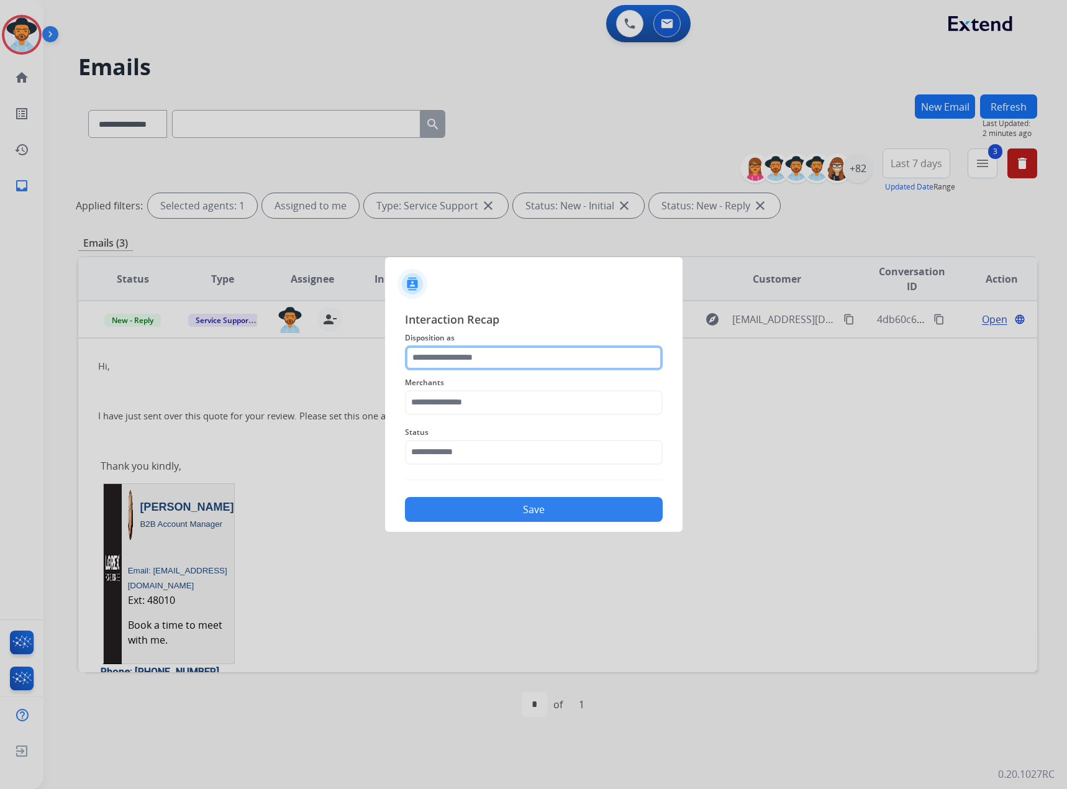
click at [486, 348] on input "text" at bounding box center [534, 357] width 258 height 25
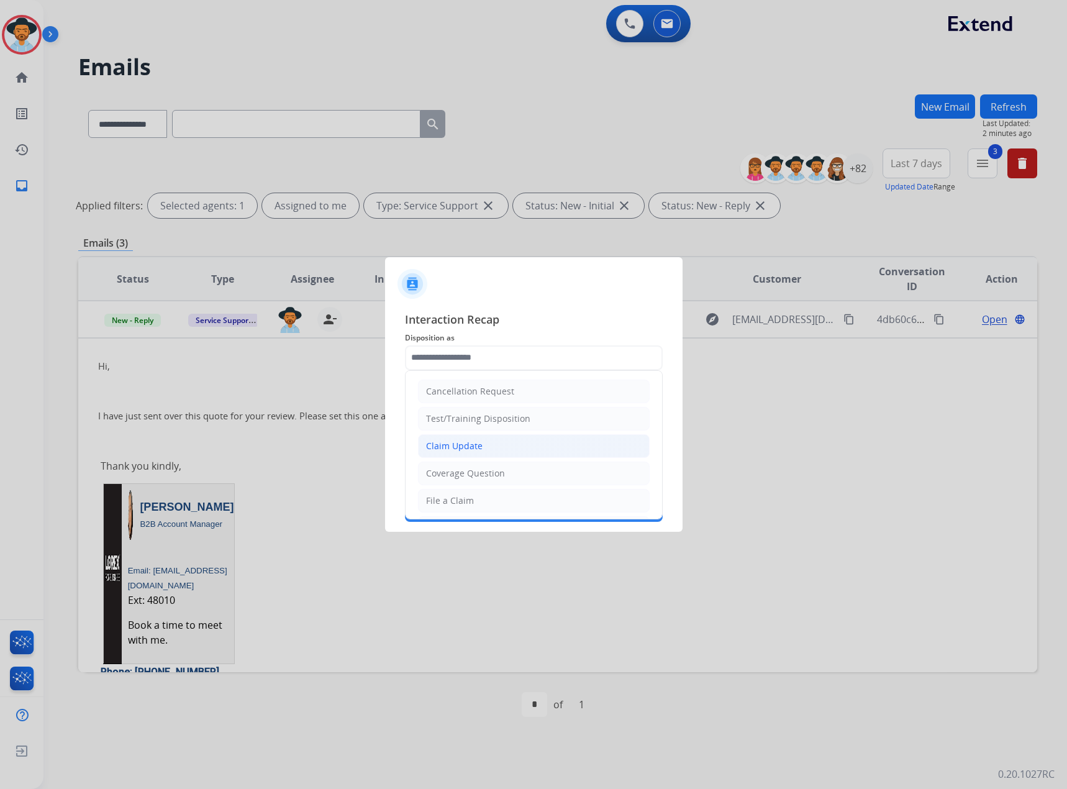
click at [478, 442] on div "Claim Update" at bounding box center [454, 446] width 57 height 12
type input "**********"
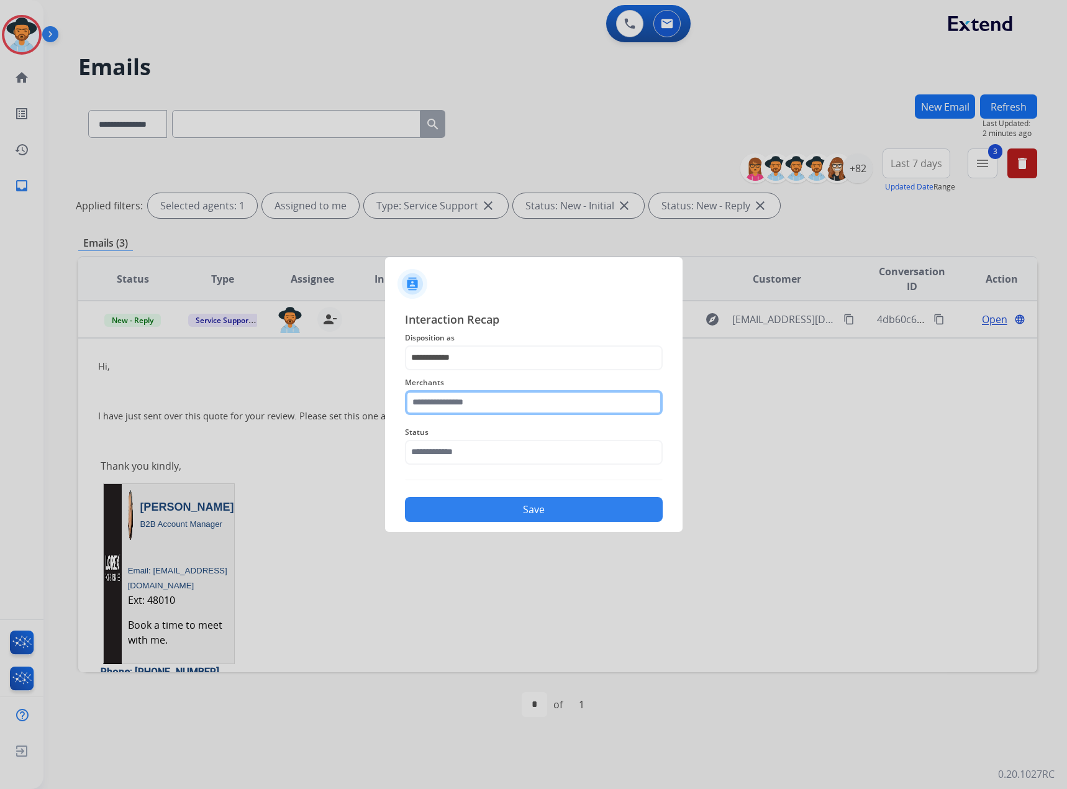
click at [487, 403] on input "text" at bounding box center [534, 402] width 258 height 25
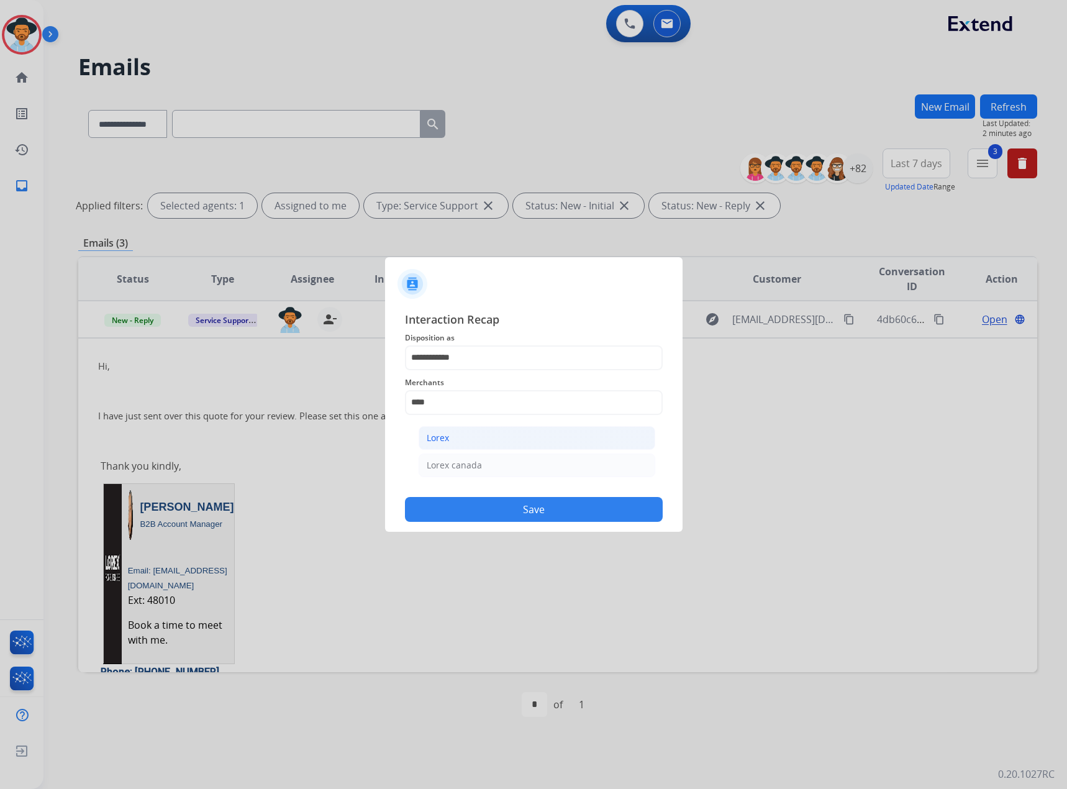
click at [456, 438] on li "Lorex" at bounding box center [537, 438] width 237 height 24
type input "*****"
click at [445, 449] on input "text" at bounding box center [534, 452] width 258 height 25
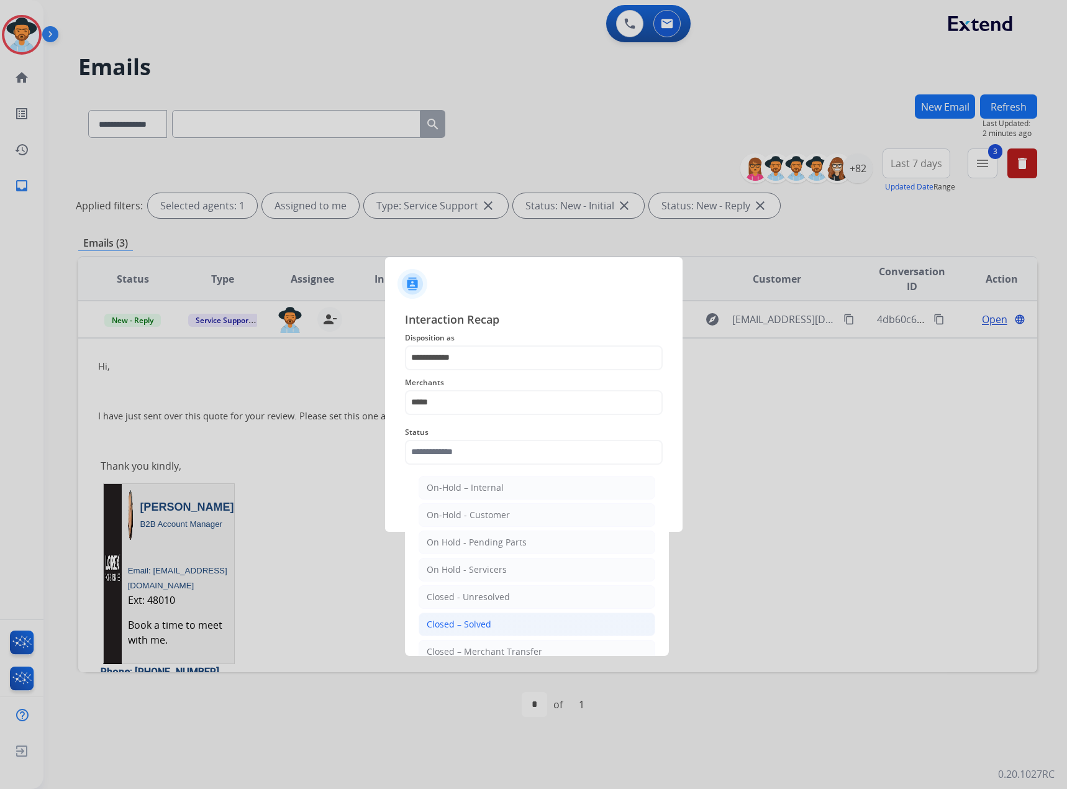
click at [479, 623] on div "Closed – Solved" at bounding box center [459, 624] width 65 height 12
type input "**********"
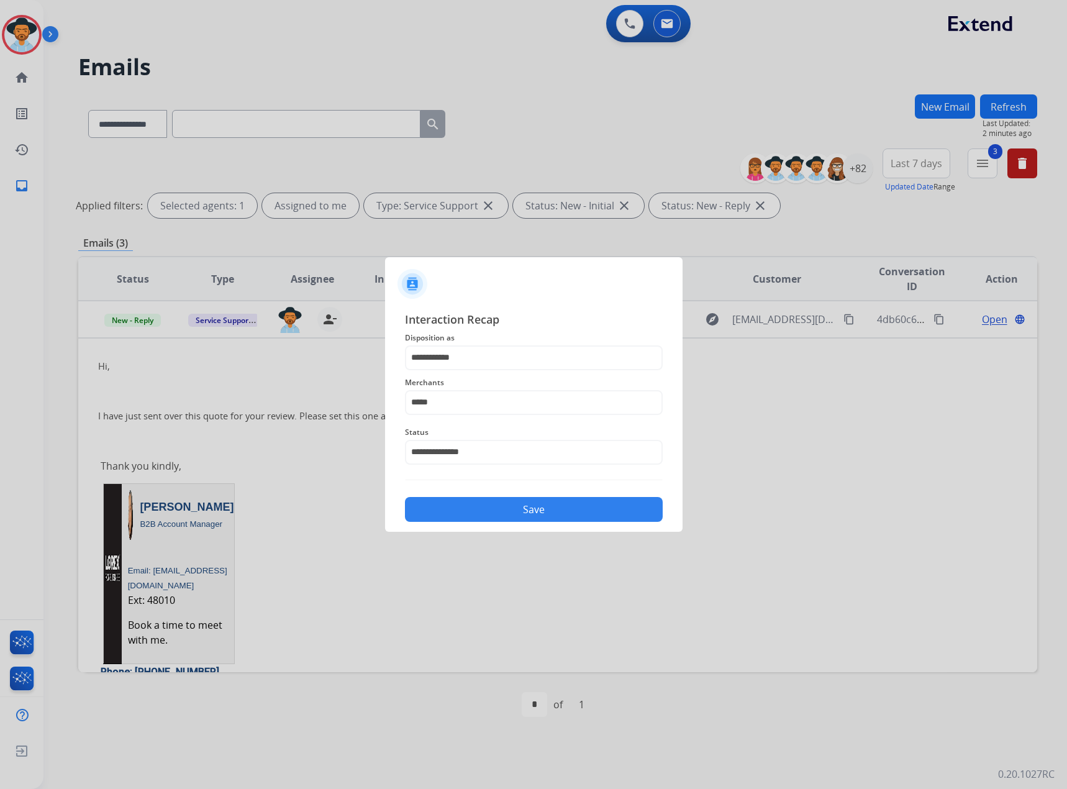
drag, startPoint x: 530, startPoint y: 521, endPoint x: 540, endPoint y: 513, distance: 12.3
click at [533, 520] on button "Save" at bounding box center [534, 509] width 258 height 25
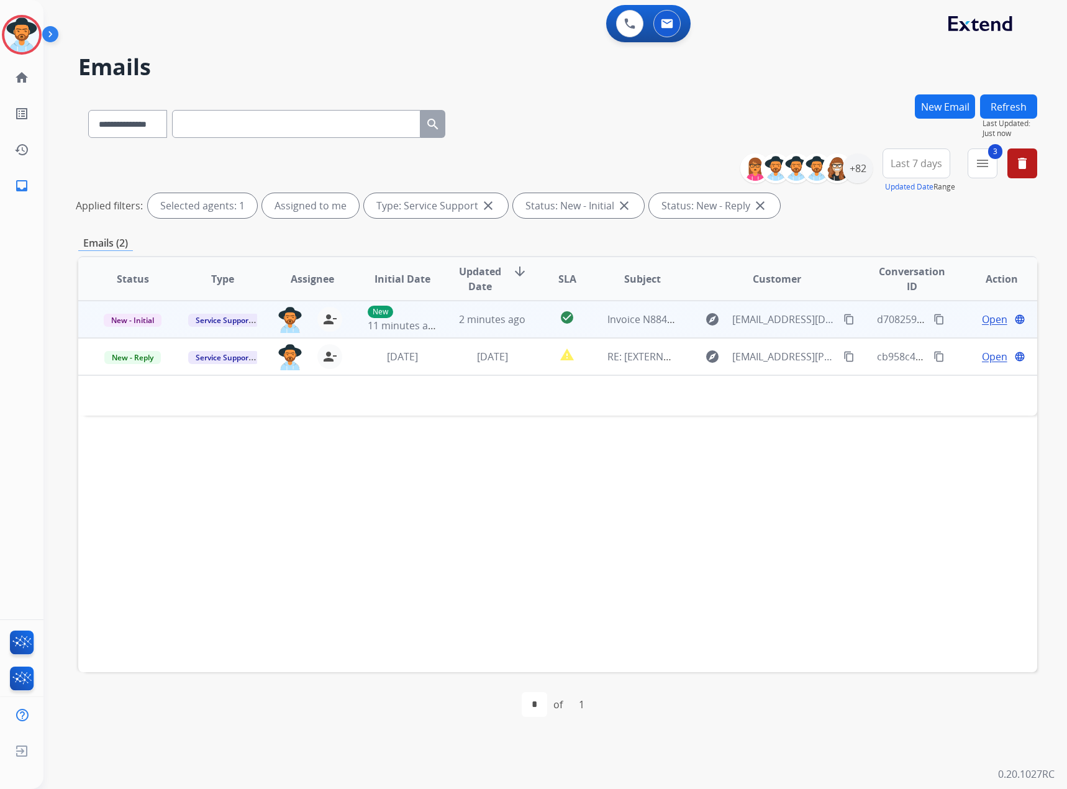
click at [988, 321] on span "Open" at bounding box center [994, 319] width 25 height 15
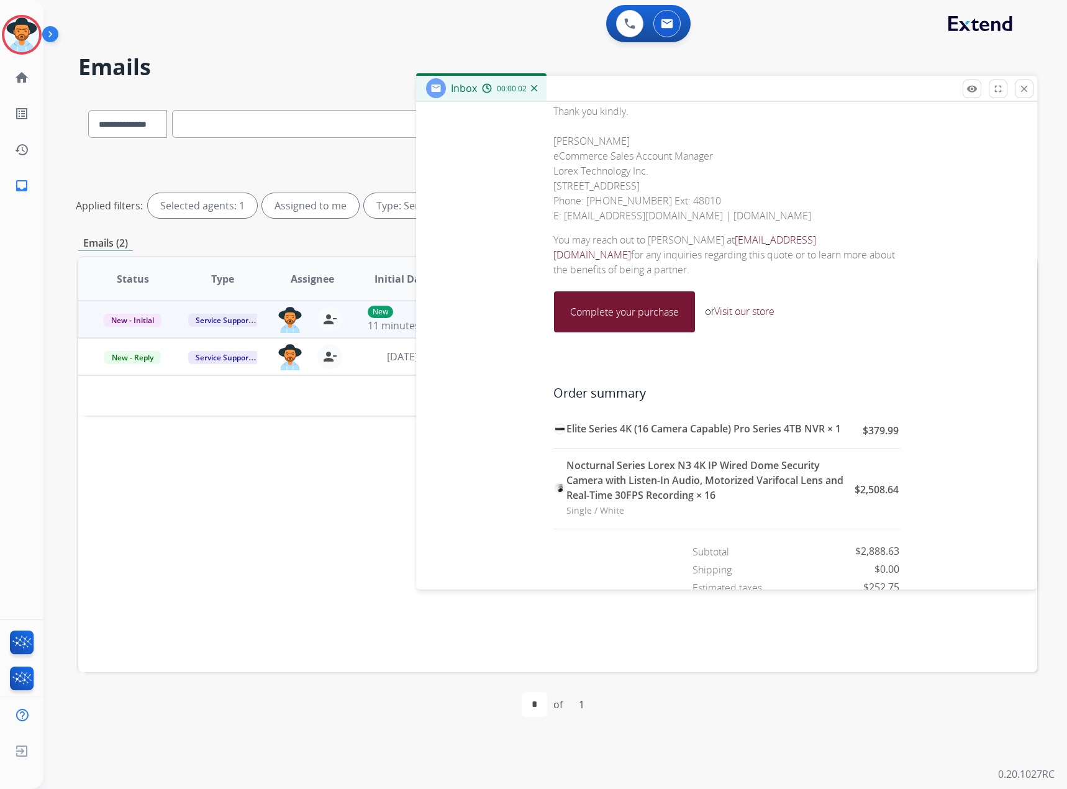
scroll to position [621, 0]
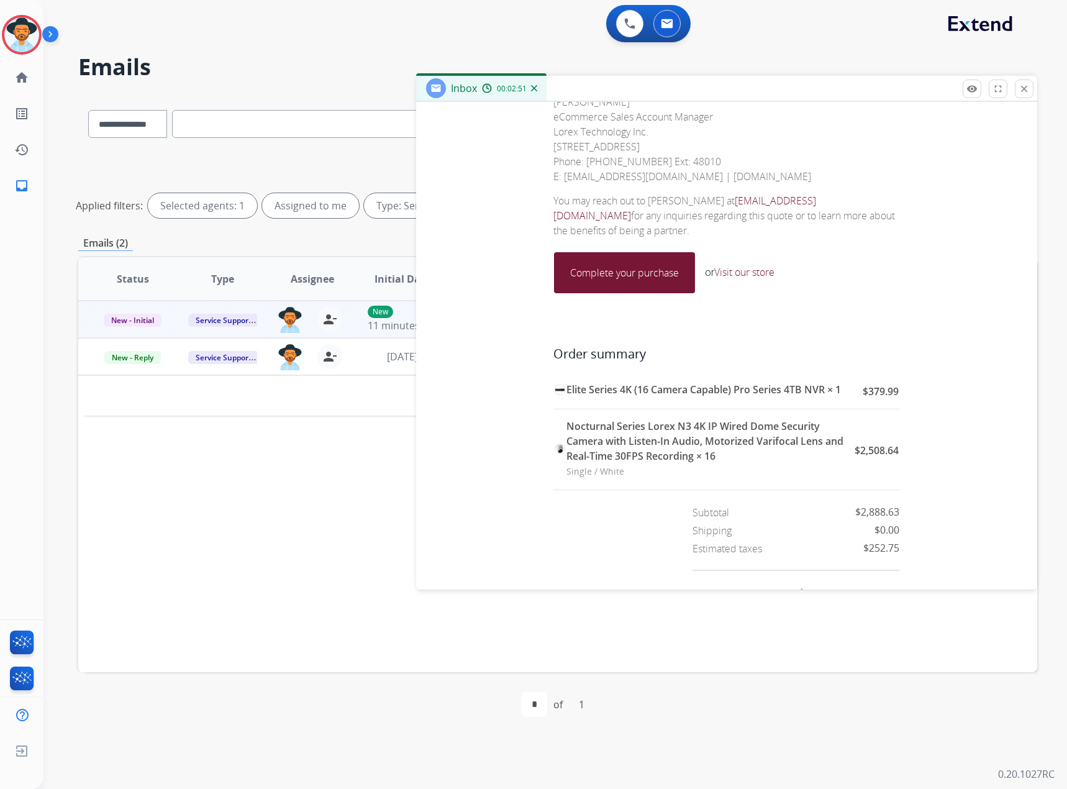
drag, startPoint x: 1015, startPoint y: 89, endPoint x: 1024, endPoint y: 93, distance: 9.5
click at [1015, 89] on button "close Close" at bounding box center [1024, 88] width 19 height 19
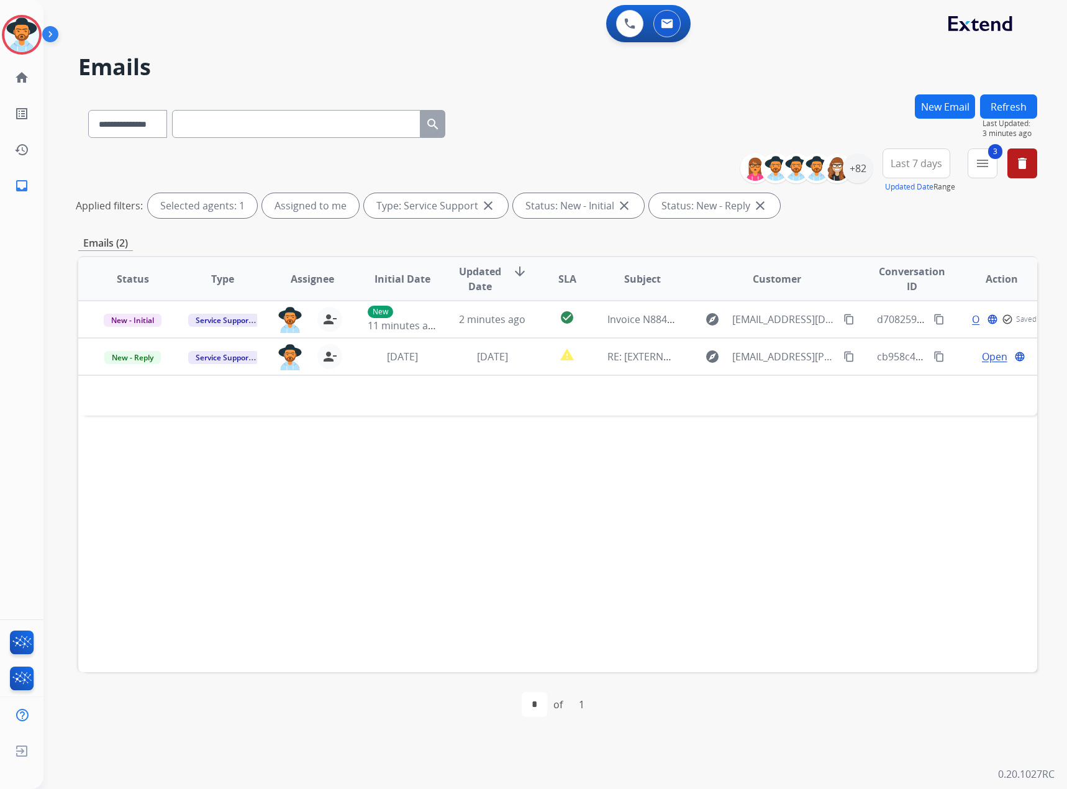
click at [993, 107] on button "Refresh" at bounding box center [1008, 106] width 57 height 24
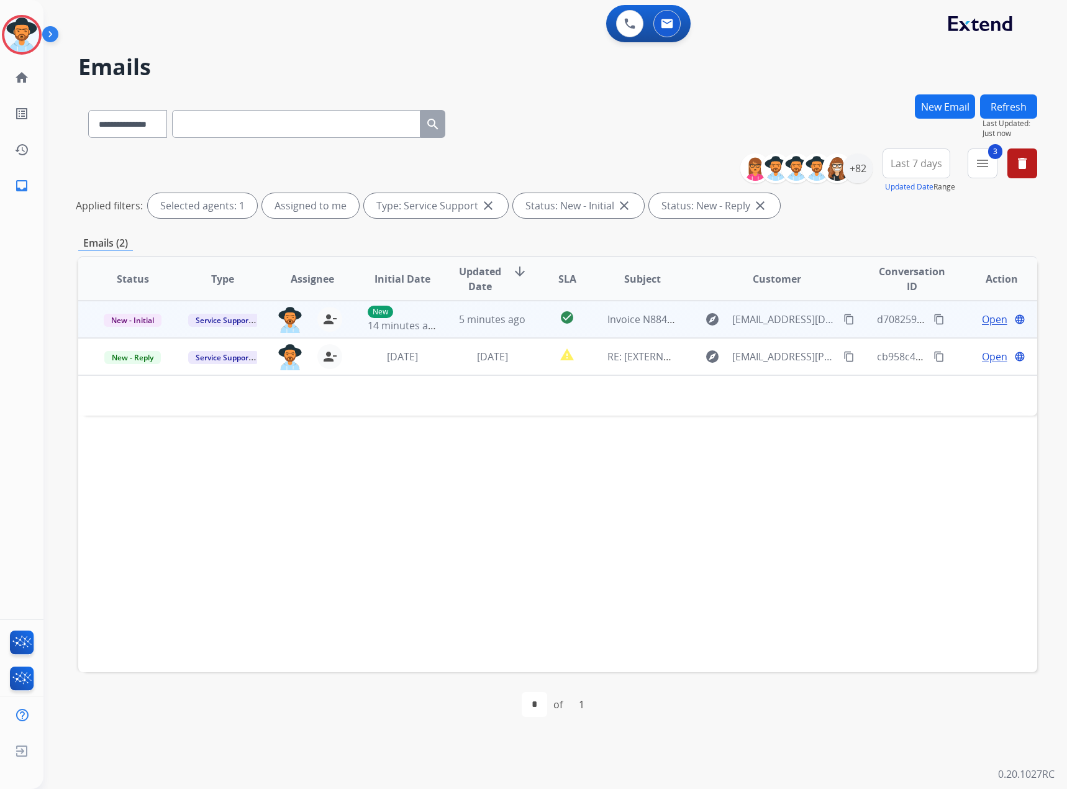
click at [993, 315] on span "Open" at bounding box center [994, 319] width 25 height 15
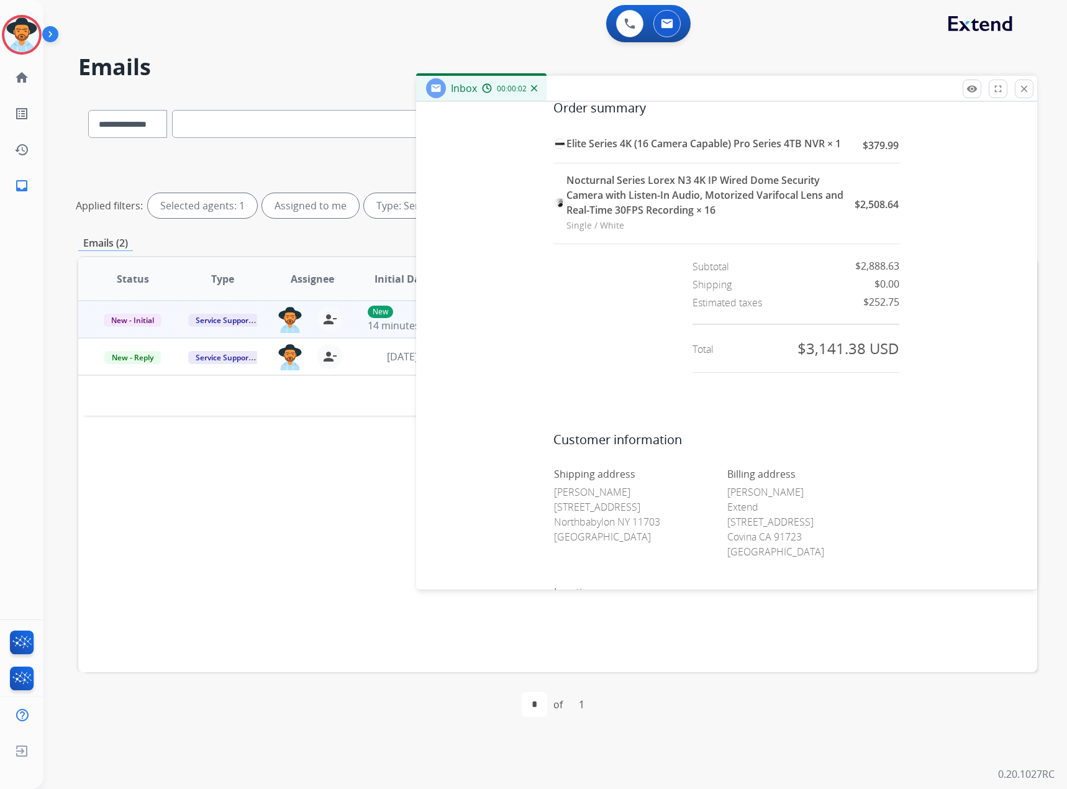
scroll to position [869, 0]
click at [1023, 88] on mat-icon "close" at bounding box center [1024, 88] width 11 height 11
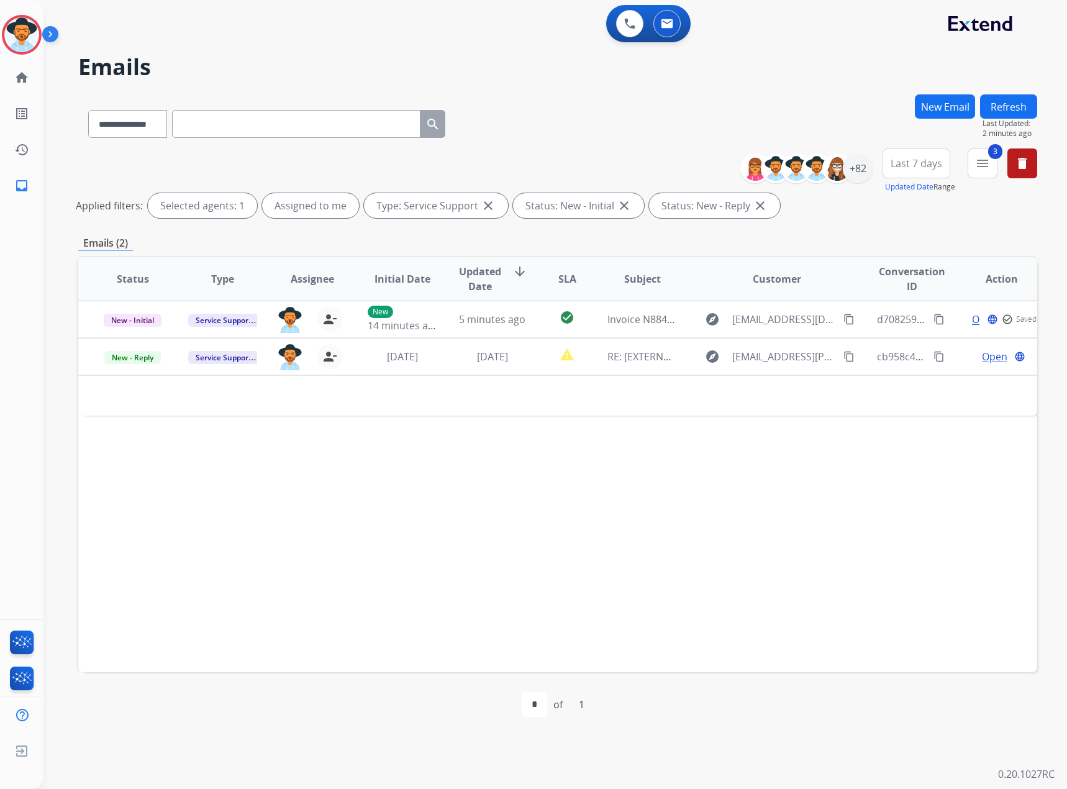
click at [996, 99] on button "Refresh" at bounding box center [1008, 106] width 57 height 24
click at [1015, 100] on button "Refresh" at bounding box center [1008, 106] width 57 height 24
click at [860, 160] on div "+82" at bounding box center [858, 168] width 30 height 30
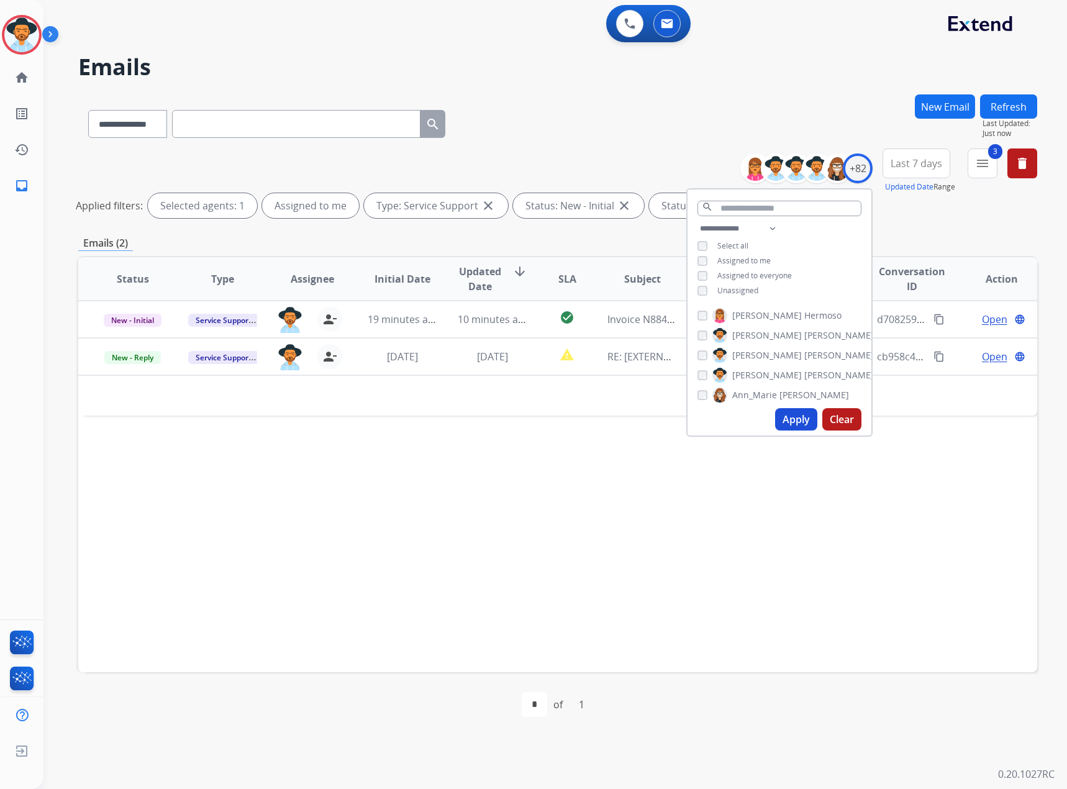
click at [743, 286] on span "Unassigned" at bounding box center [737, 290] width 41 height 11
click at [798, 418] on button "Apply" at bounding box center [796, 419] width 42 height 22
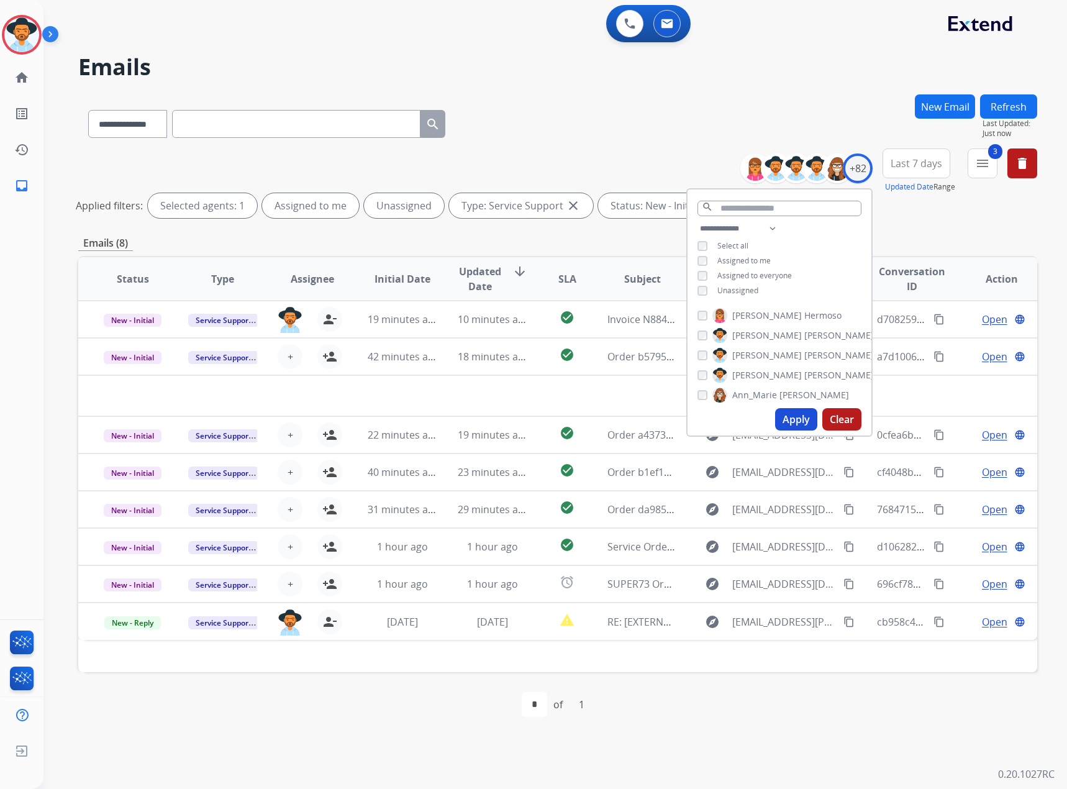
click at [562, 220] on div "**********" at bounding box center [557, 185] width 959 height 75
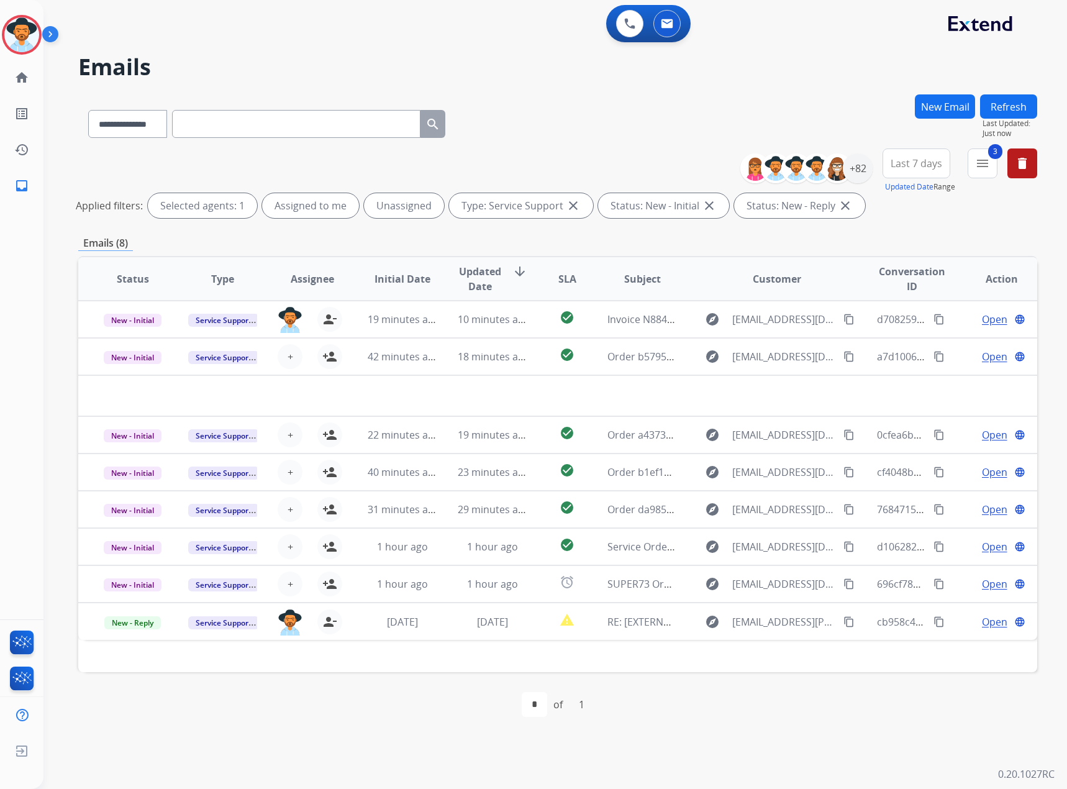
click at [1005, 107] on button "Refresh" at bounding box center [1008, 106] width 57 height 24
click at [862, 171] on div "+82" at bounding box center [858, 168] width 30 height 30
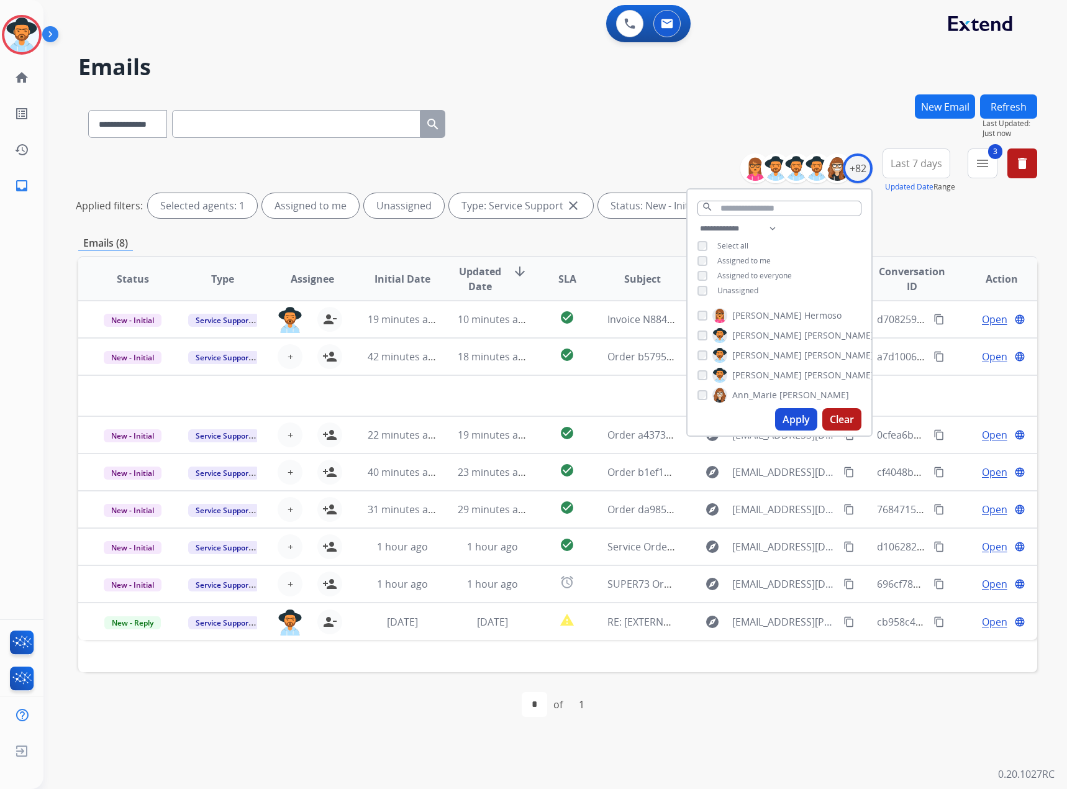
click at [732, 288] on span "Unassigned" at bounding box center [737, 290] width 41 height 11
click at [792, 419] on button "Apply" at bounding box center [796, 419] width 42 height 22
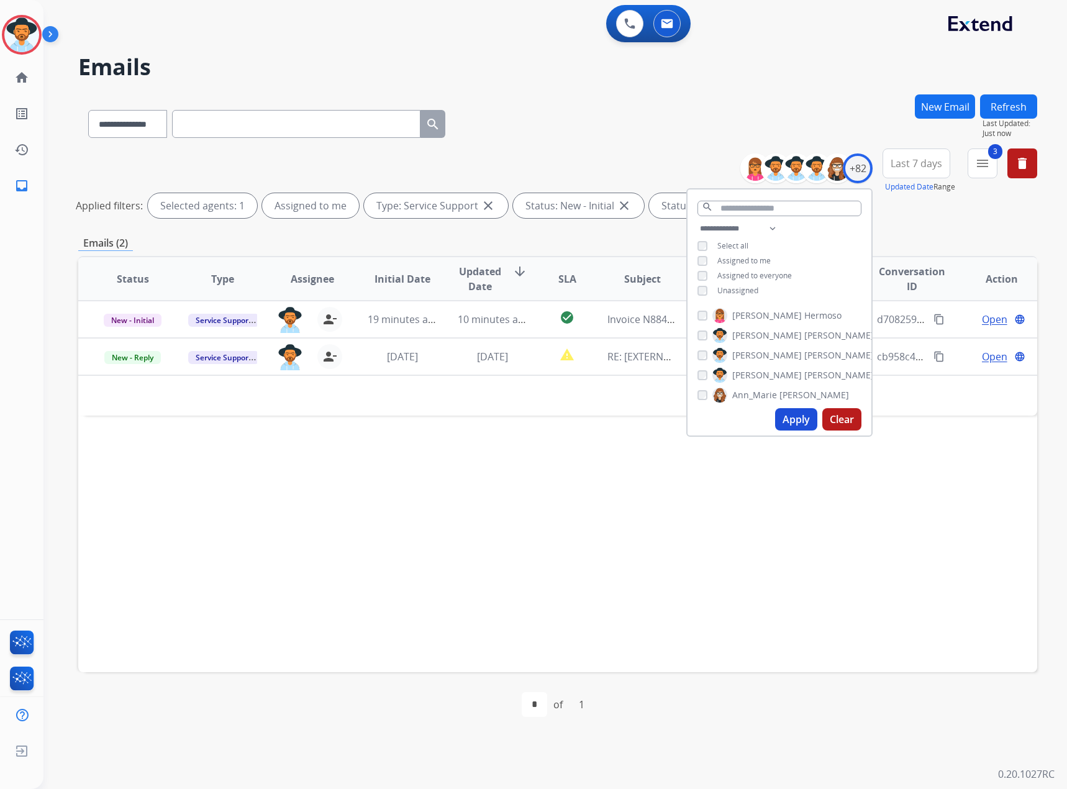
click at [813, 63] on h2 "Emails" at bounding box center [557, 67] width 959 height 25
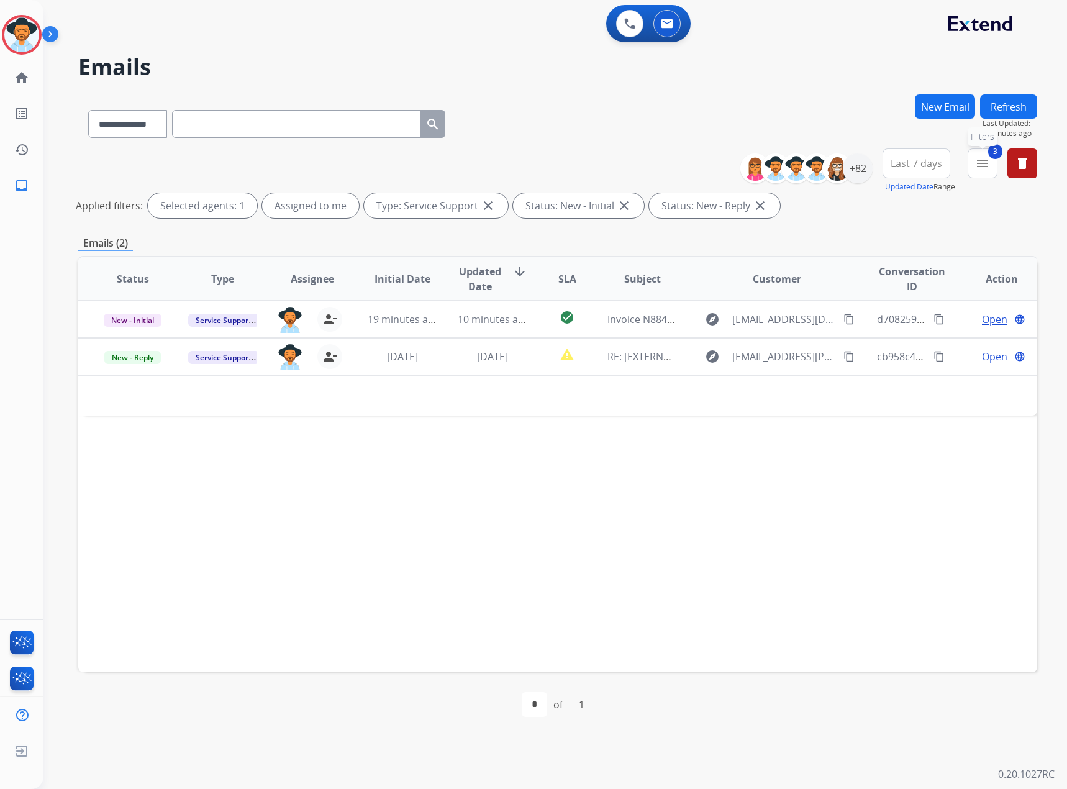
click at [984, 163] on mat-icon "menu" at bounding box center [982, 163] width 15 height 15
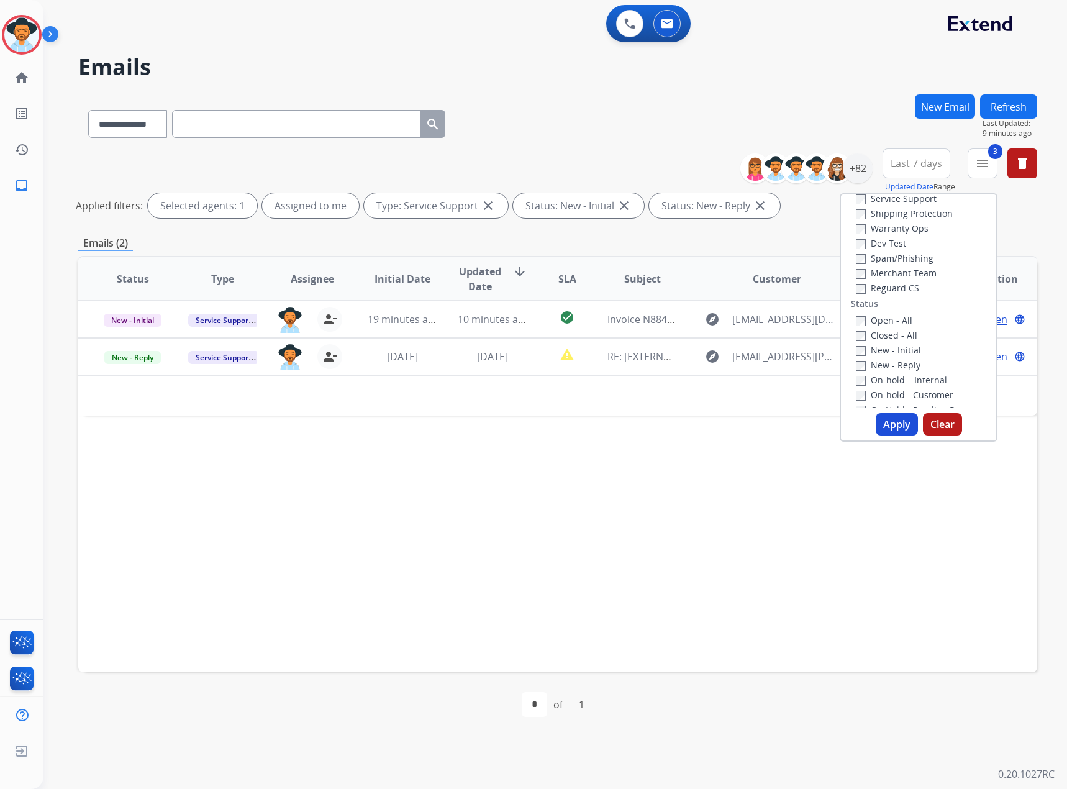
scroll to position [124, 0]
click at [890, 284] on label "Closed - All" at bounding box center [886, 282] width 61 height 12
click at [881, 294] on label "New - Initial" at bounding box center [888, 297] width 65 height 12
click at [879, 308] on label "New - Reply" at bounding box center [888, 312] width 65 height 12
click at [894, 420] on button "Apply" at bounding box center [897, 424] width 42 height 22
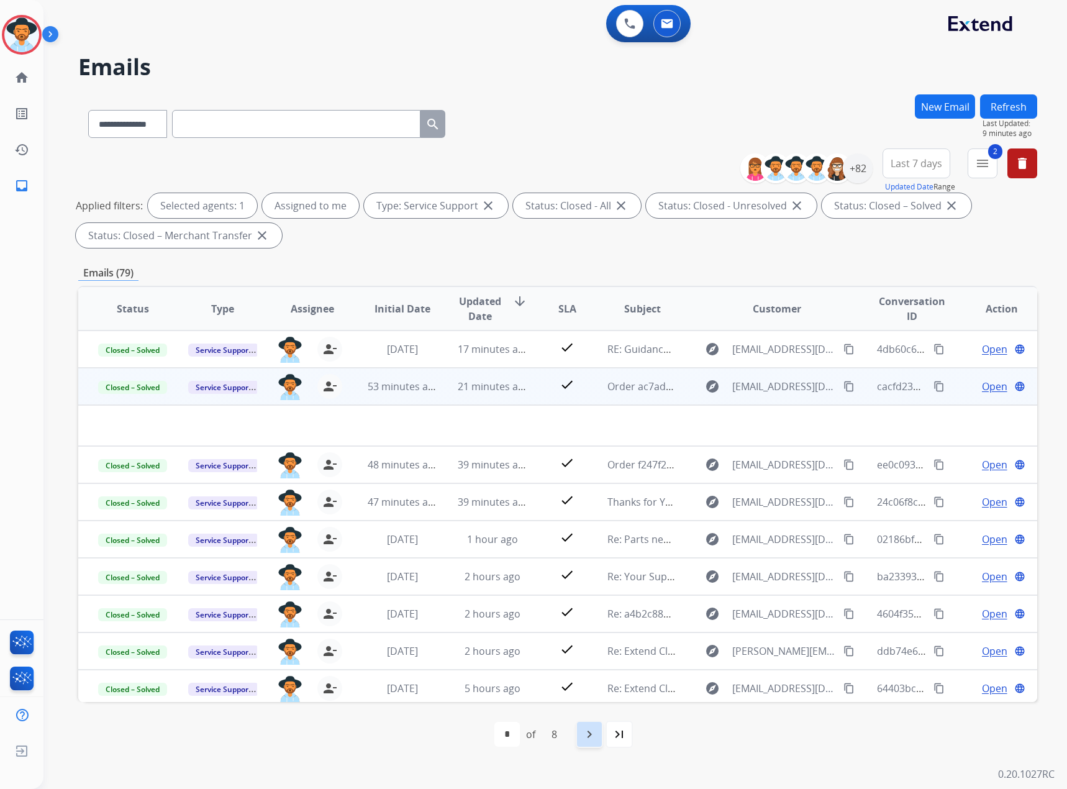
click at [581, 733] on div "navigate_next" at bounding box center [589, 733] width 27 height 27
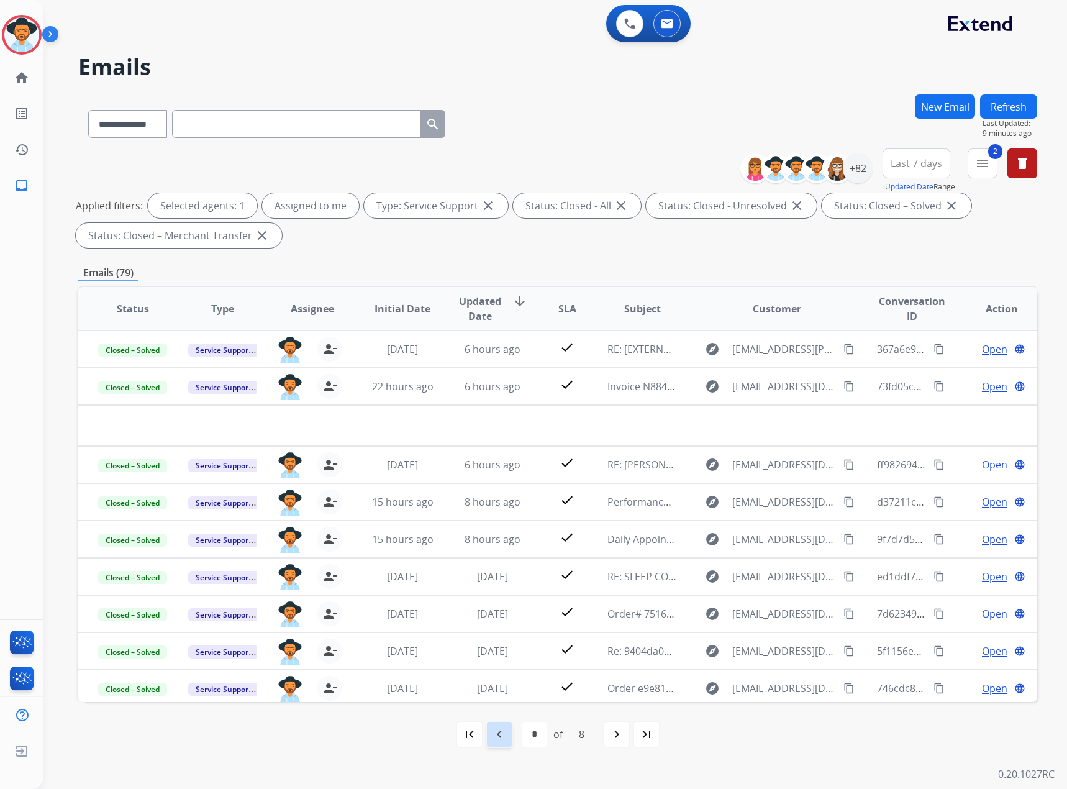
click at [501, 738] on mat-icon "navigate_before" at bounding box center [499, 734] width 15 height 15
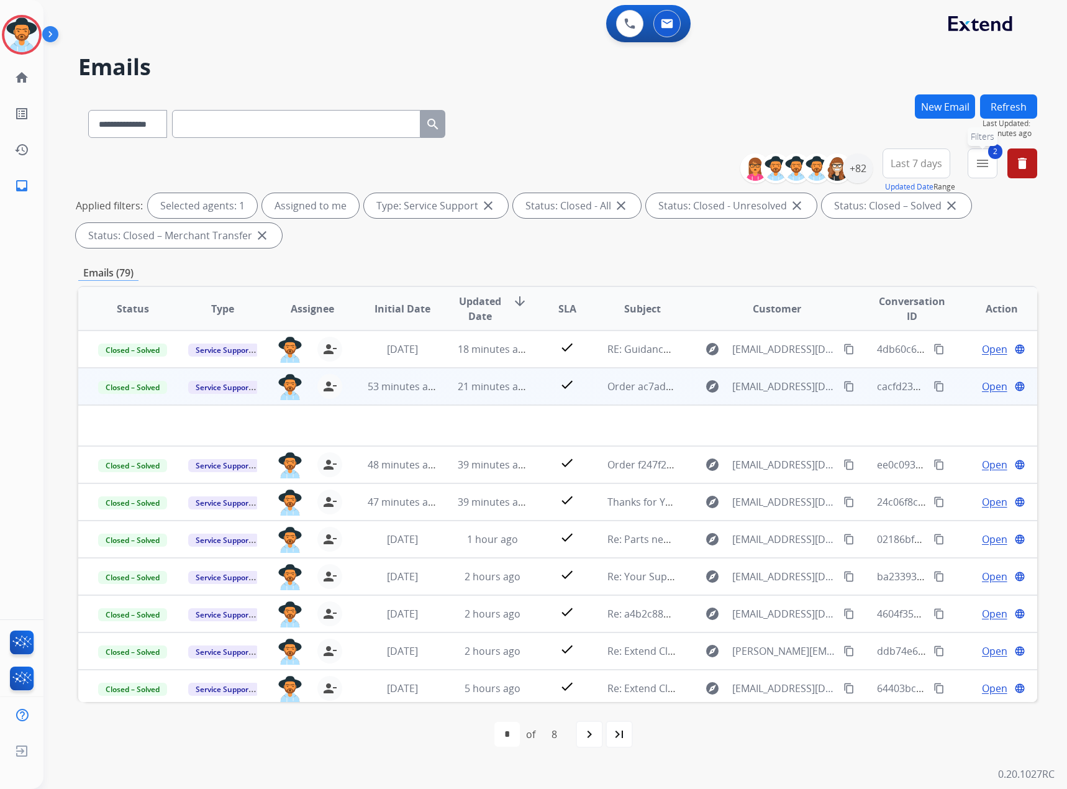
click at [980, 166] on mat-icon "menu" at bounding box center [982, 163] width 15 height 15
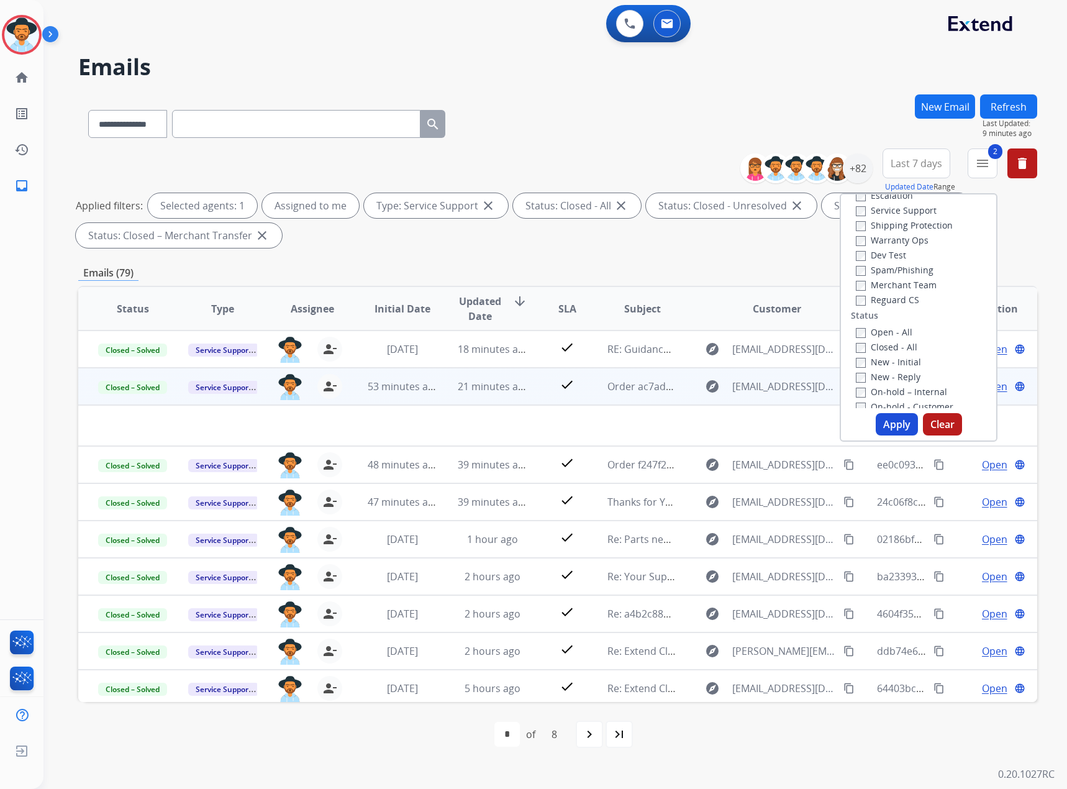
scroll to position [0, 0]
click at [876, 268] on label "Service Support" at bounding box center [896, 269] width 81 height 12
click at [896, 426] on button "Apply" at bounding box center [897, 424] width 42 height 22
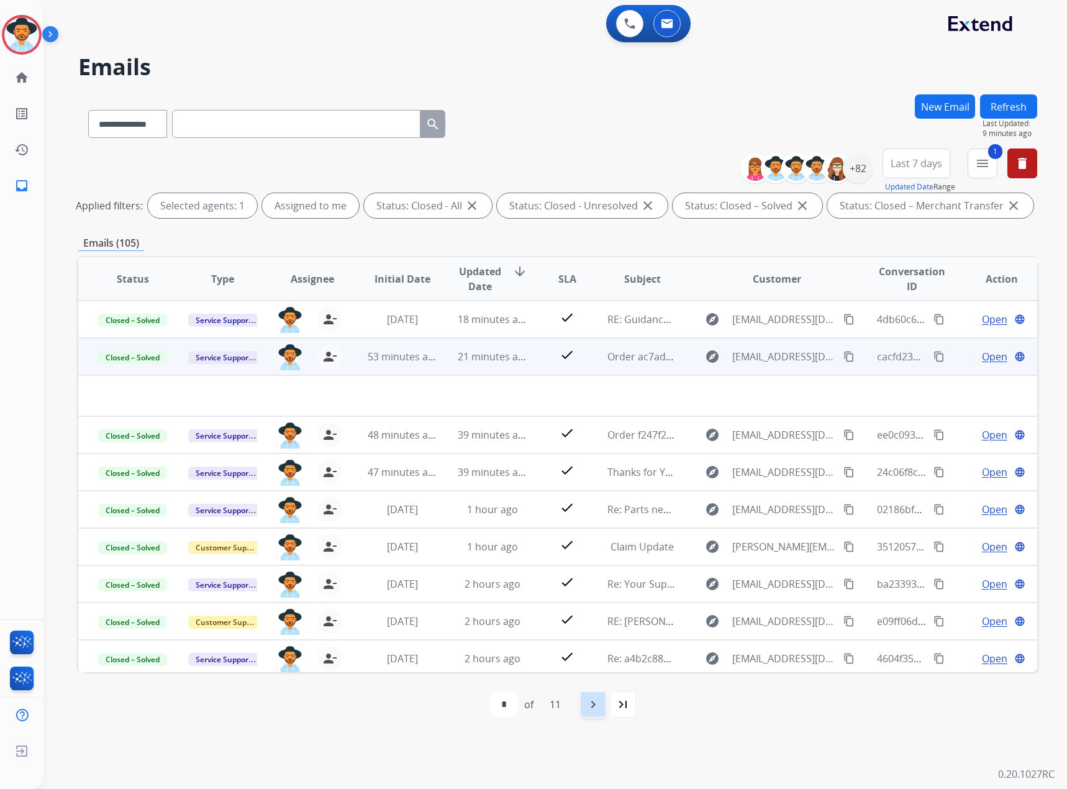
click at [594, 701] on mat-icon "navigate_next" at bounding box center [593, 704] width 15 height 15
select select "*"
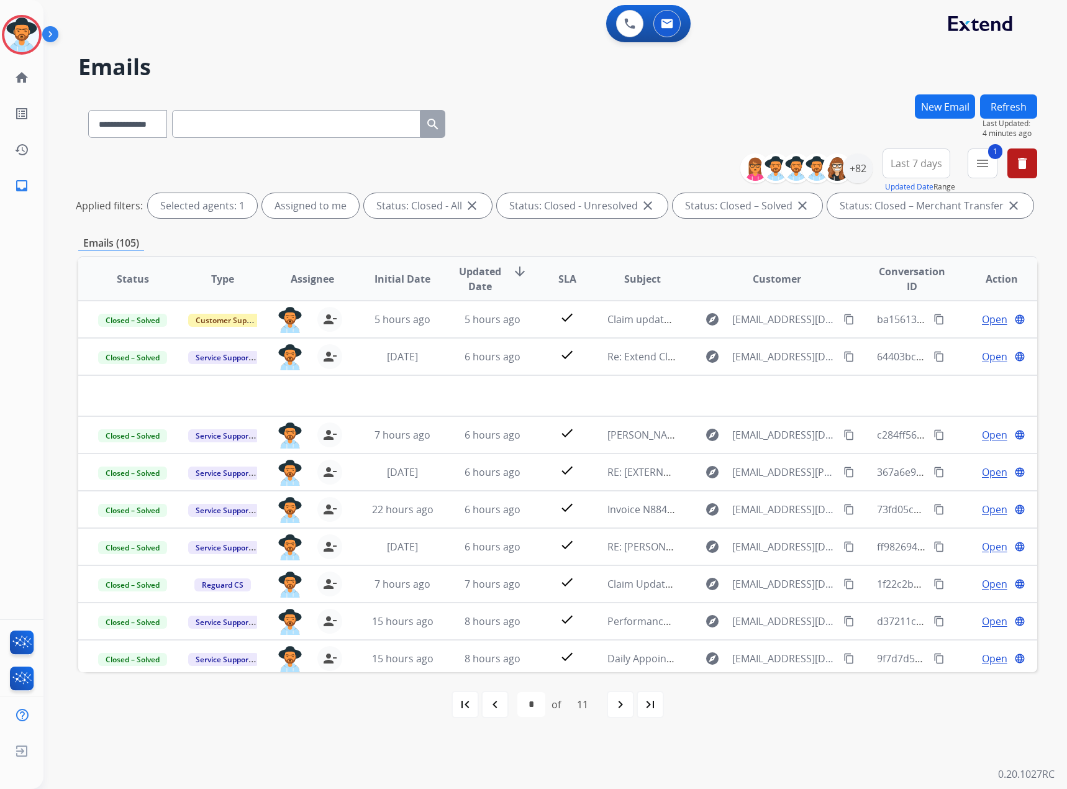
paste input "**********"
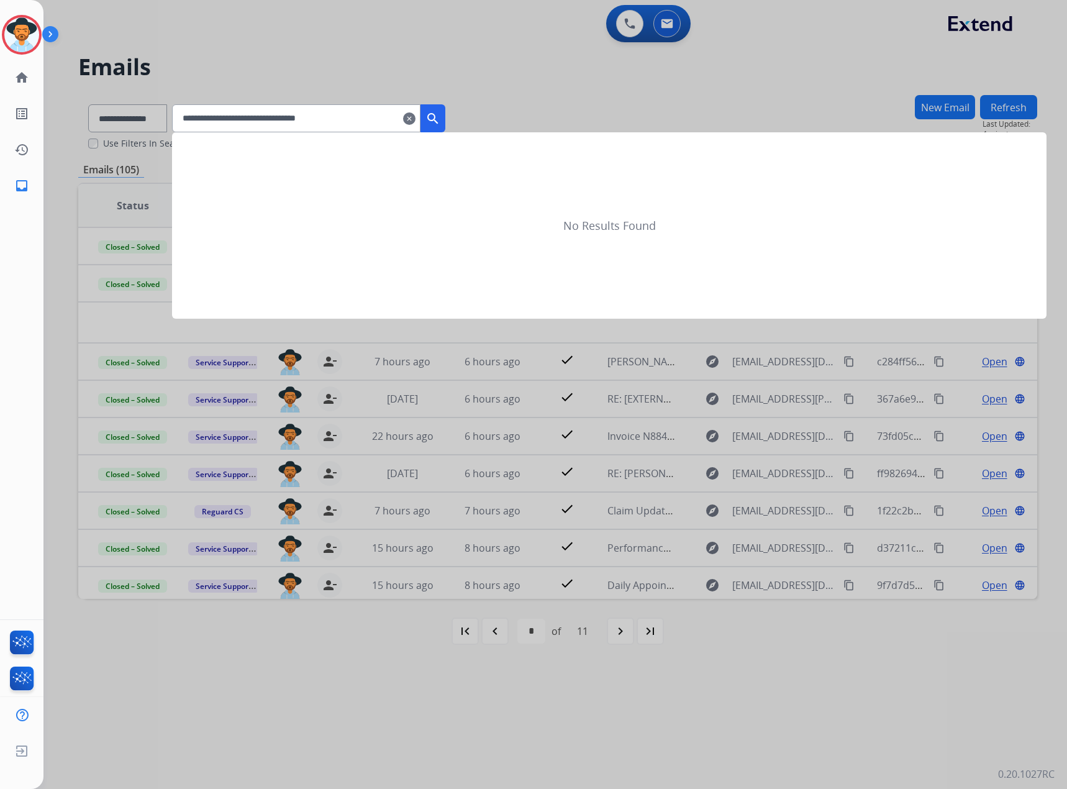
type input "**********"
click at [445, 111] on button "search" at bounding box center [432, 118] width 25 height 28
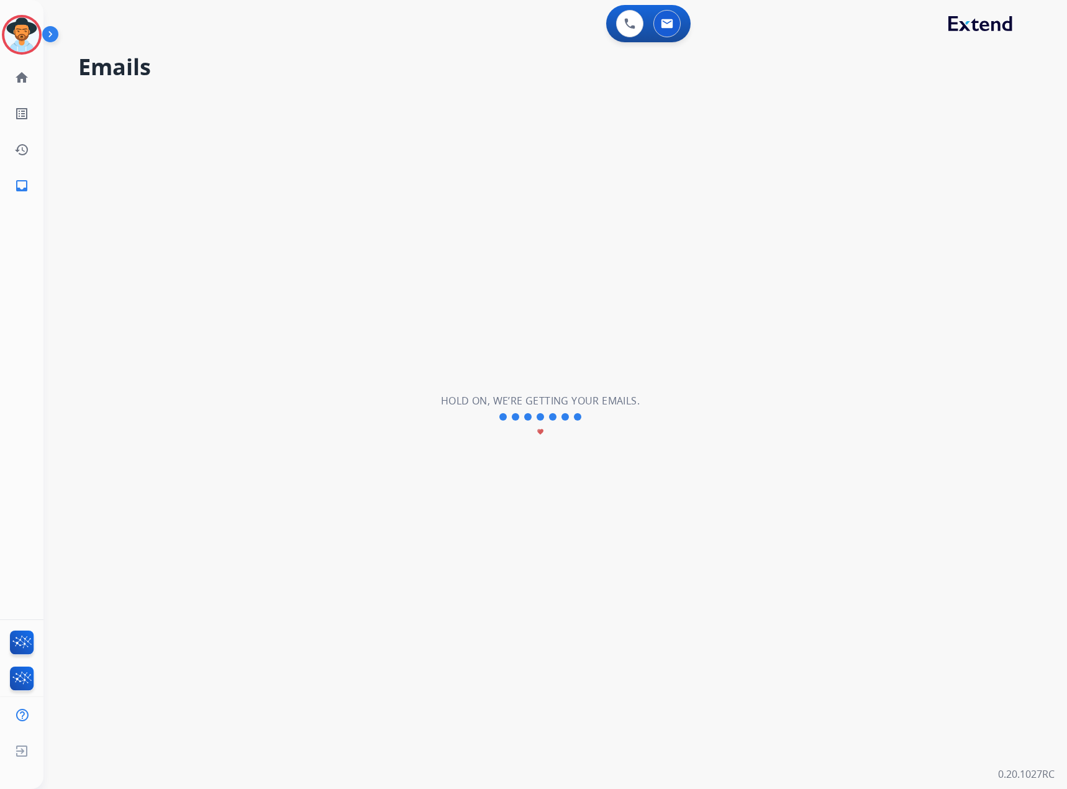
select select "*"
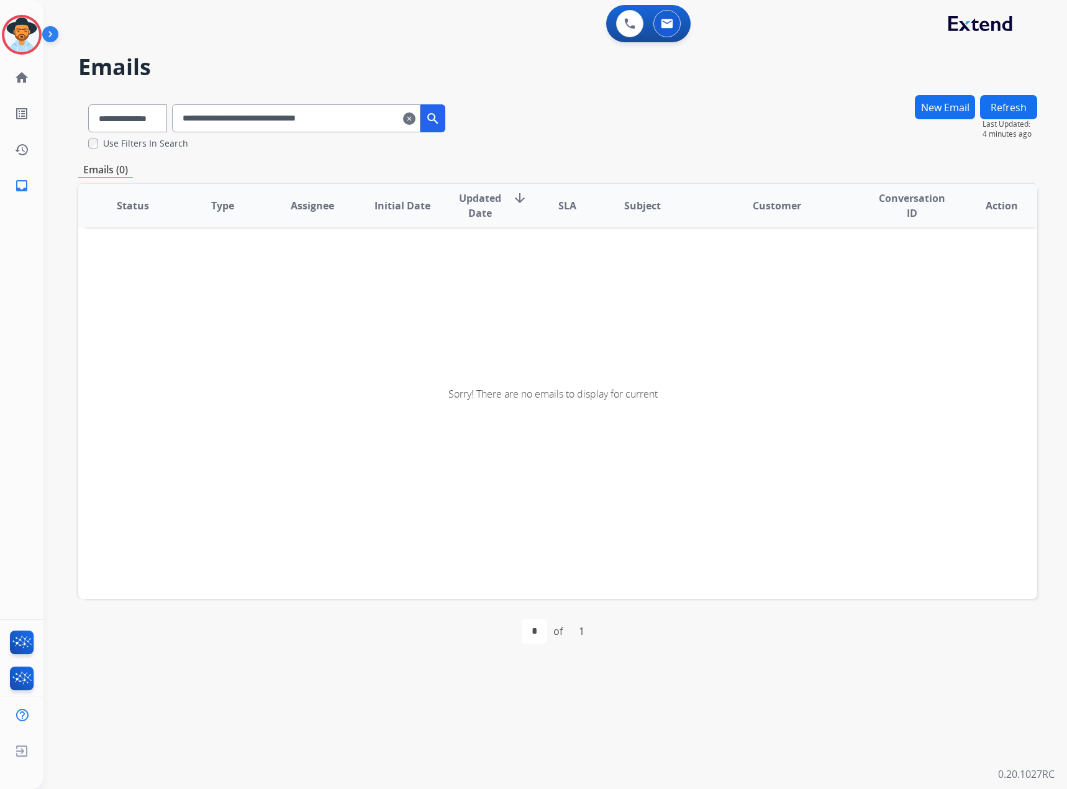
click at [455, 131] on div "**********" at bounding box center [266, 115] width 377 height 43
click at [455, 127] on div "**********" at bounding box center [266, 115] width 377 height 43
drag, startPoint x: 420, startPoint y: 116, endPoint x: 447, endPoint y: 111, distance: 26.7
click at [415, 116] on mat-icon "clear" at bounding box center [409, 118] width 12 height 15
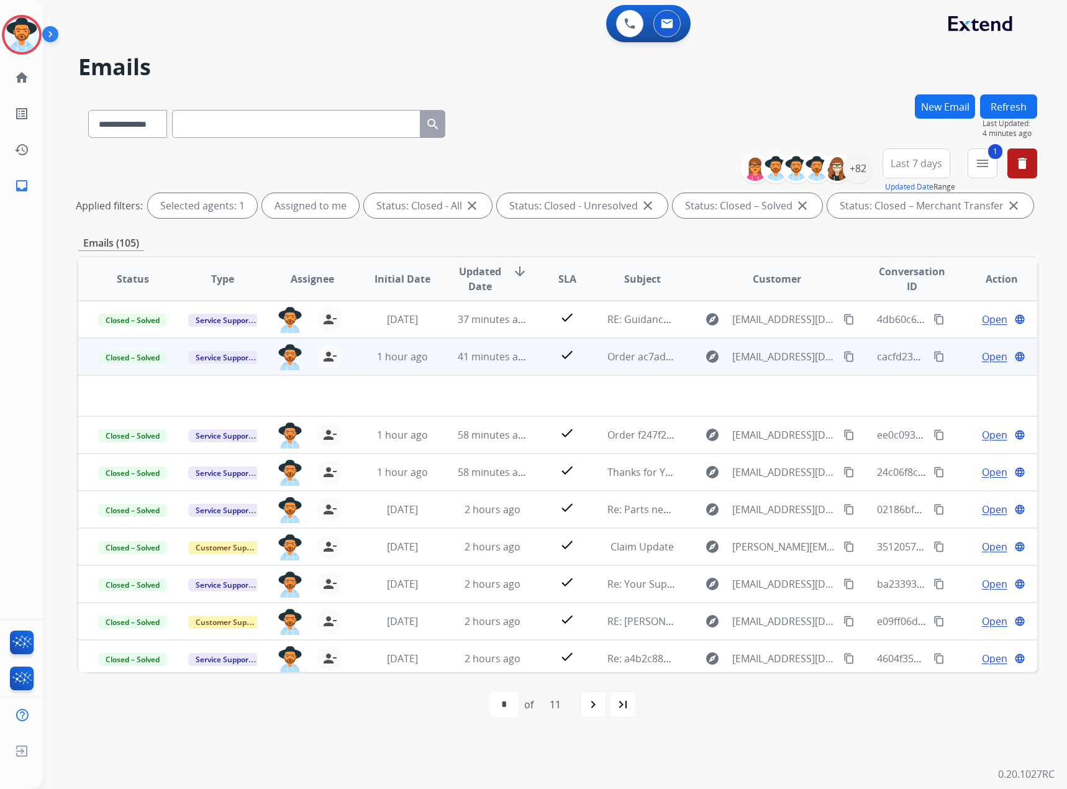
paste input "**********"
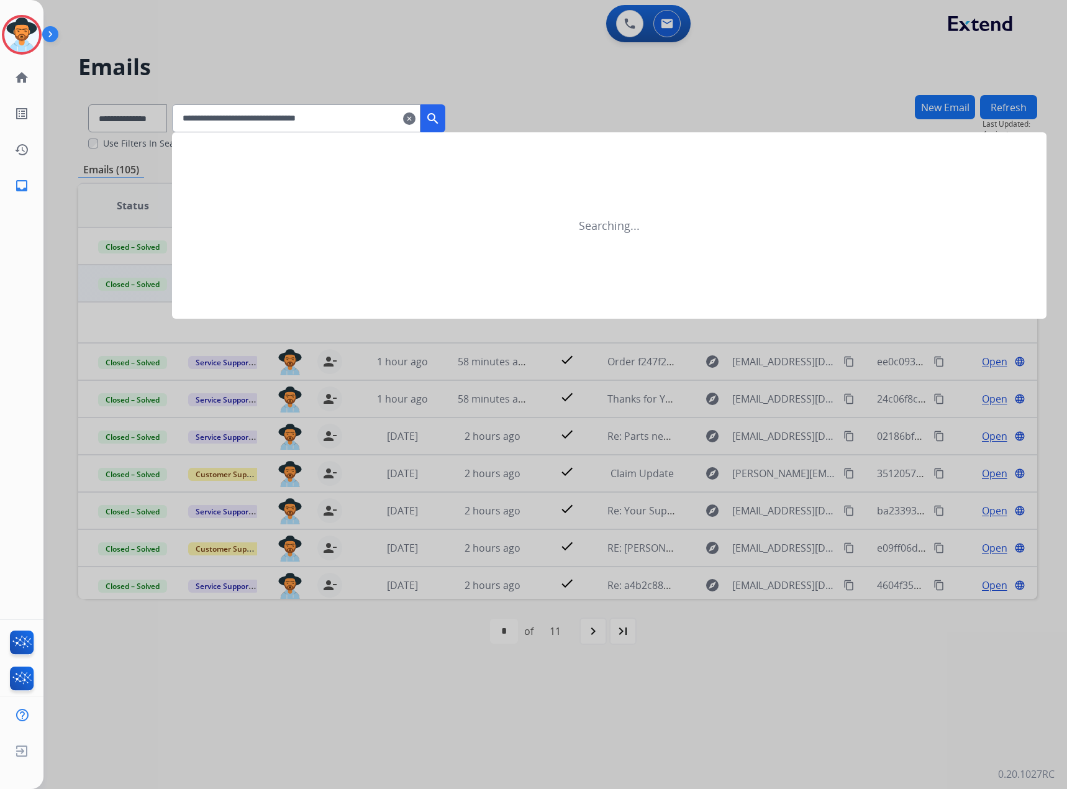
type input "**********"
click at [445, 124] on button "search" at bounding box center [432, 118] width 25 height 28
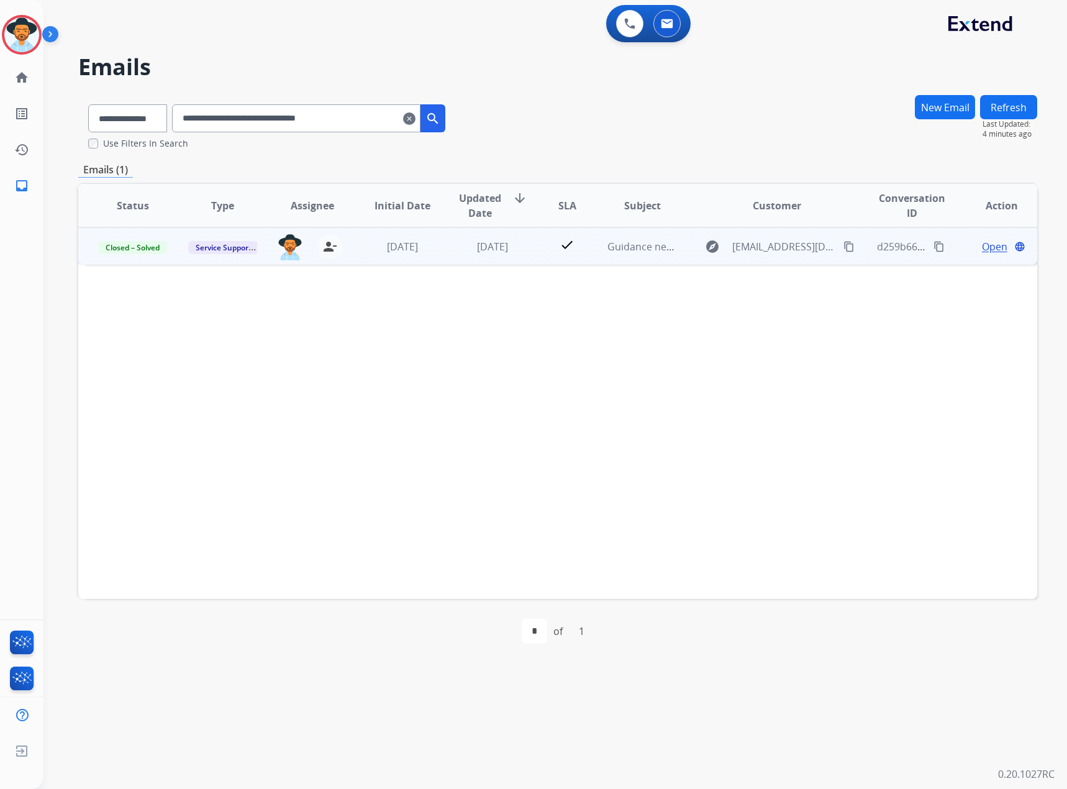
click at [982, 245] on span "Open" at bounding box center [994, 246] width 25 height 15
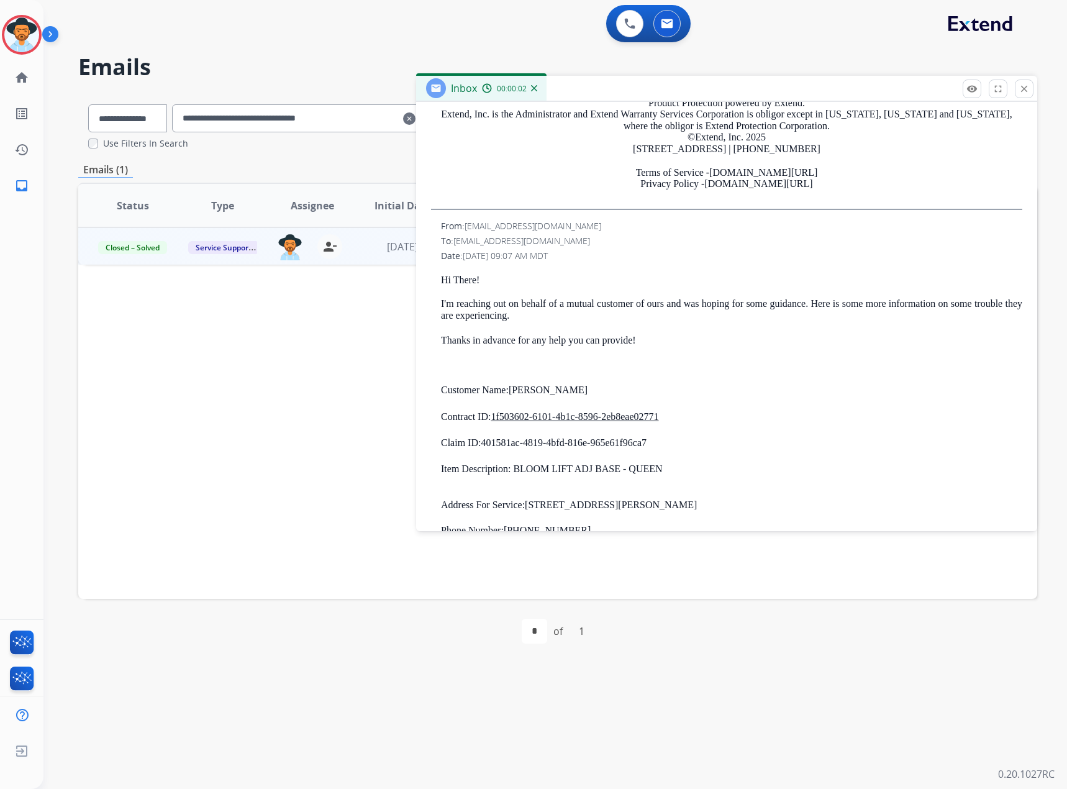
scroll to position [435, 0]
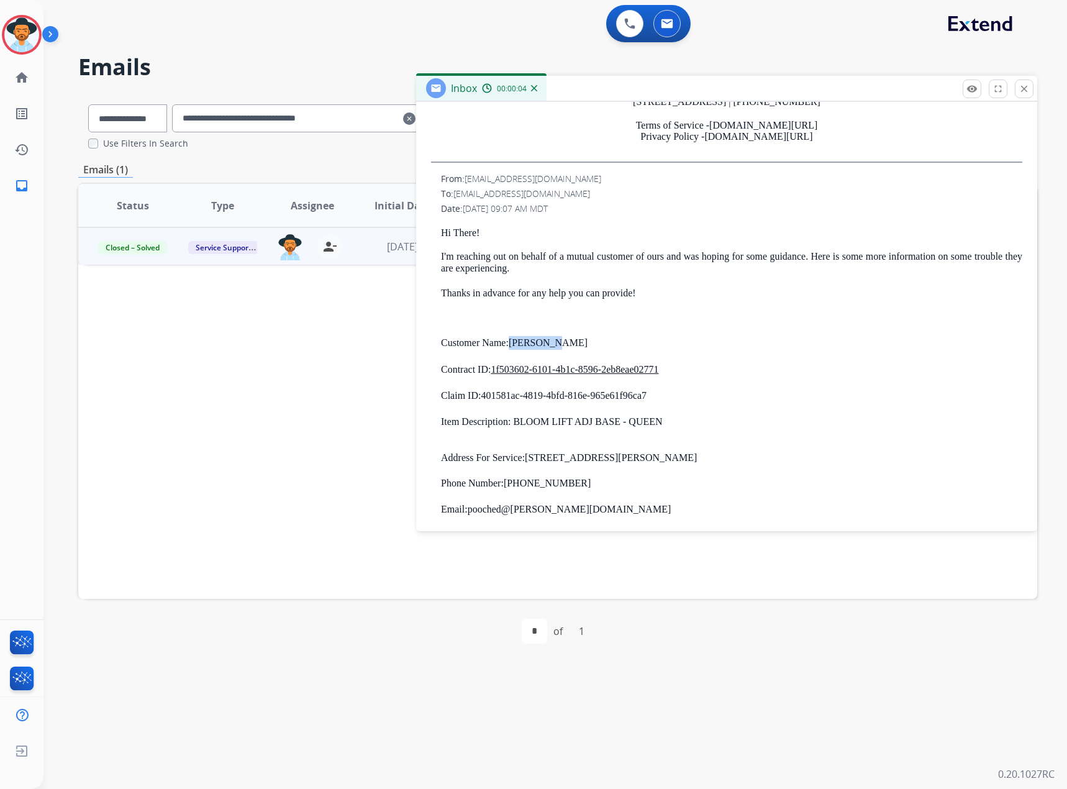
drag, startPoint x: 588, startPoint y: 338, endPoint x: 518, endPoint y: 340, distance: 69.6
click at [518, 340] on p "Customer Name: [PERSON_NAME]" at bounding box center [731, 343] width 581 height 14
copy strong "[PERSON_NAME]"
click at [1024, 85] on mat-icon "close" at bounding box center [1024, 88] width 11 height 11
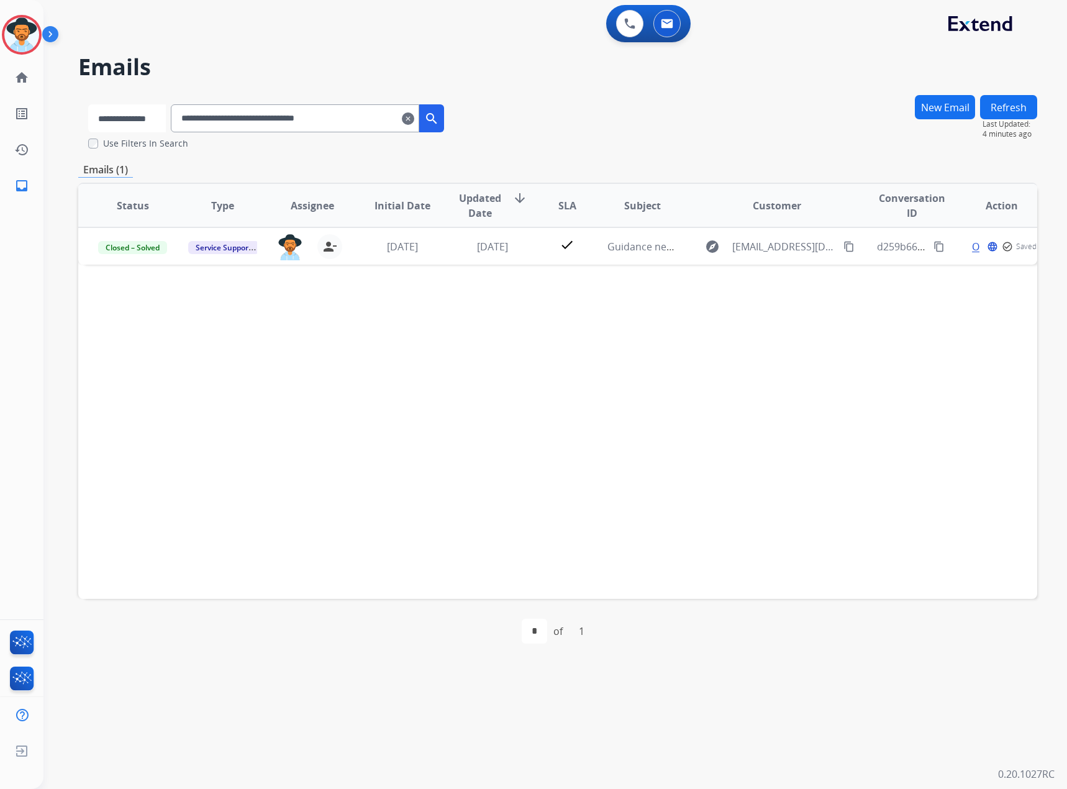
click at [140, 114] on select "**********" at bounding box center [127, 118] width 78 height 28
click at [88, 104] on select "**********" at bounding box center [127, 118] width 78 height 28
click at [415, 116] on mat-icon "clear" at bounding box center [409, 118] width 12 height 15
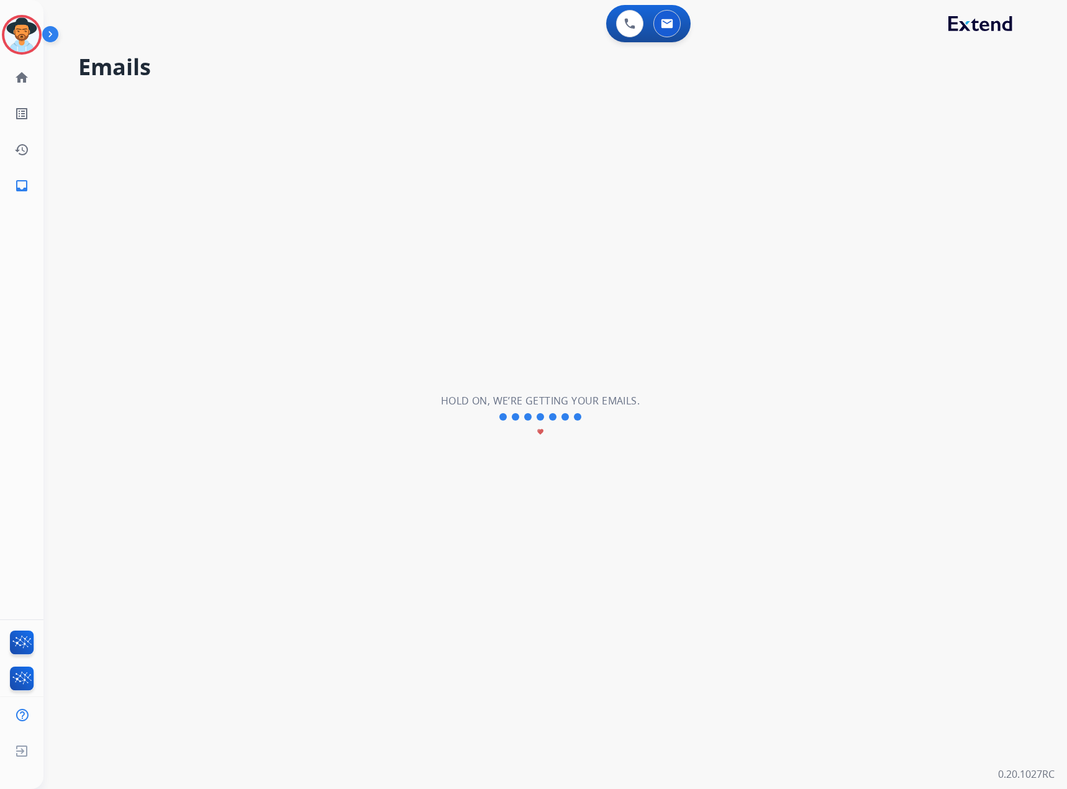
select select "**********"
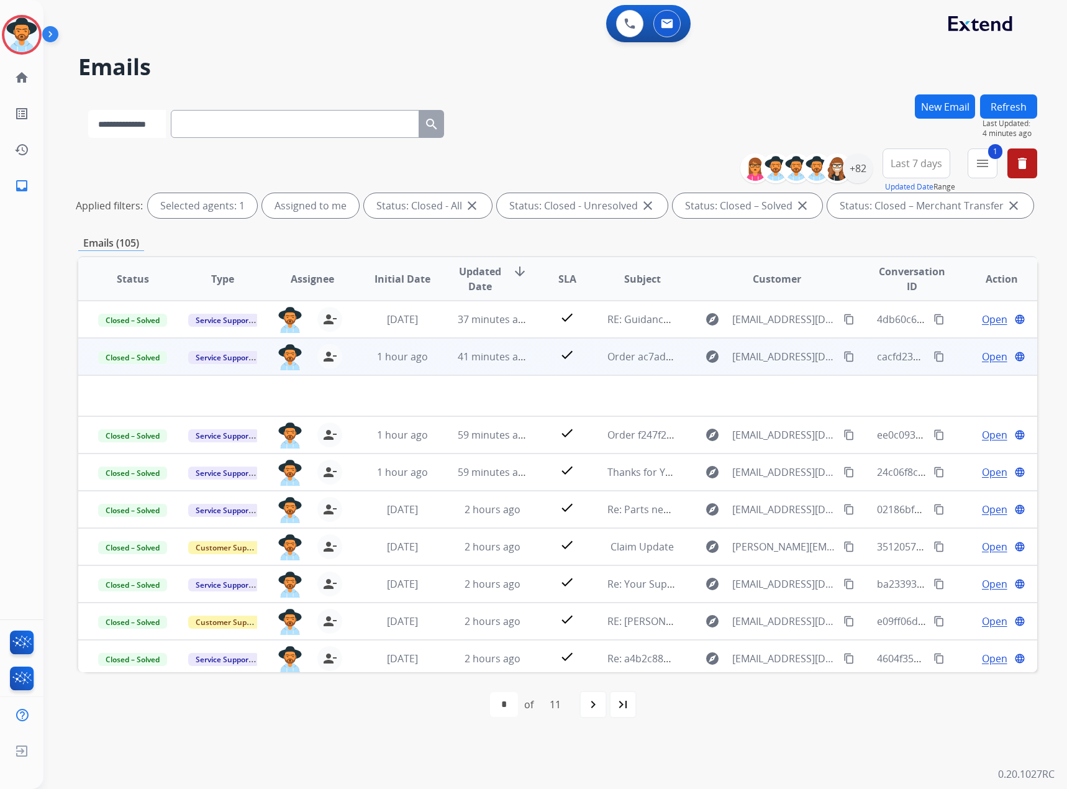
drag, startPoint x: 369, startPoint y: 119, endPoint x: 165, endPoint y: 123, distance: 204.4
click at [165, 123] on select "**********" at bounding box center [127, 124] width 78 height 28
select select "**********"
click at [88, 110] on select "**********" at bounding box center [127, 124] width 78 height 28
paste input "*********"
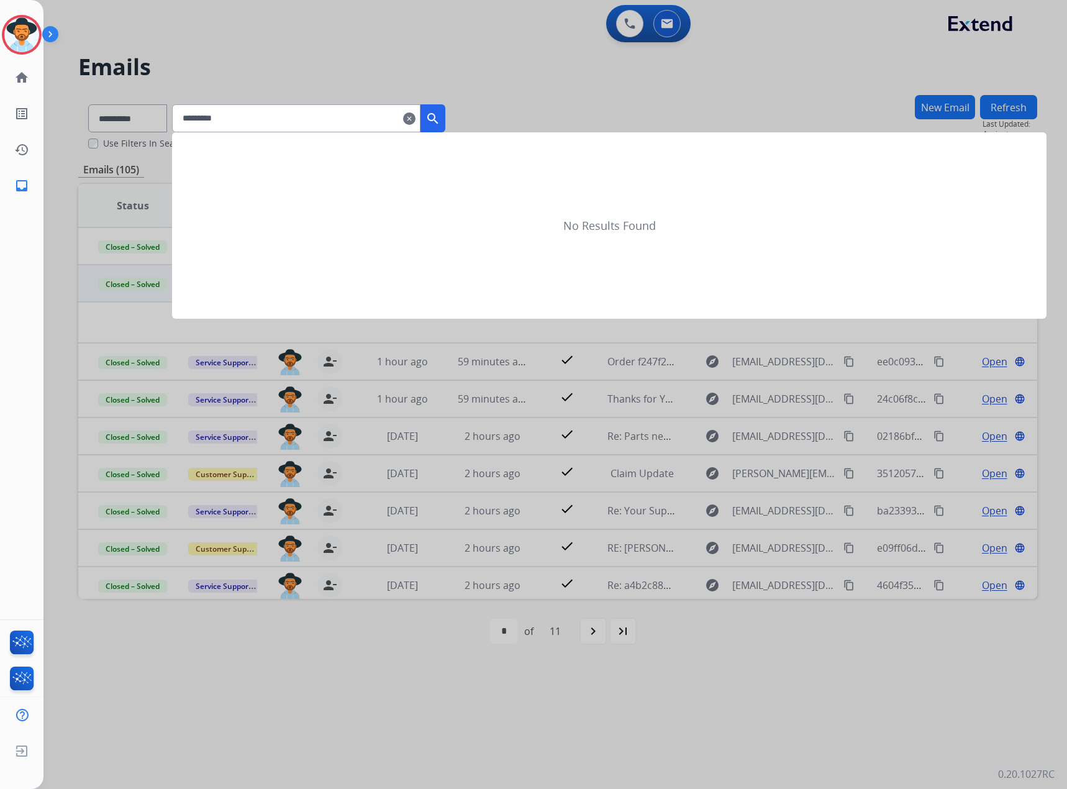
type input "*********"
click at [440, 119] on mat-icon "search" at bounding box center [432, 118] width 15 height 15
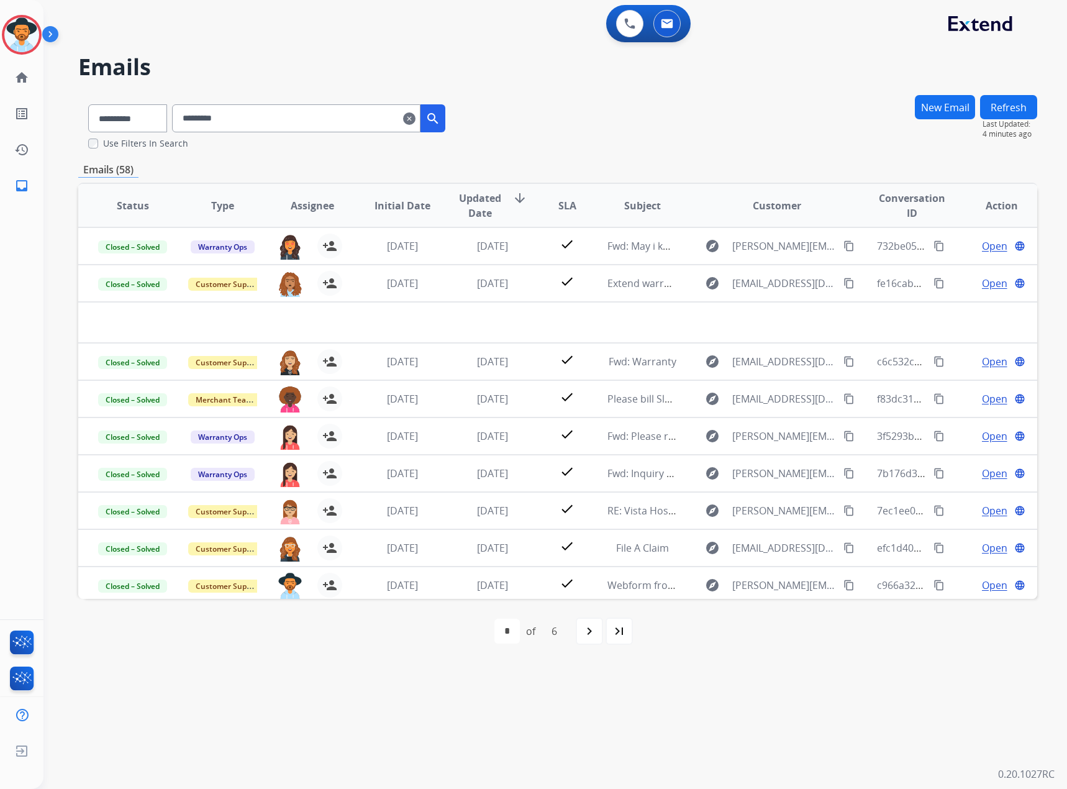
click at [445, 110] on button "search" at bounding box center [432, 118] width 25 height 28
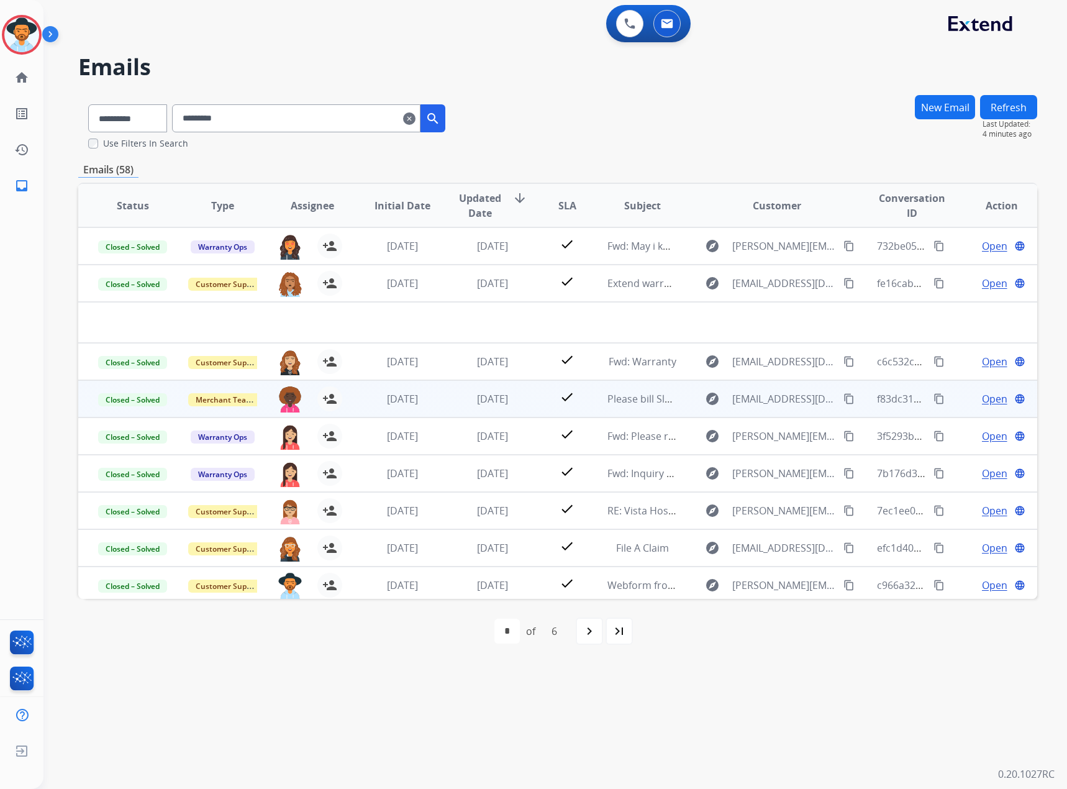
click at [982, 399] on span "Open" at bounding box center [994, 398] width 25 height 15
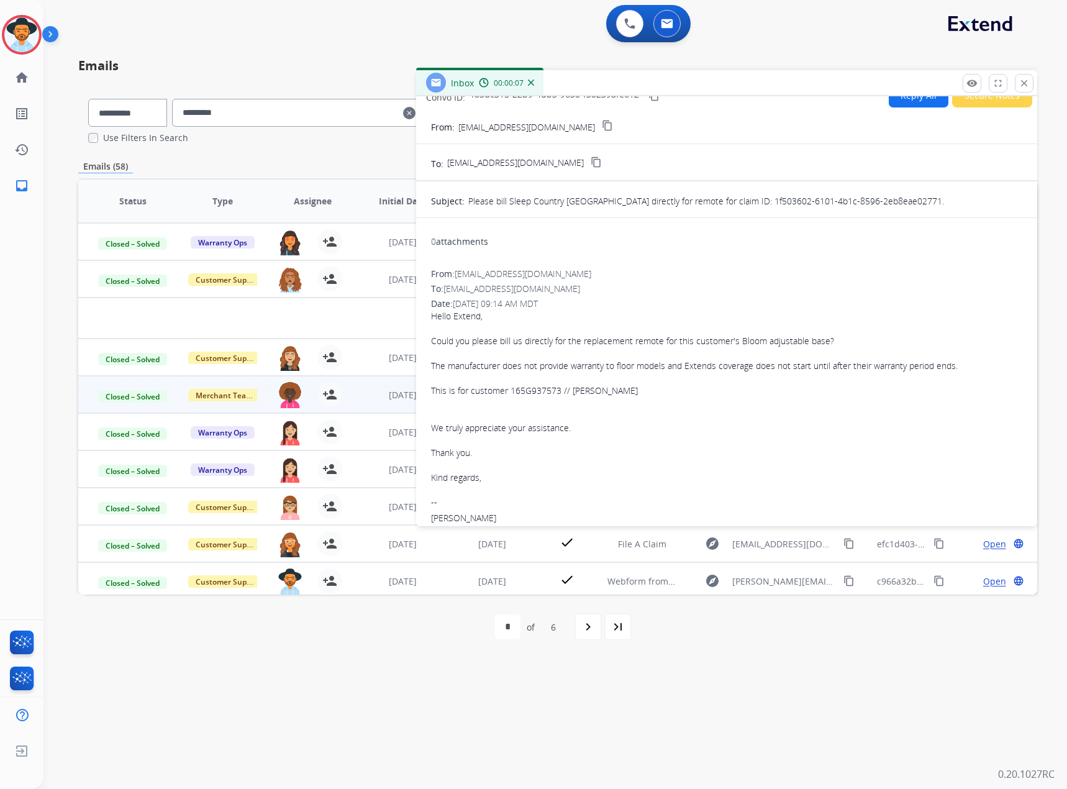
scroll to position [0, 0]
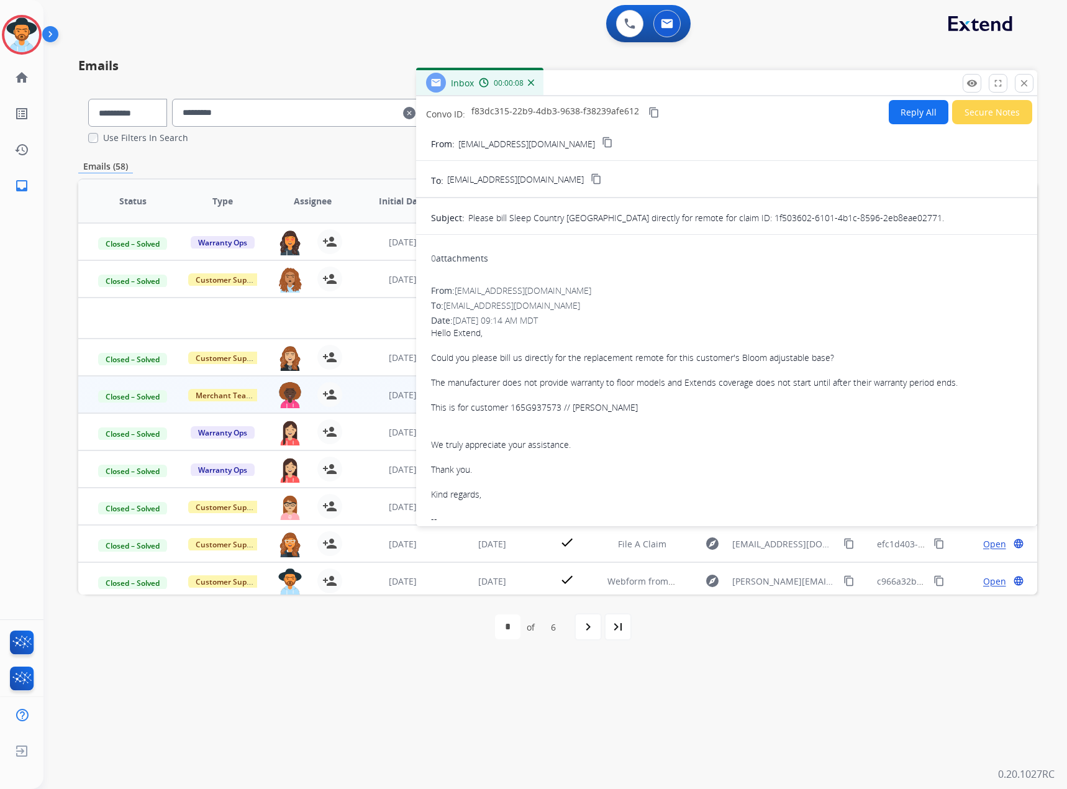
click at [920, 108] on button "Reply All" at bounding box center [919, 112] width 60 height 24
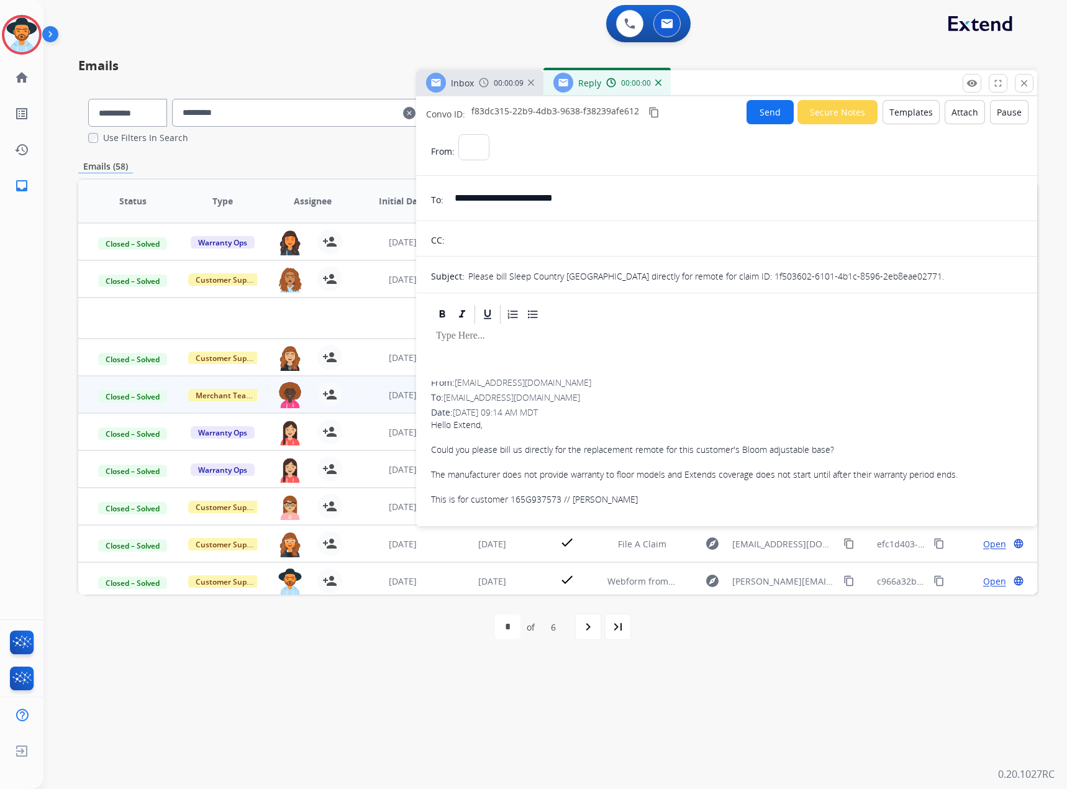
select select "**********"
click at [899, 108] on button "Templates" at bounding box center [911, 112] width 57 height 24
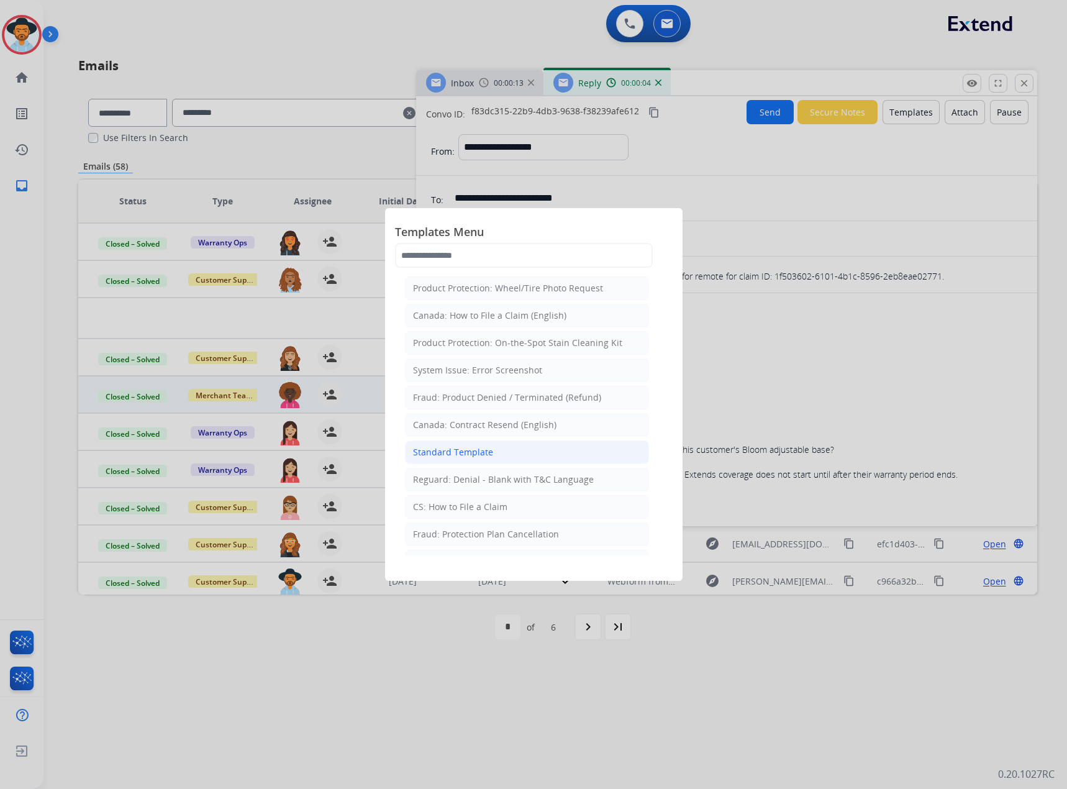
click at [479, 452] on div "Standard Template" at bounding box center [453, 452] width 80 height 12
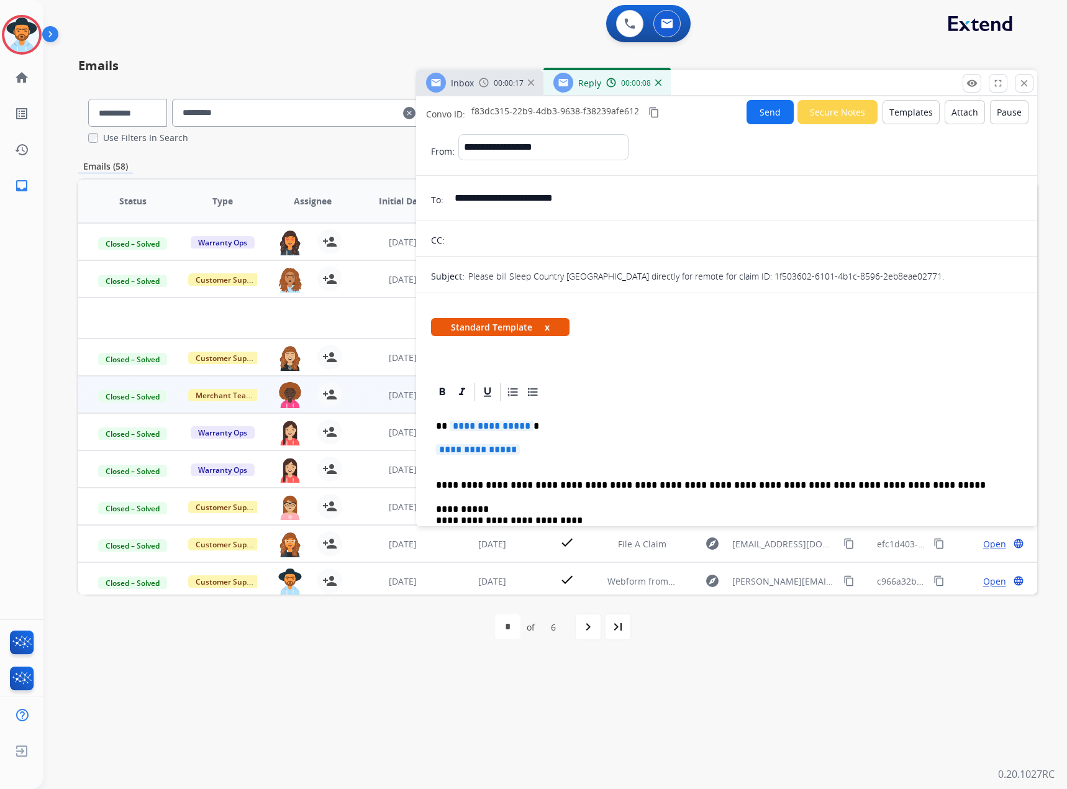
click at [491, 426] on span "**********" at bounding box center [492, 425] width 84 height 11
click at [513, 445] on span "**********" at bounding box center [478, 449] width 84 height 11
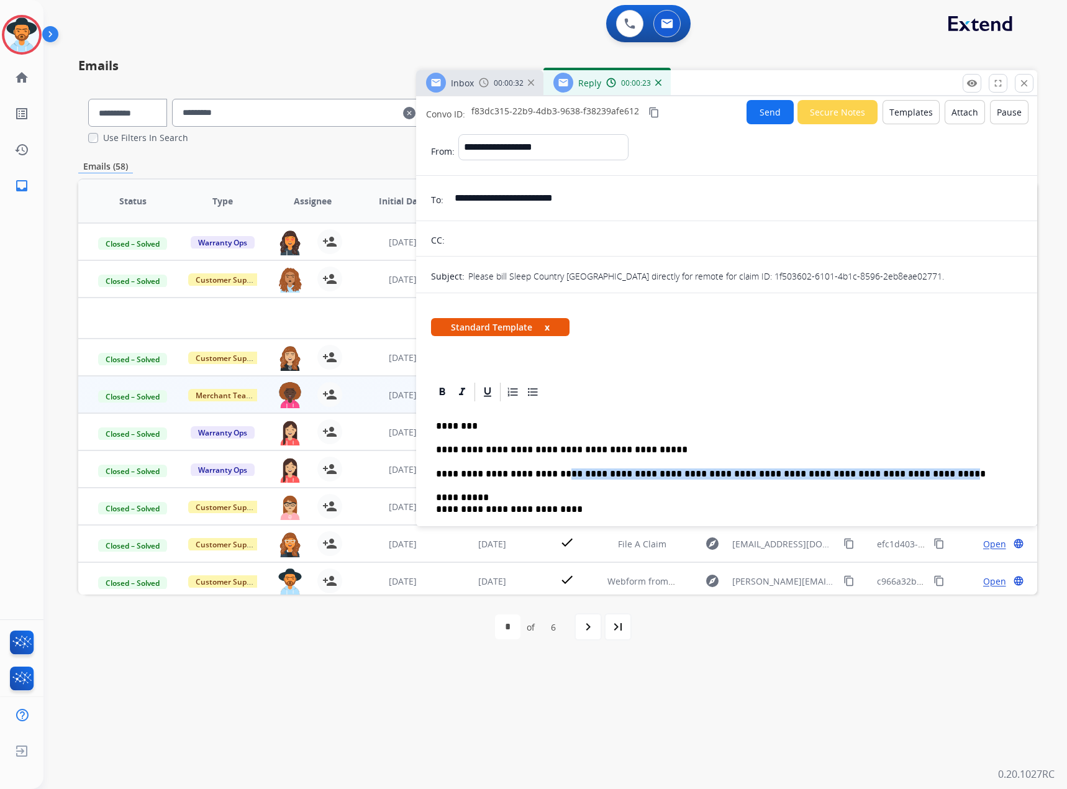
drag, startPoint x: 561, startPoint y: 468, endPoint x: 924, endPoint y: 474, distance: 363.4
click at [924, 474] on p "**********" at bounding box center [721, 473] width 571 height 11
drag, startPoint x: 556, startPoint y: 508, endPoint x: 490, endPoint y: 509, distance: 66.5
click at [490, 509] on p "**********" at bounding box center [721, 503] width 571 height 23
click at [550, 330] on span "Standard Template x" at bounding box center [500, 327] width 138 height 18
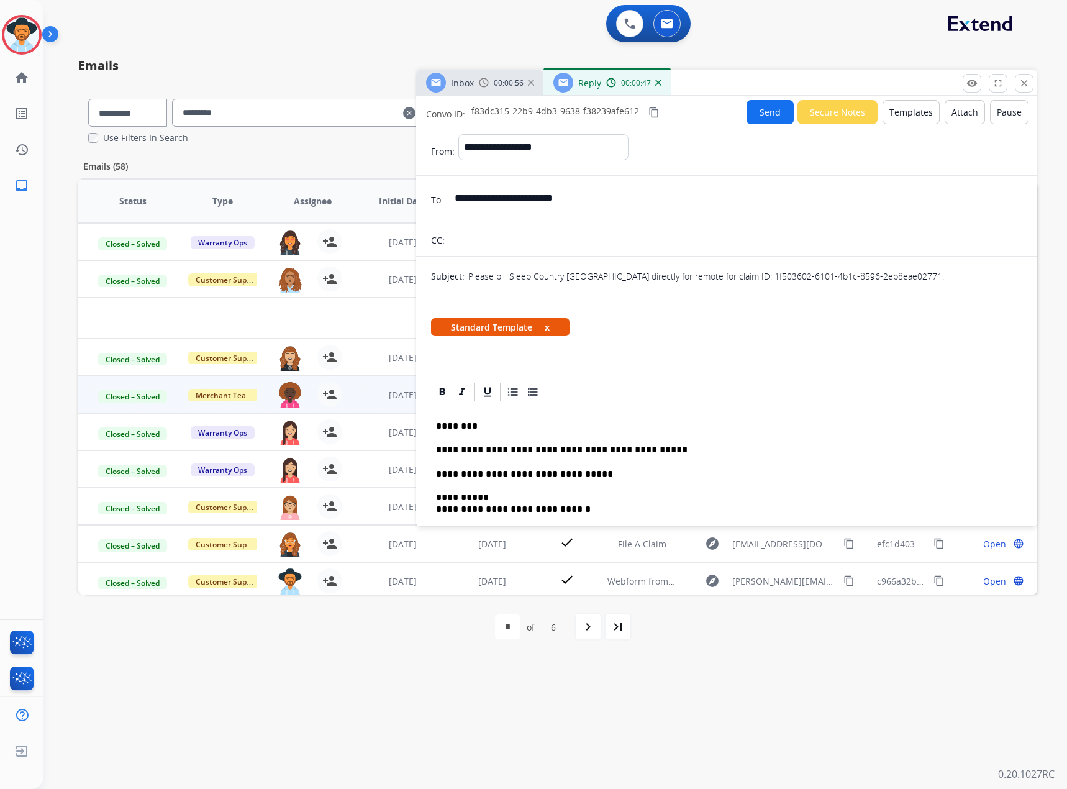
click at [547, 322] on button "x" at bounding box center [547, 326] width 5 height 13
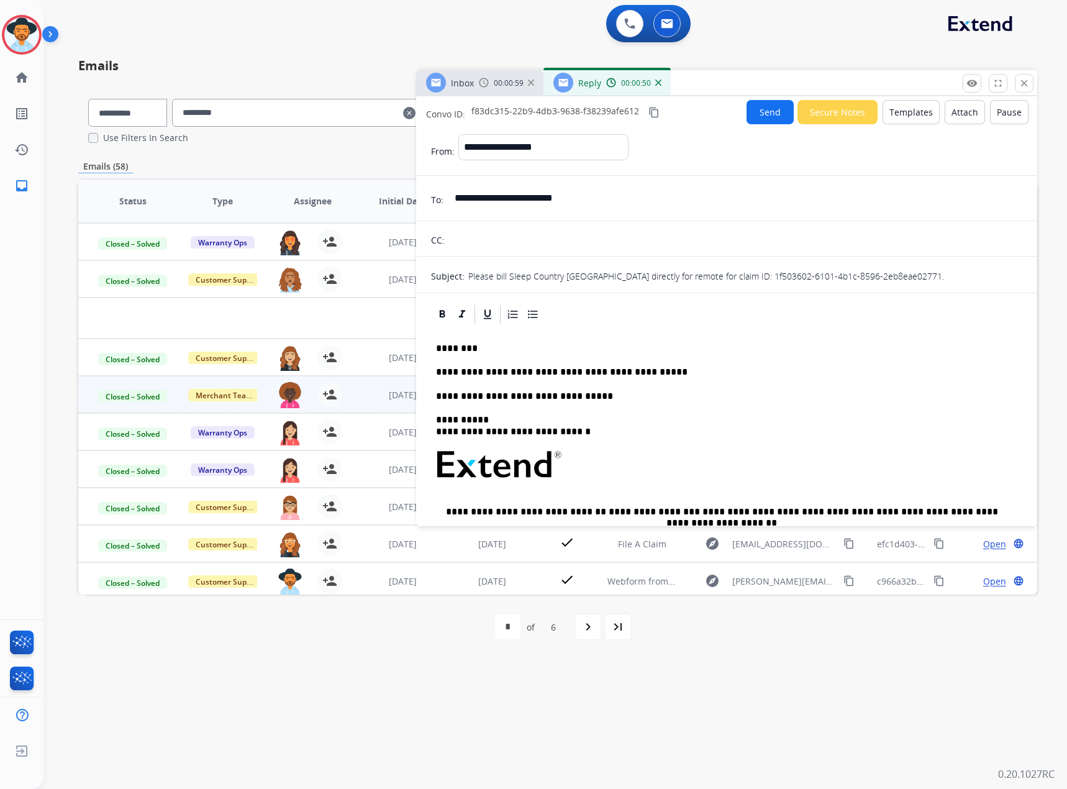
click at [773, 114] on button "Send" at bounding box center [770, 112] width 47 height 24
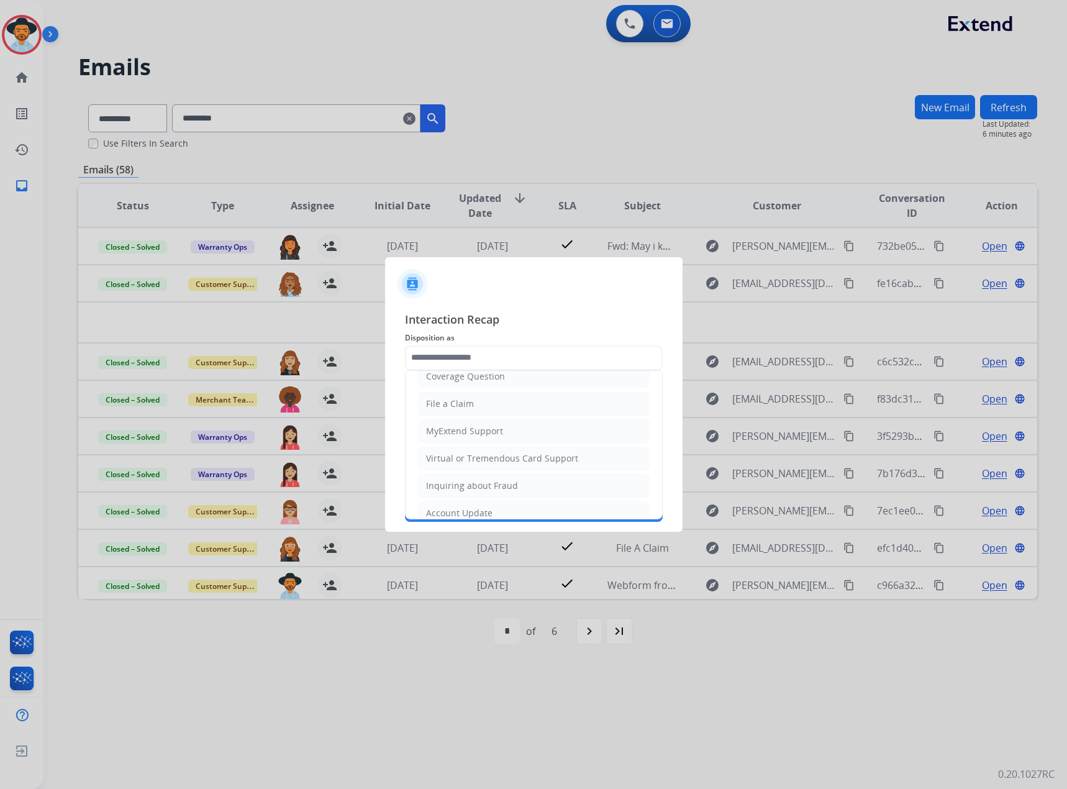
scroll to position [194, 0]
click at [460, 498] on div "Service Support" at bounding box center [459, 498] width 66 height 12
type input "**********"
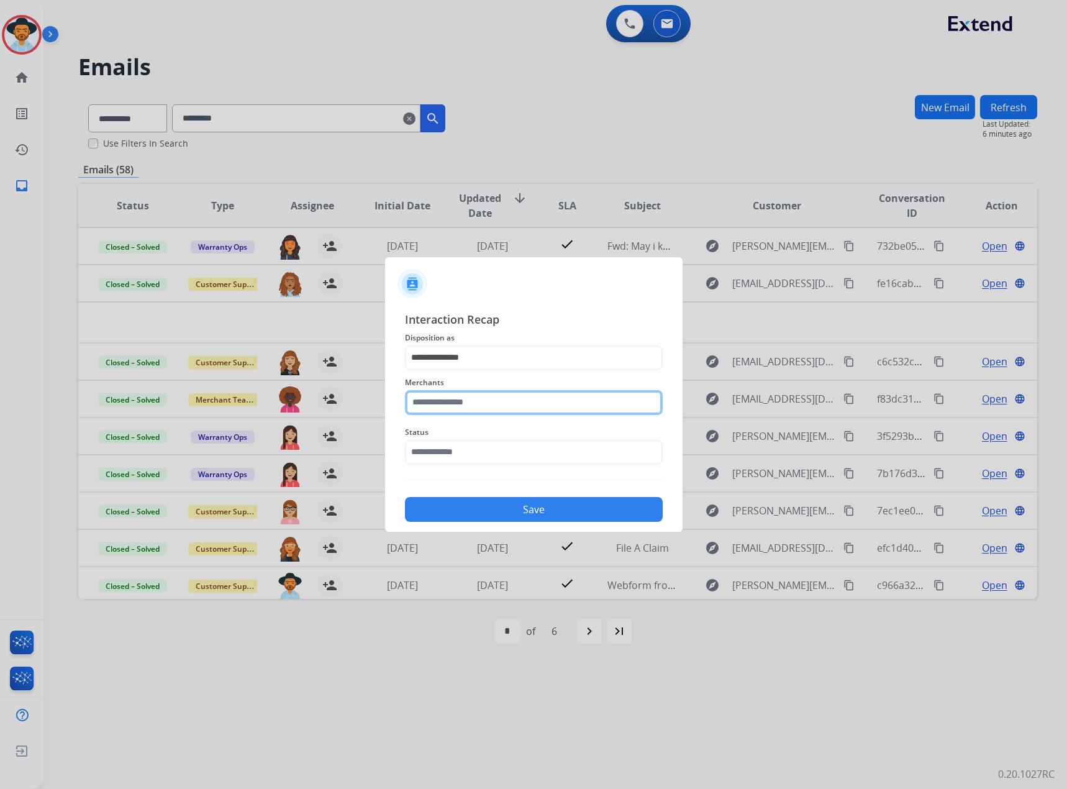
click at [468, 404] on input "text" at bounding box center [534, 402] width 258 height 25
drag, startPoint x: 475, startPoint y: 440, endPoint x: 482, endPoint y: 440, distance: 6.9
click at [476, 440] on div "Sleep country" at bounding box center [455, 438] width 57 height 12
type input "**********"
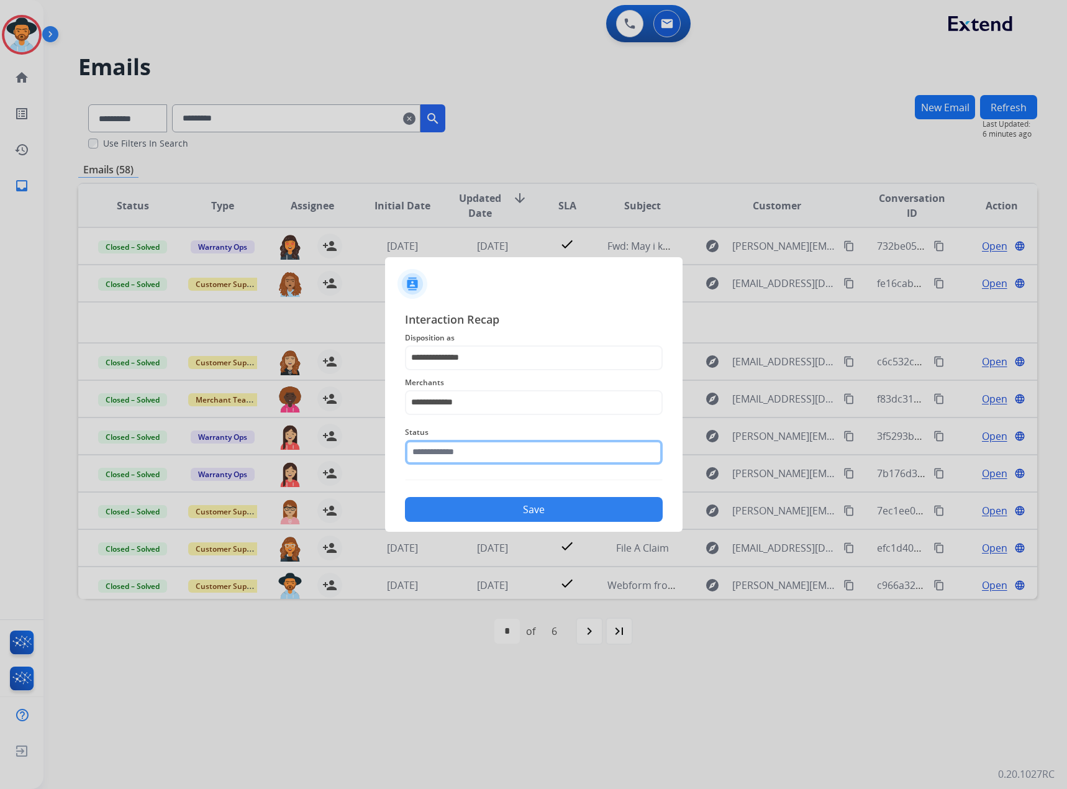
click at [481, 454] on input "text" at bounding box center [534, 452] width 258 height 25
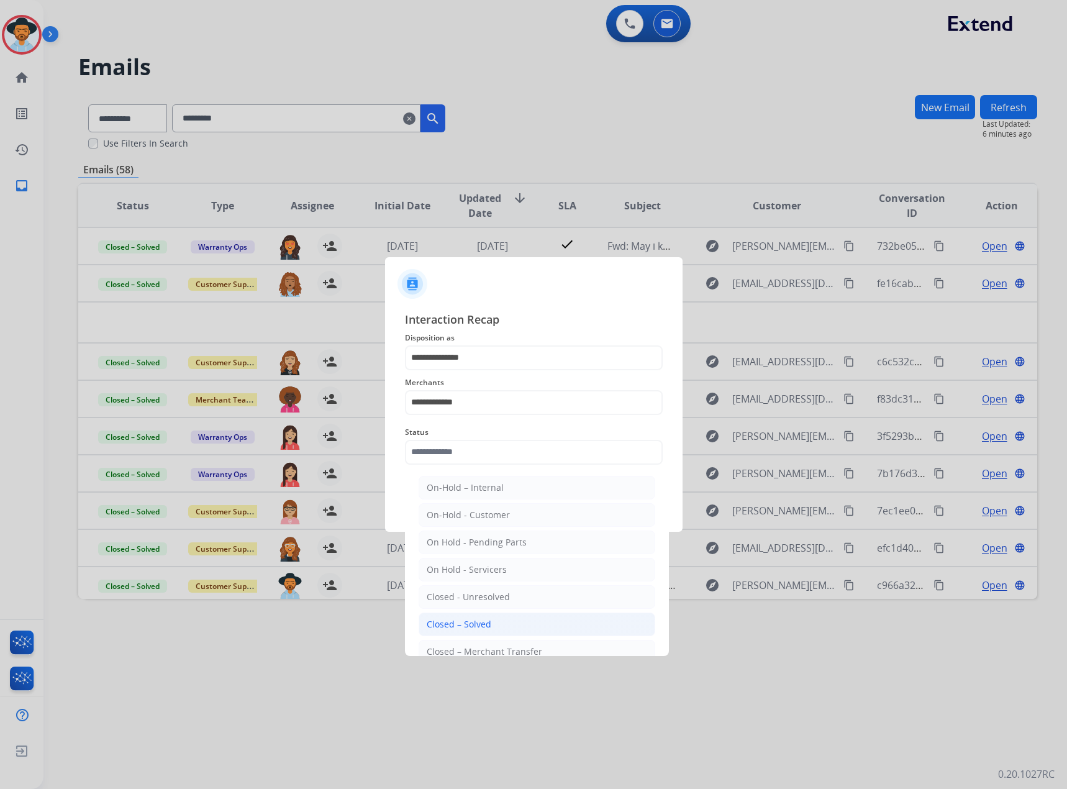
click at [469, 632] on li "Closed – Solved" at bounding box center [537, 624] width 237 height 24
type input "**********"
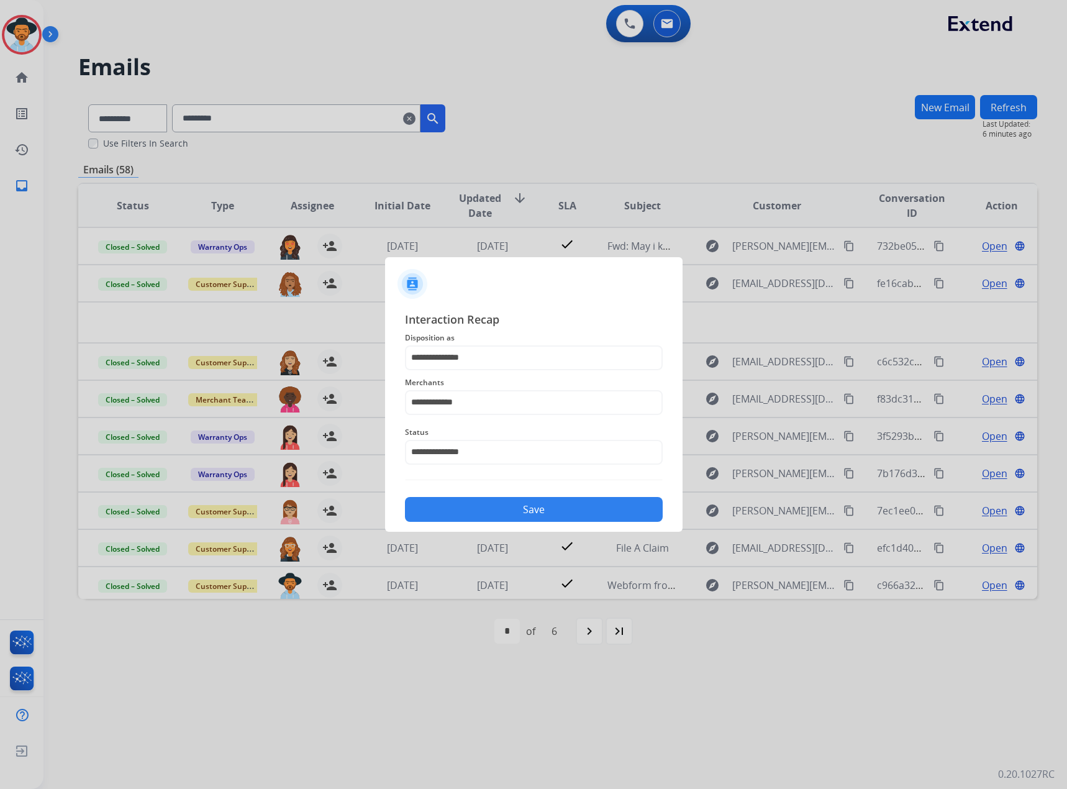
click at [538, 509] on button "Save" at bounding box center [534, 509] width 258 height 25
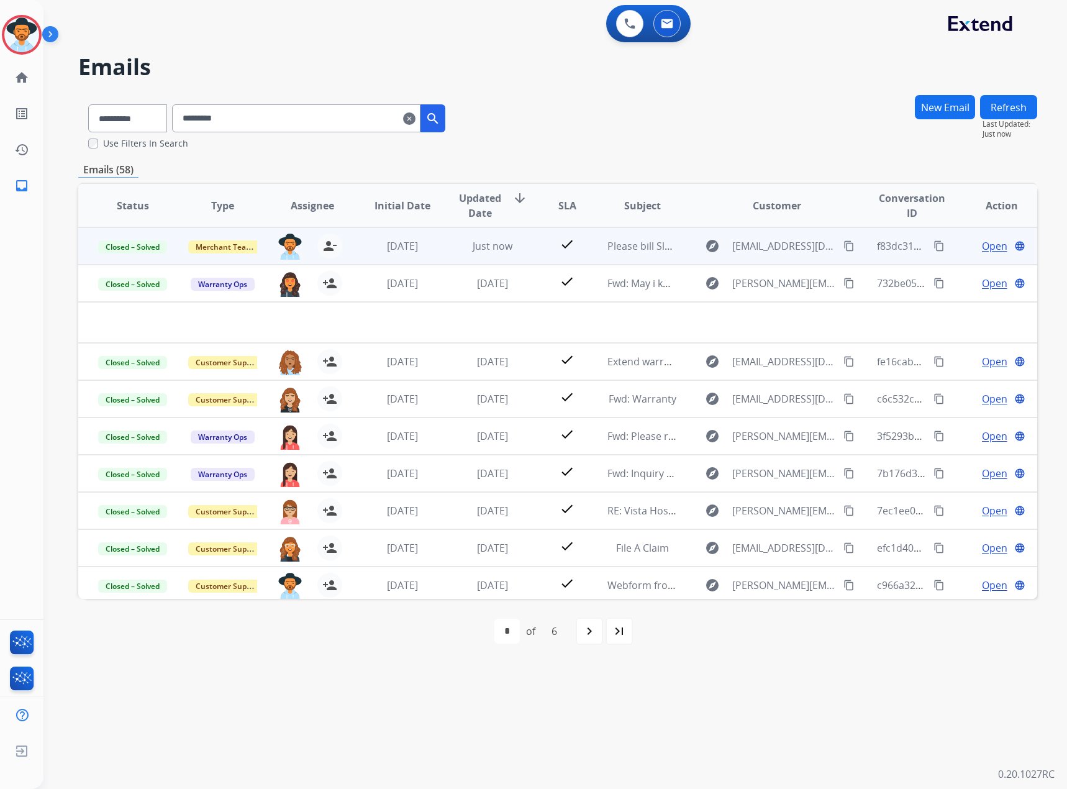
click at [933, 245] on mat-icon "content_copy" at bounding box center [938, 245] width 11 height 11
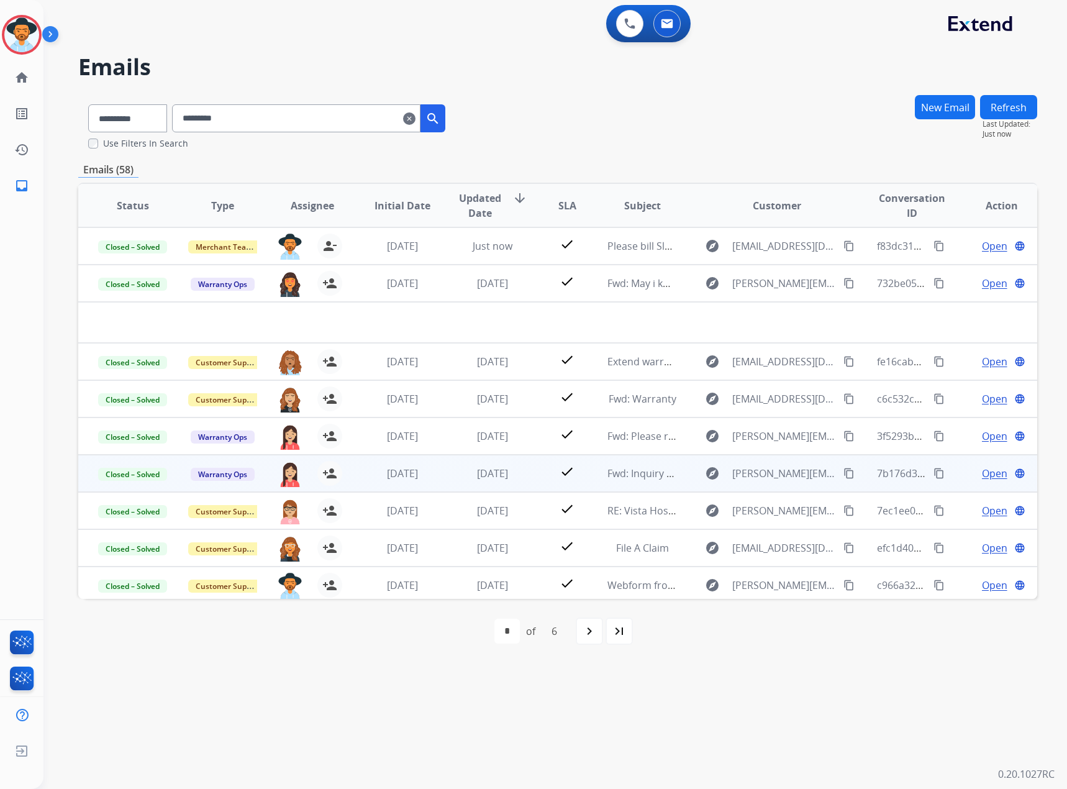
click at [982, 473] on span "Open" at bounding box center [994, 473] width 25 height 15
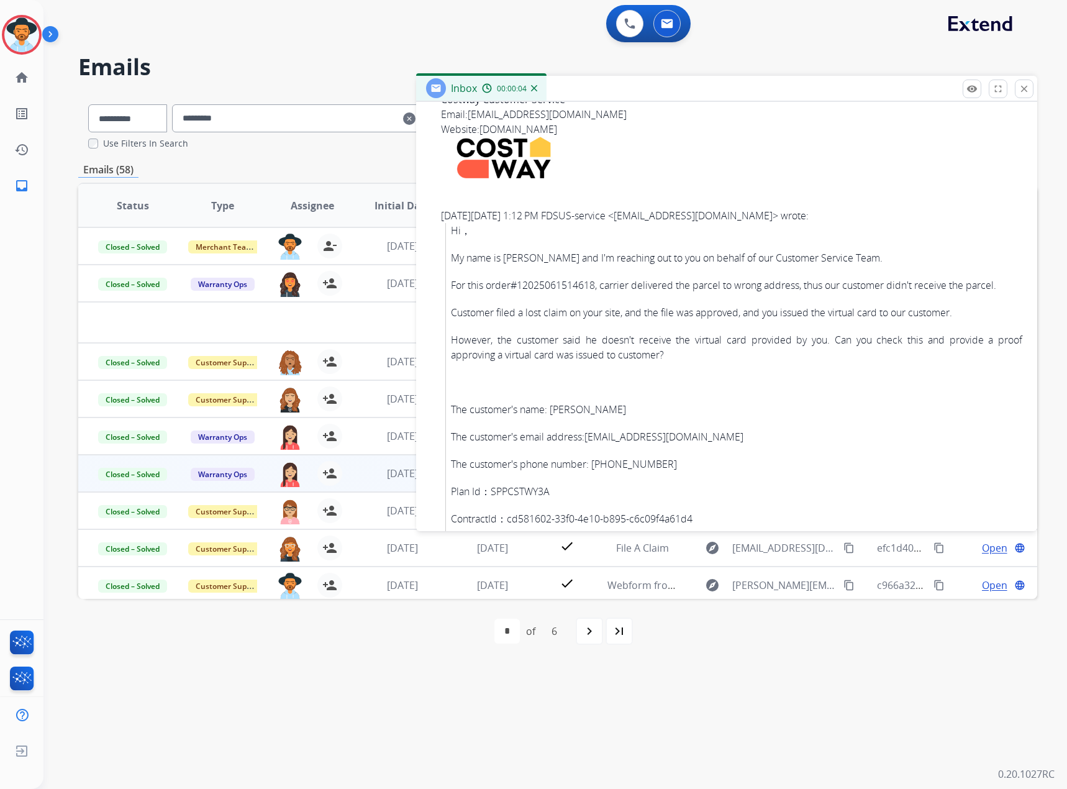
scroll to position [1242, 0]
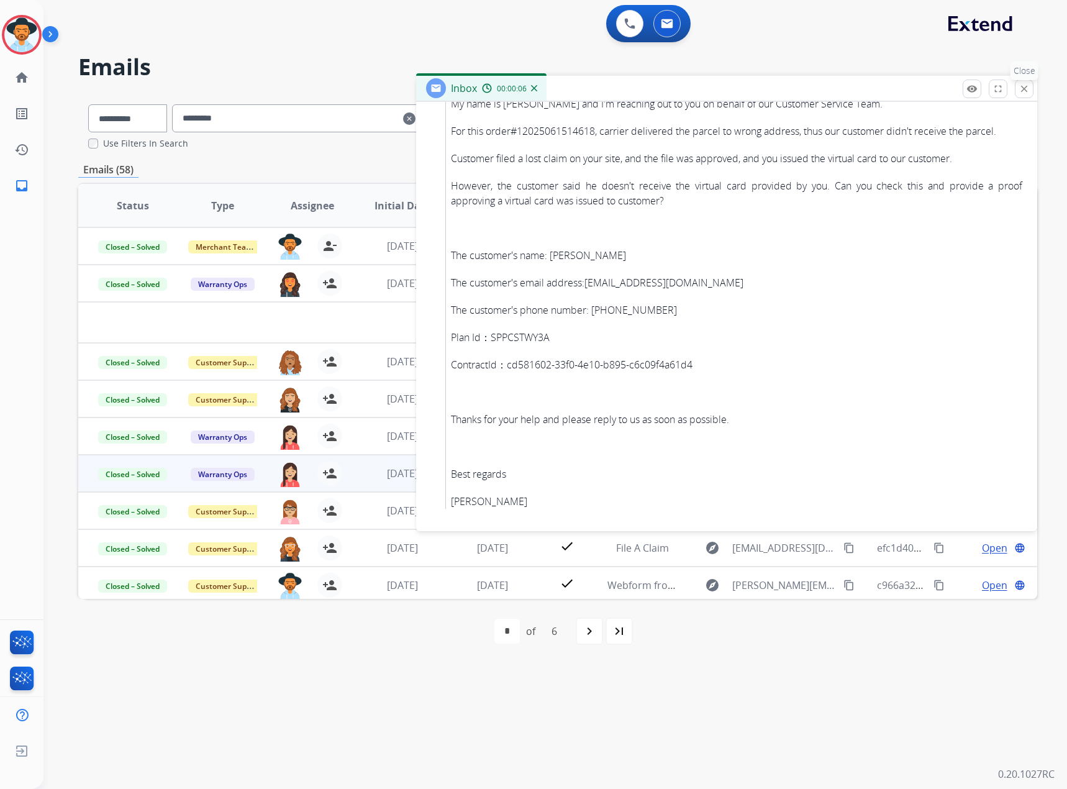
click at [1027, 94] on mat-icon "close" at bounding box center [1024, 88] width 11 height 11
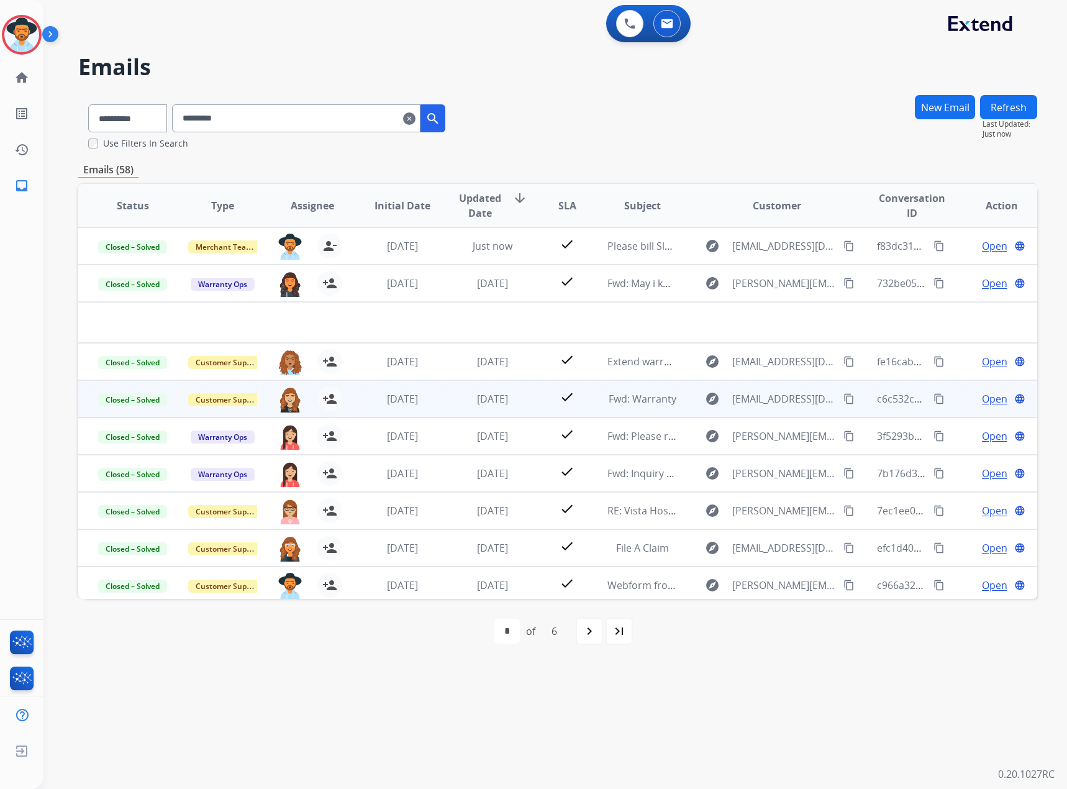
click at [982, 398] on span "Open" at bounding box center [994, 398] width 25 height 15
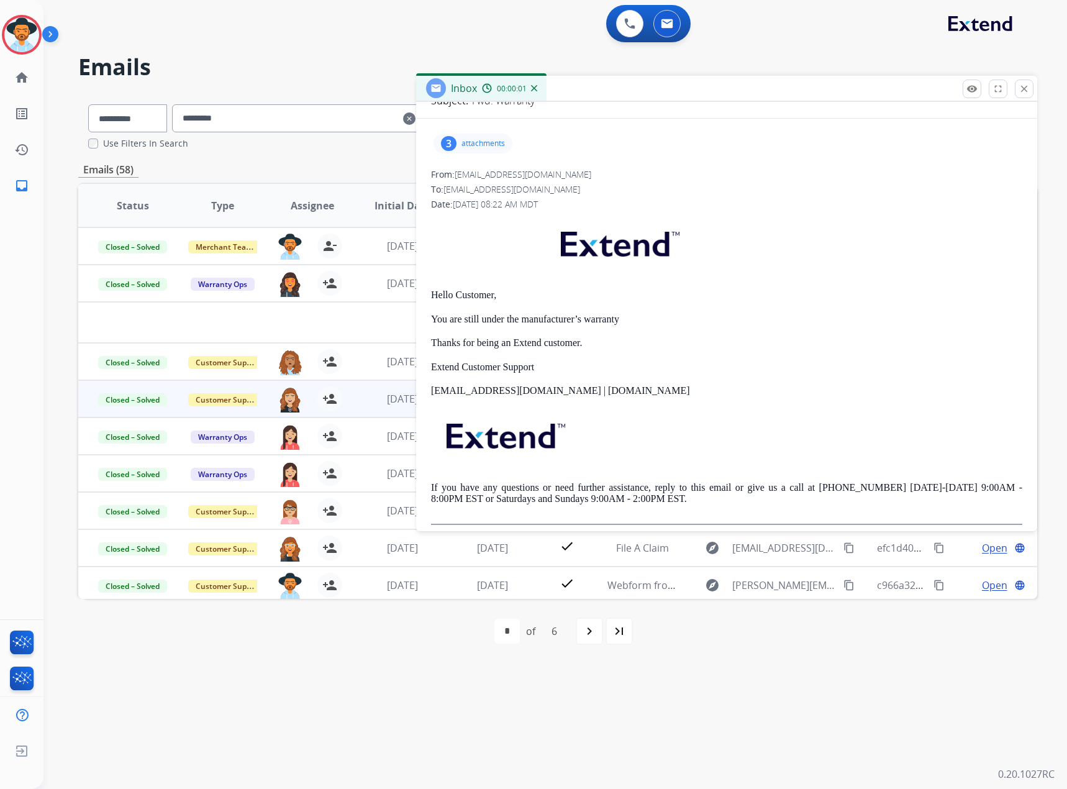
scroll to position [303, 0]
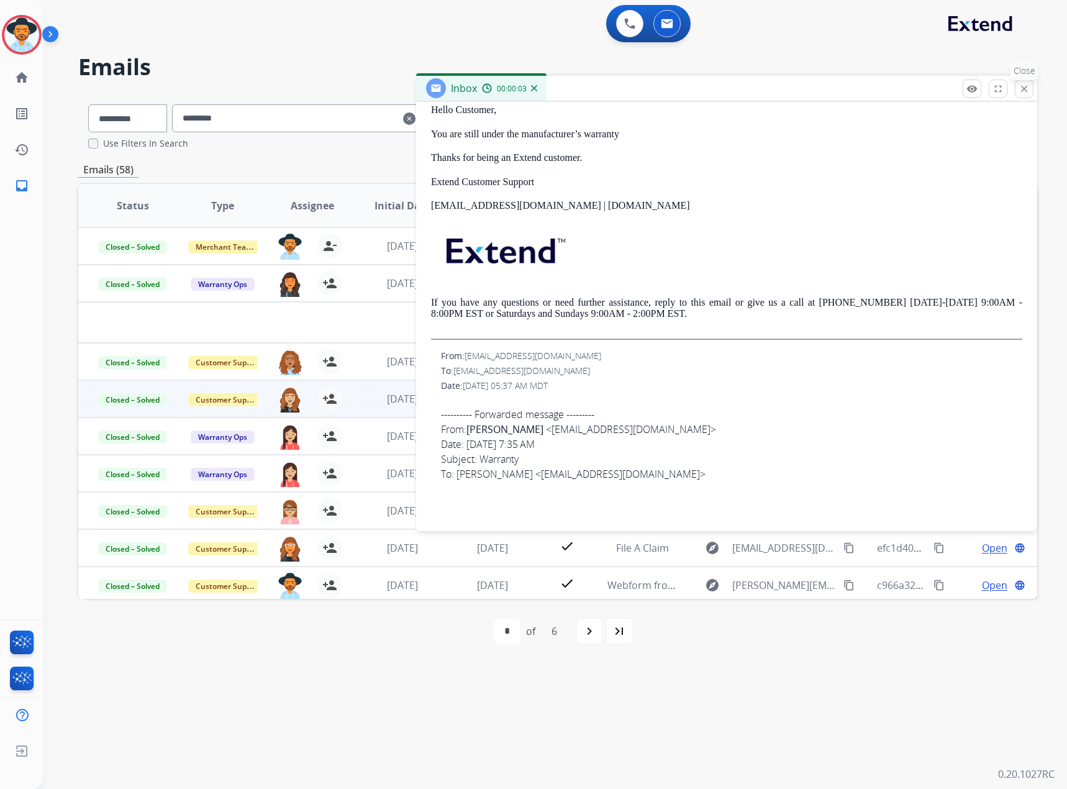
click at [1022, 89] on mat-icon "close" at bounding box center [1024, 88] width 11 height 11
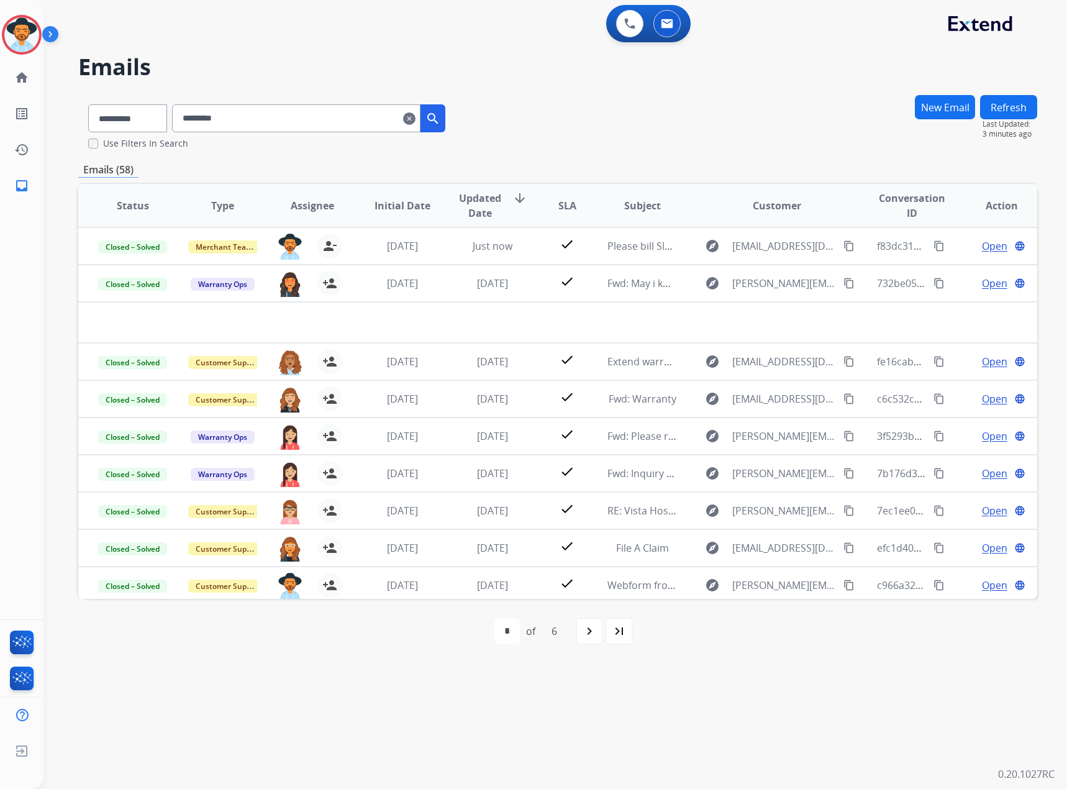
click at [420, 128] on input "*********" at bounding box center [296, 118] width 248 height 28
click at [415, 119] on mat-icon "clear" at bounding box center [409, 118] width 12 height 15
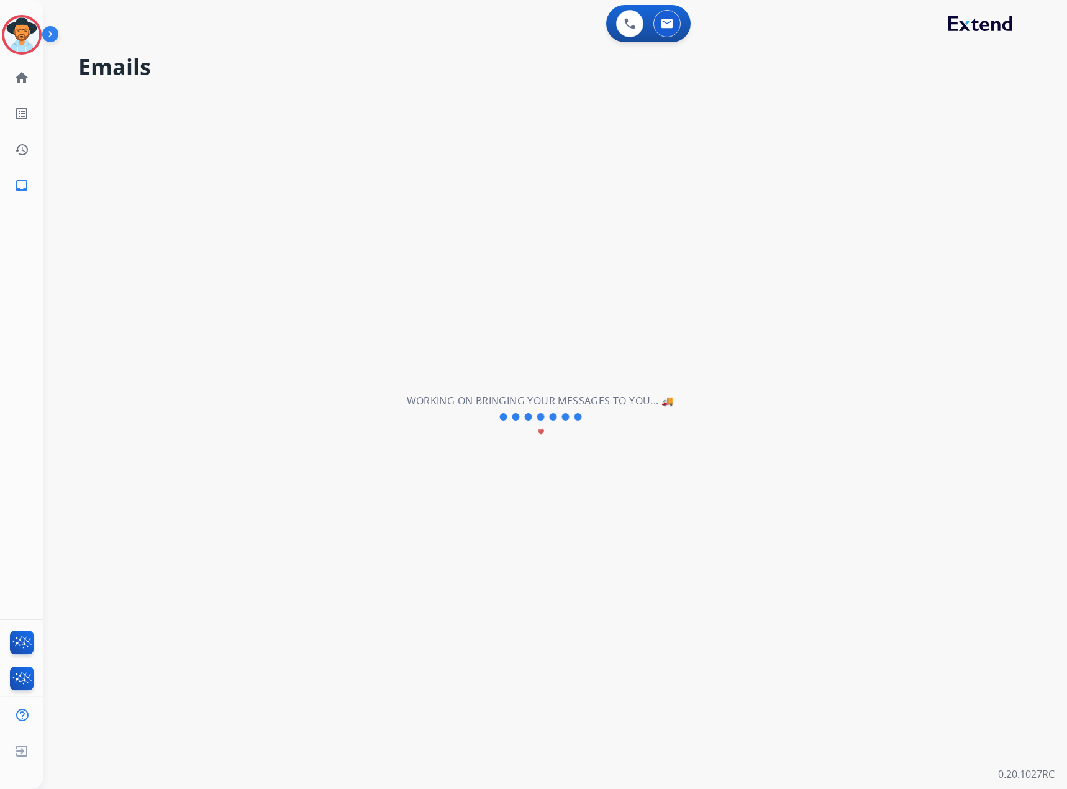
select select "**********"
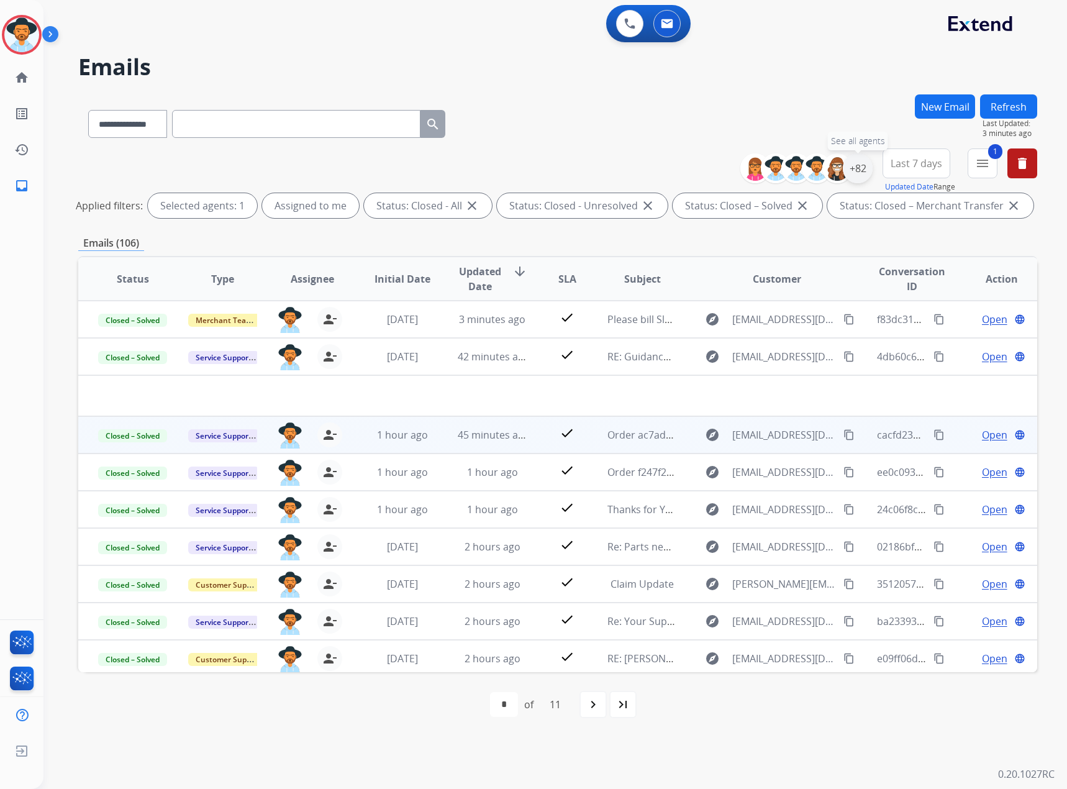
click at [853, 168] on div "+82" at bounding box center [858, 168] width 30 height 30
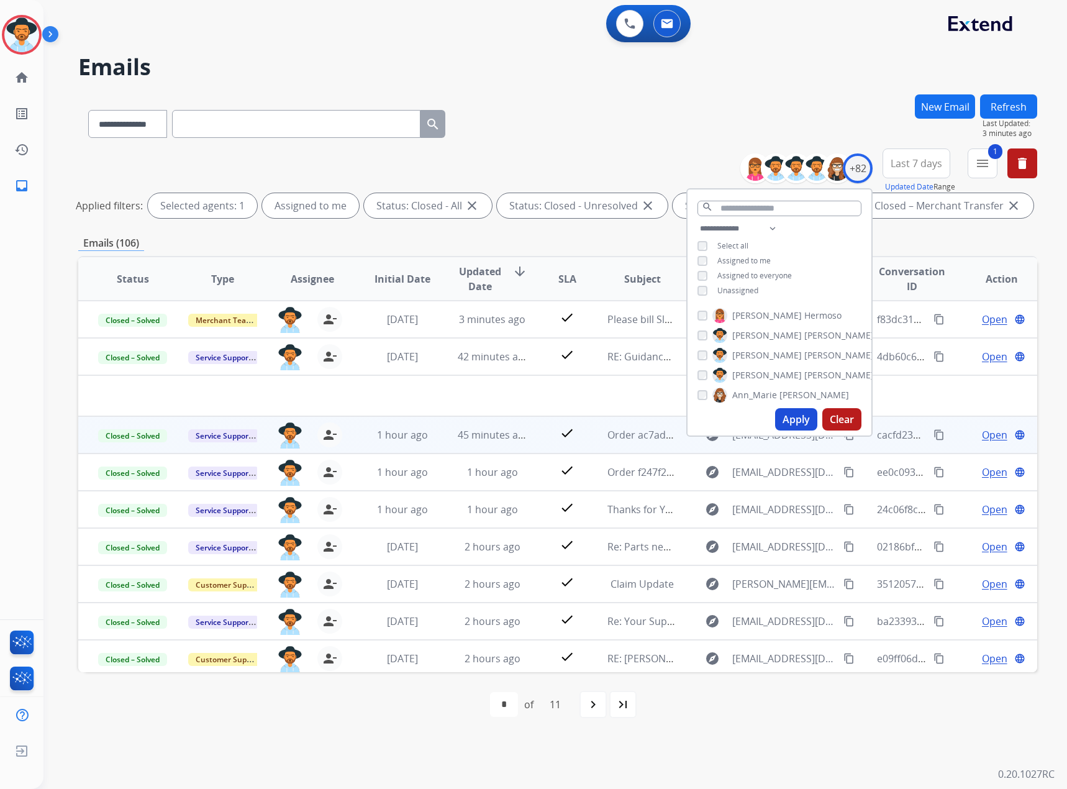
click at [791, 416] on button "Apply" at bounding box center [796, 419] width 42 height 22
click at [1019, 109] on button "Refresh" at bounding box center [1008, 106] width 57 height 24
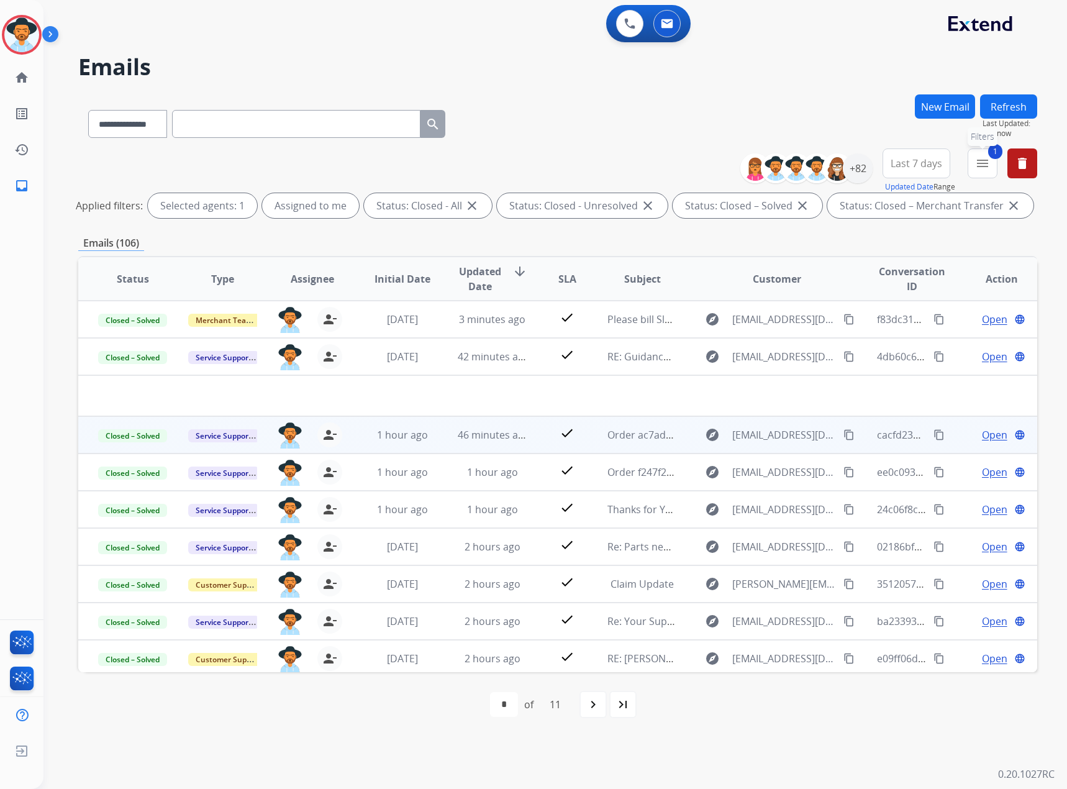
click at [987, 160] on mat-icon "menu" at bounding box center [982, 163] width 15 height 15
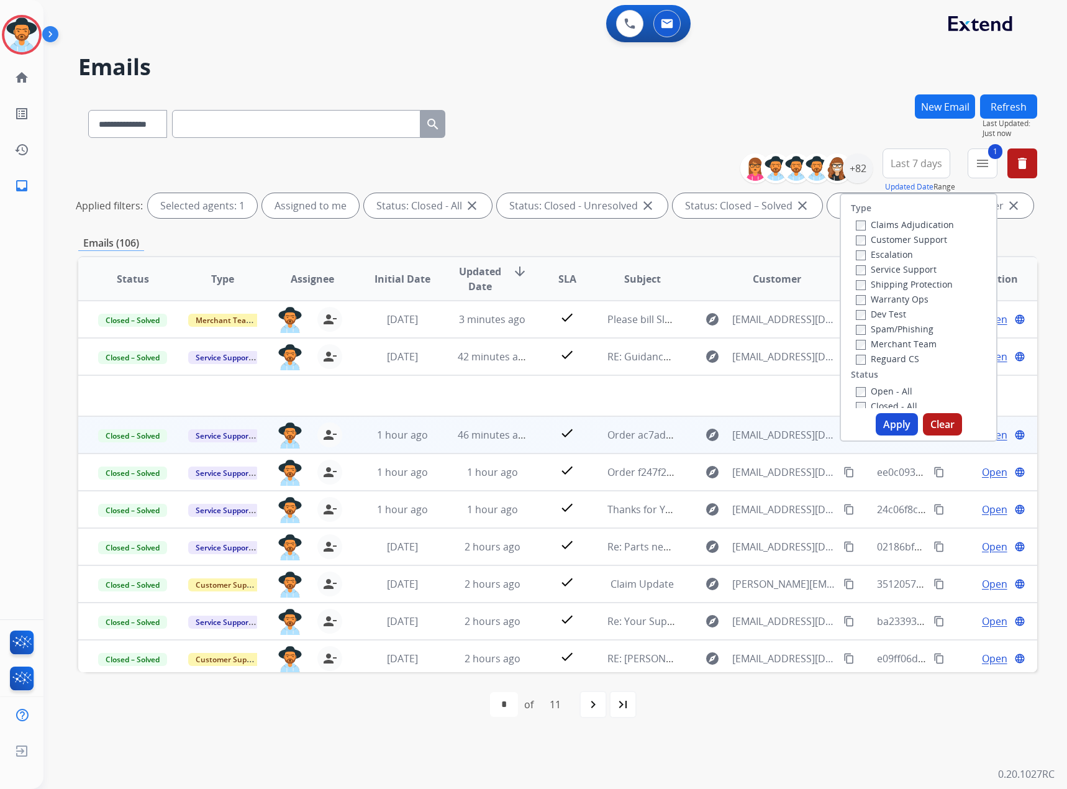
click at [896, 268] on label "Service Support" at bounding box center [896, 269] width 81 height 12
click at [888, 422] on button "Apply" at bounding box center [897, 424] width 42 height 22
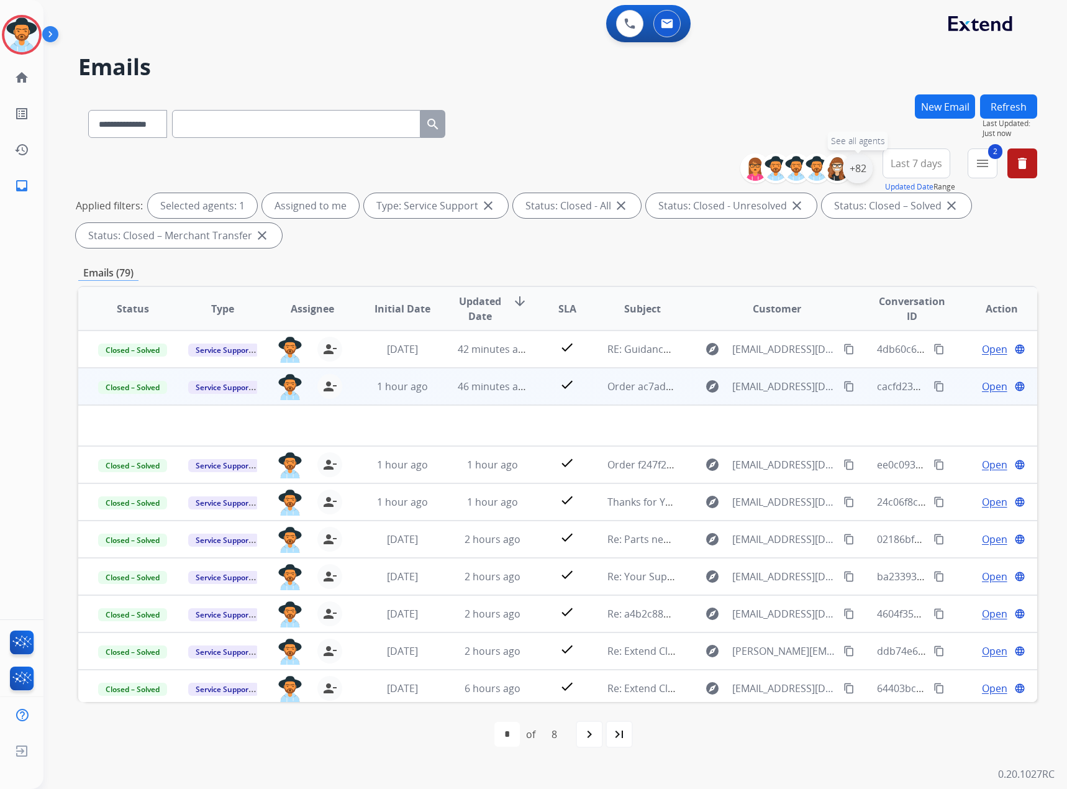
click at [862, 165] on div "+82" at bounding box center [858, 168] width 30 height 30
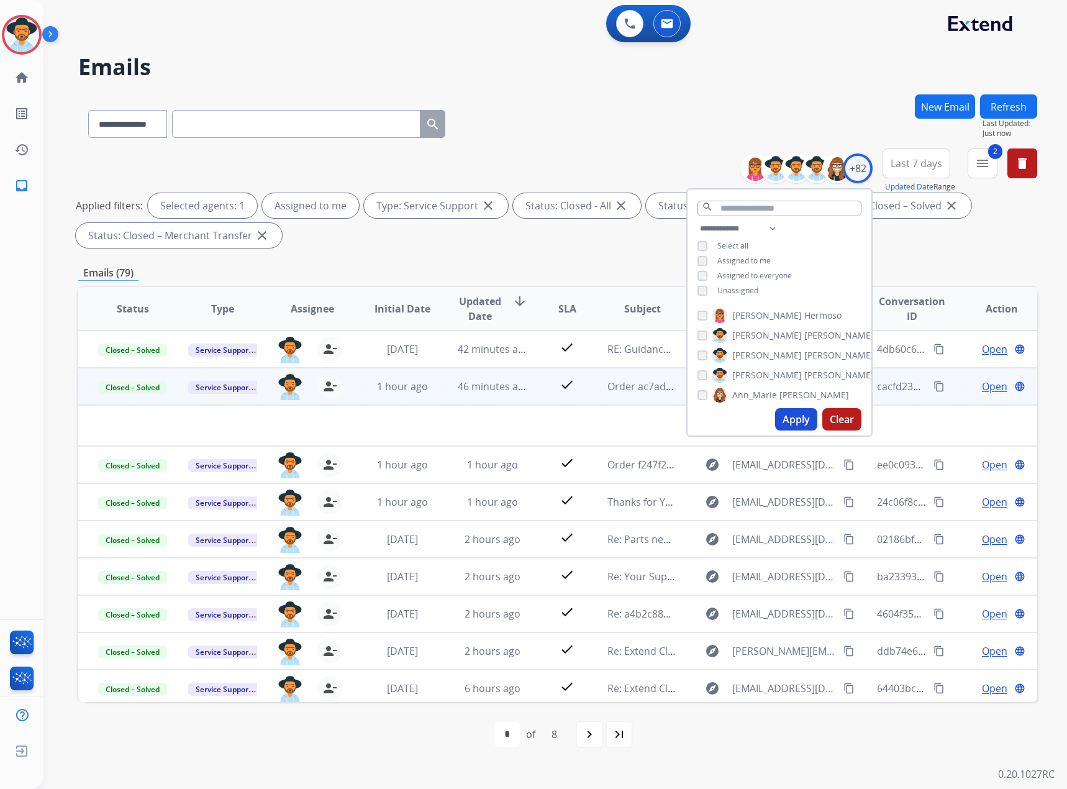
click at [738, 286] on span "Unassigned" at bounding box center [737, 290] width 41 height 11
click at [794, 422] on button "Apply" at bounding box center [796, 419] width 42 height 22
click at [518, 265] on div "**********" at bounding box center [557, 430] width 959 height 672
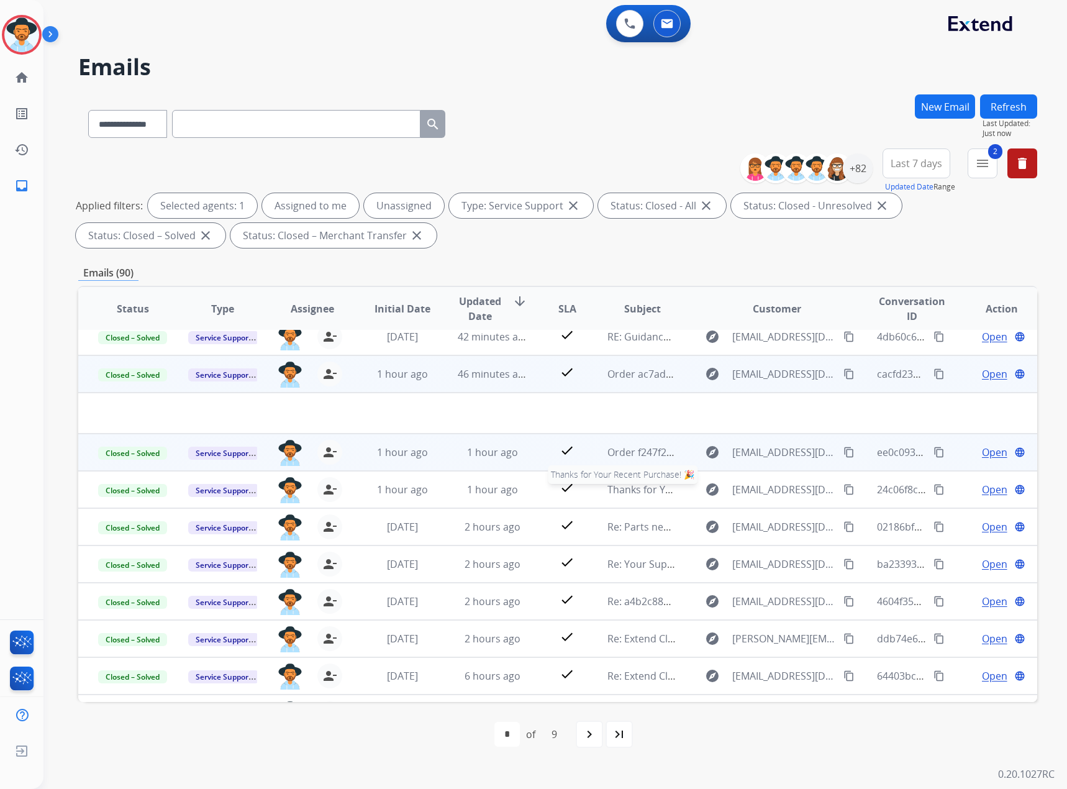
scroll to position [0, 0]
